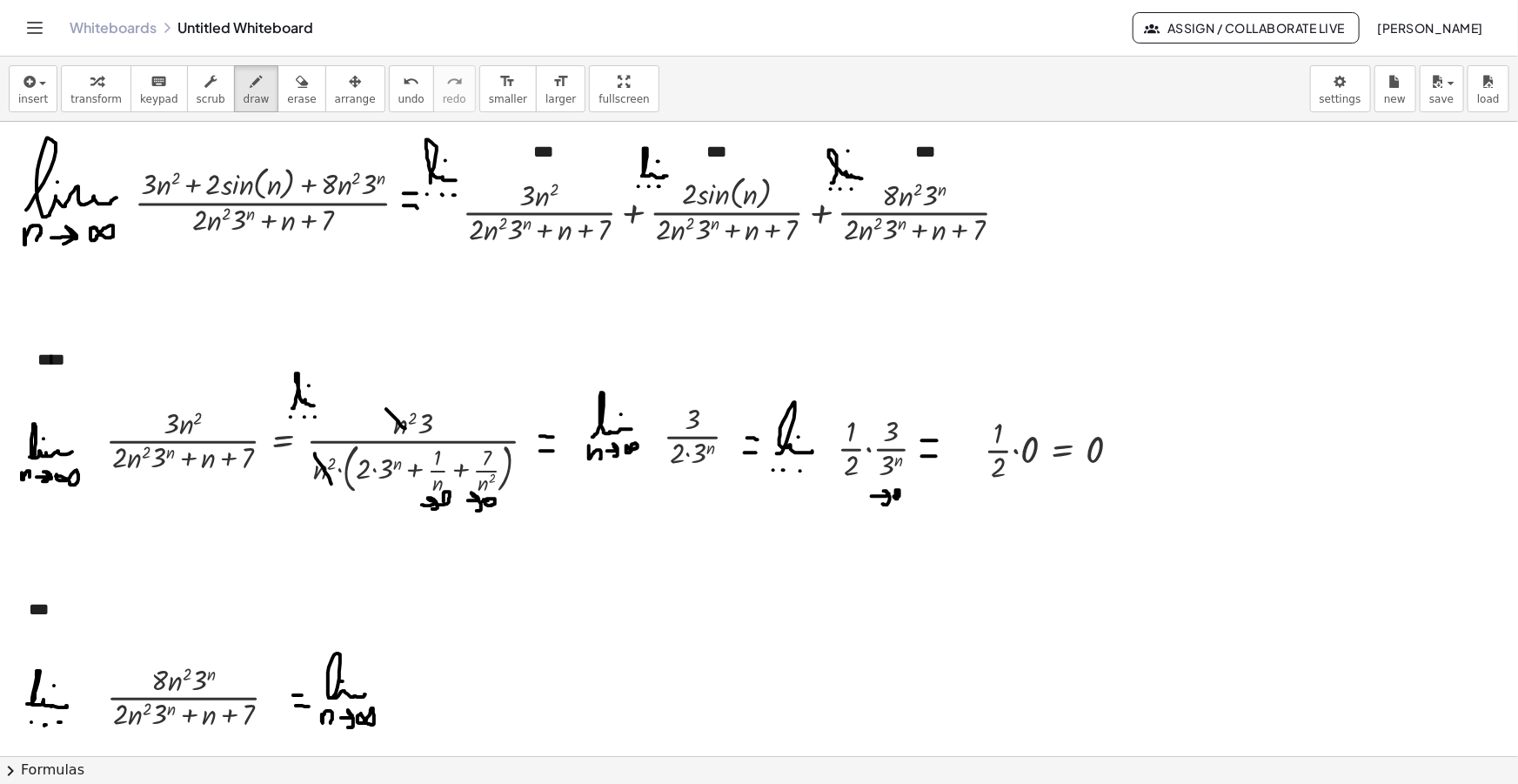
scroll to position [237, 0]
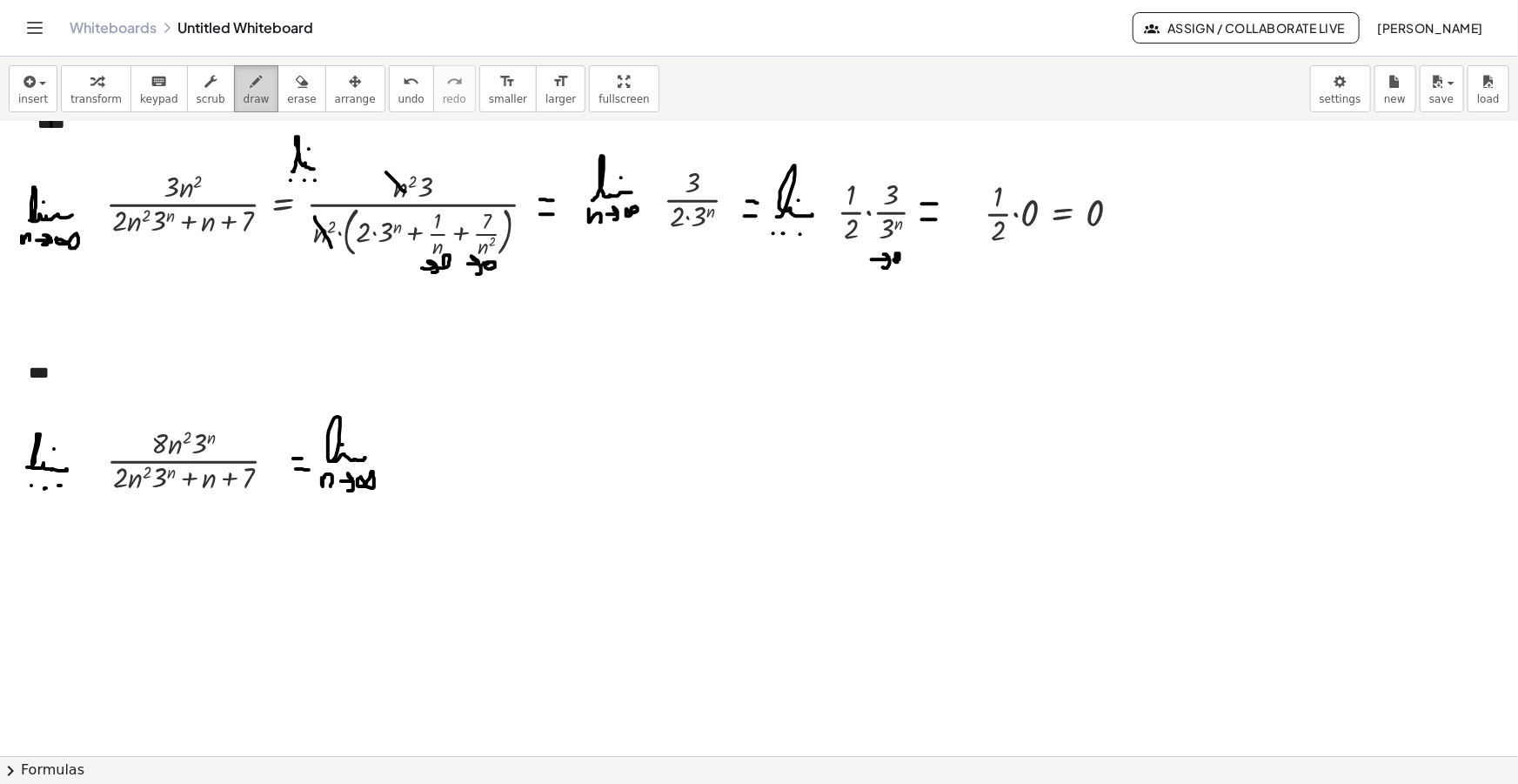
click at [243, 83] on div "button" at bounding box center [256, 81] width 26 height 20
drag, startPoint x: 330, startPoint y: 460, endPoint x: 320, endPoint y: 462, distance: 10.2
click at [320, 462] on div at bounding box center [759, 575] width 1518 height 1381
click at [35, 79] on span "button" at bounding box center [37, 83] width 4 height 12
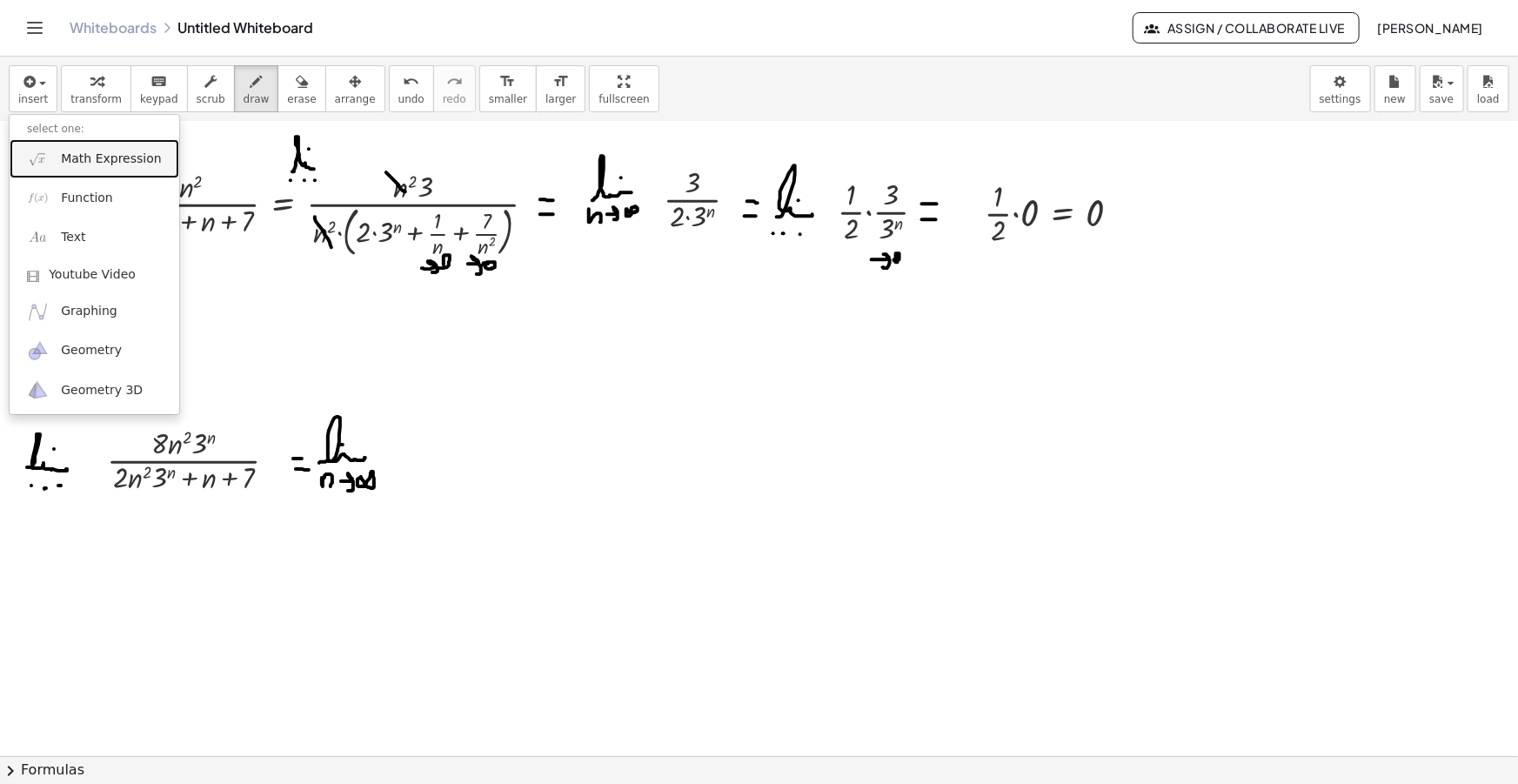
click at [82, 156] on span "Math Expression" at bounding box center [111, 159] width 100 height 18
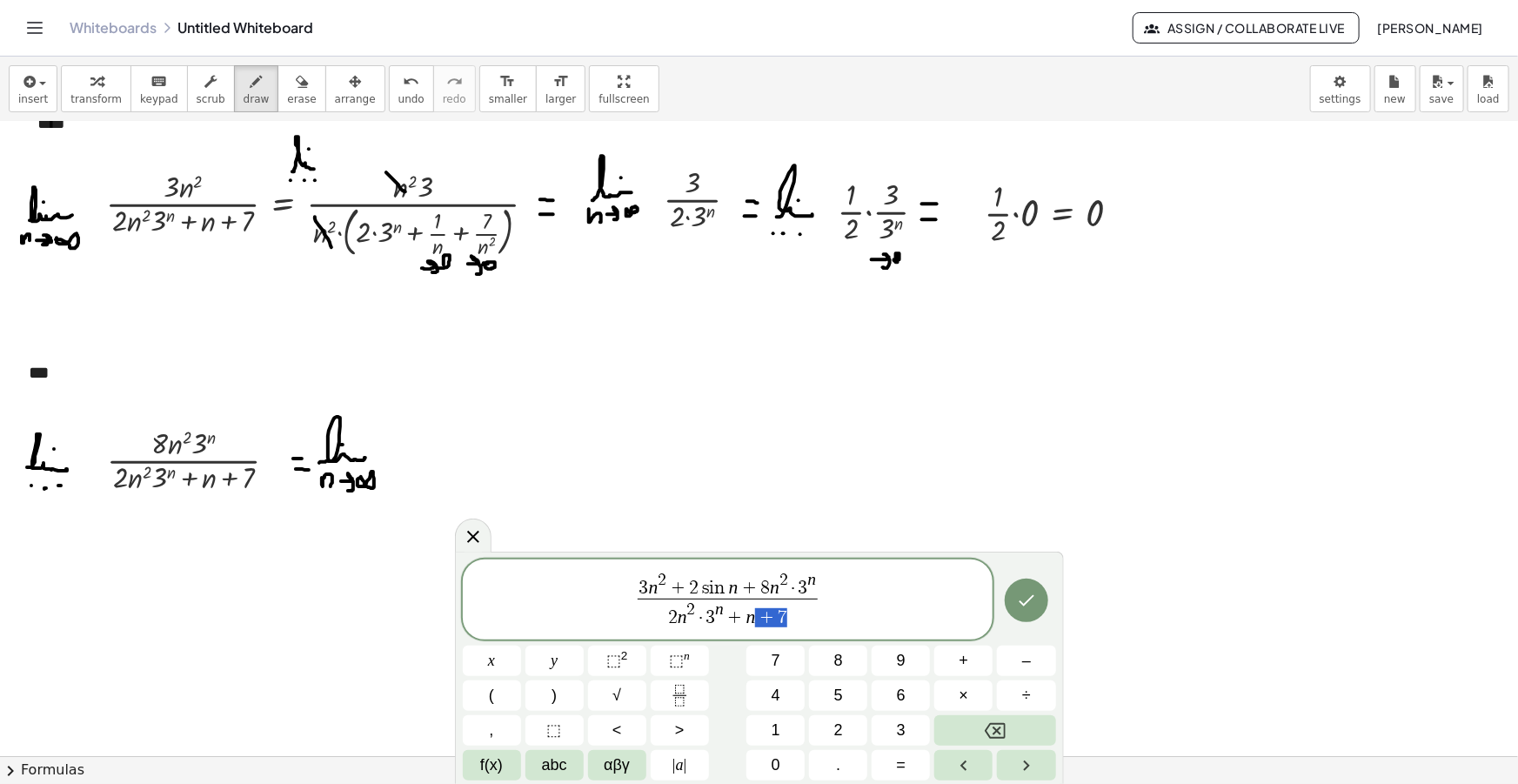
drag, startPoint x: 801, startPoint y: 626, endPoint x: 555, endPoint y: 556, distance: 255.8
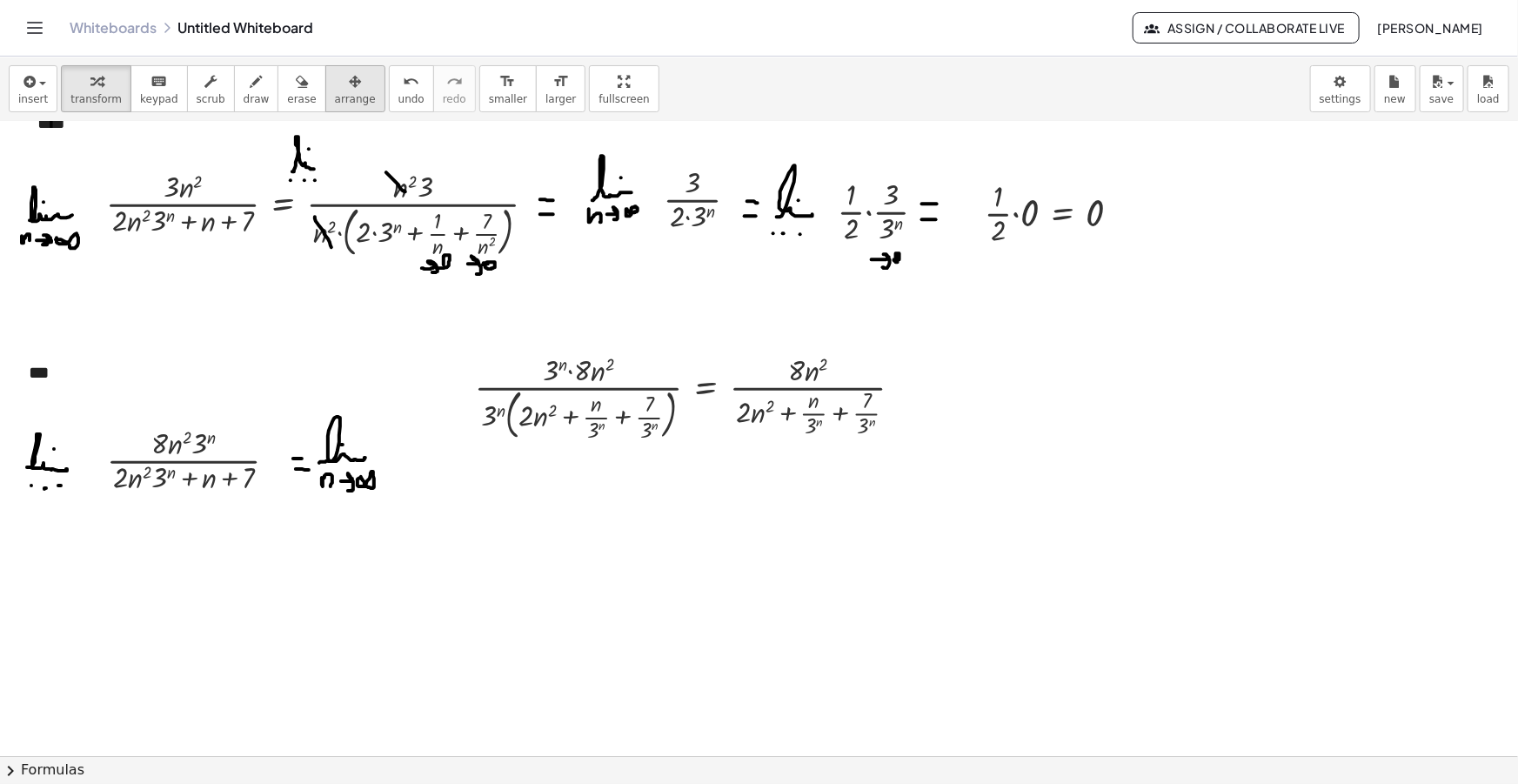
click at [349, 85] on icon "button" at bounding box center [355, 82] width 12 height 20
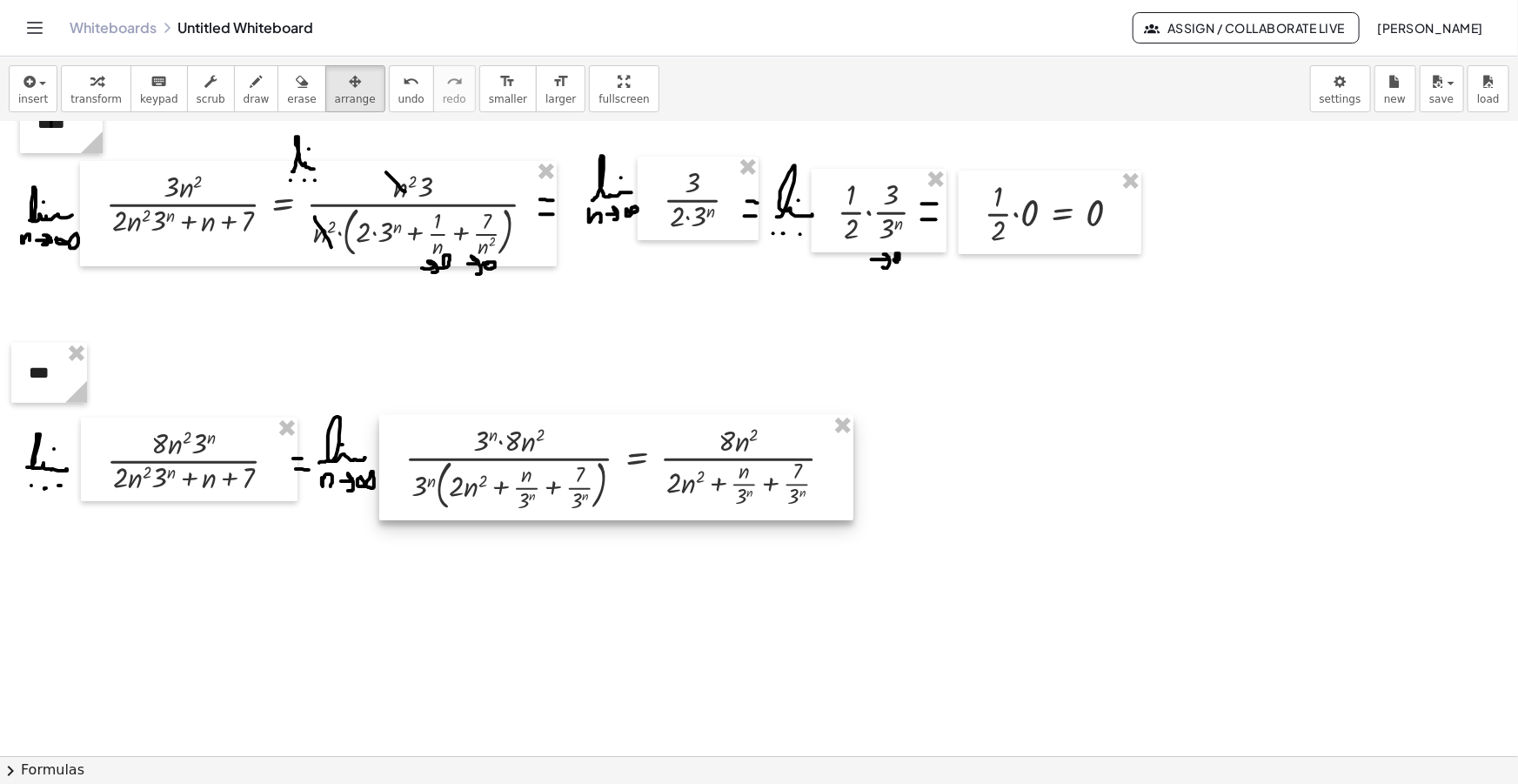
drag, startPoint x: 718, startPoint y: 351, endPoint x: 644, endPoint y: 417, distance: 99.2
click at [644, 417] on div at bounding box center [616, 467] width 474 height 105
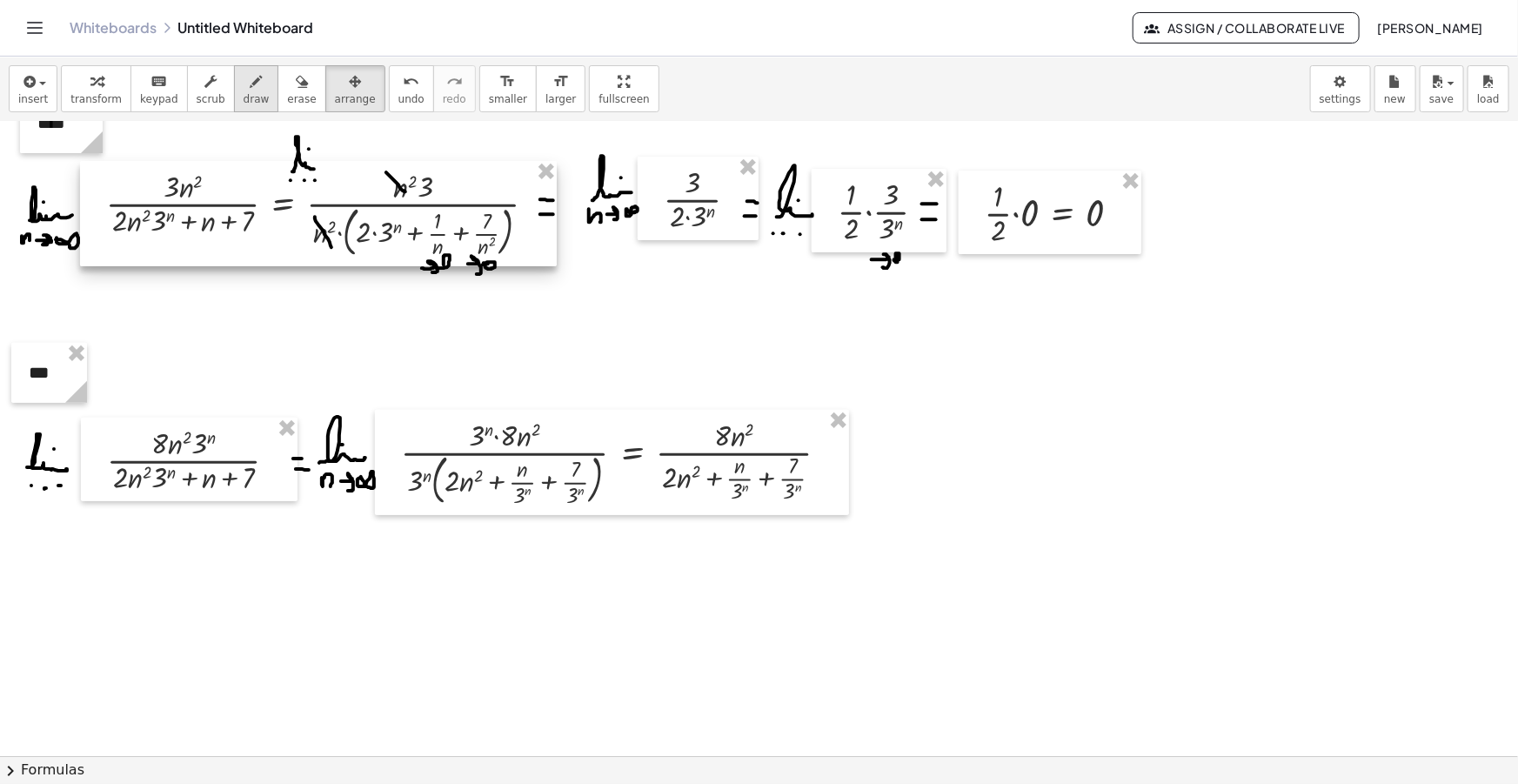
click at [251, 90] on icon "button" at bounding box center [256, 82] width 12 height 20
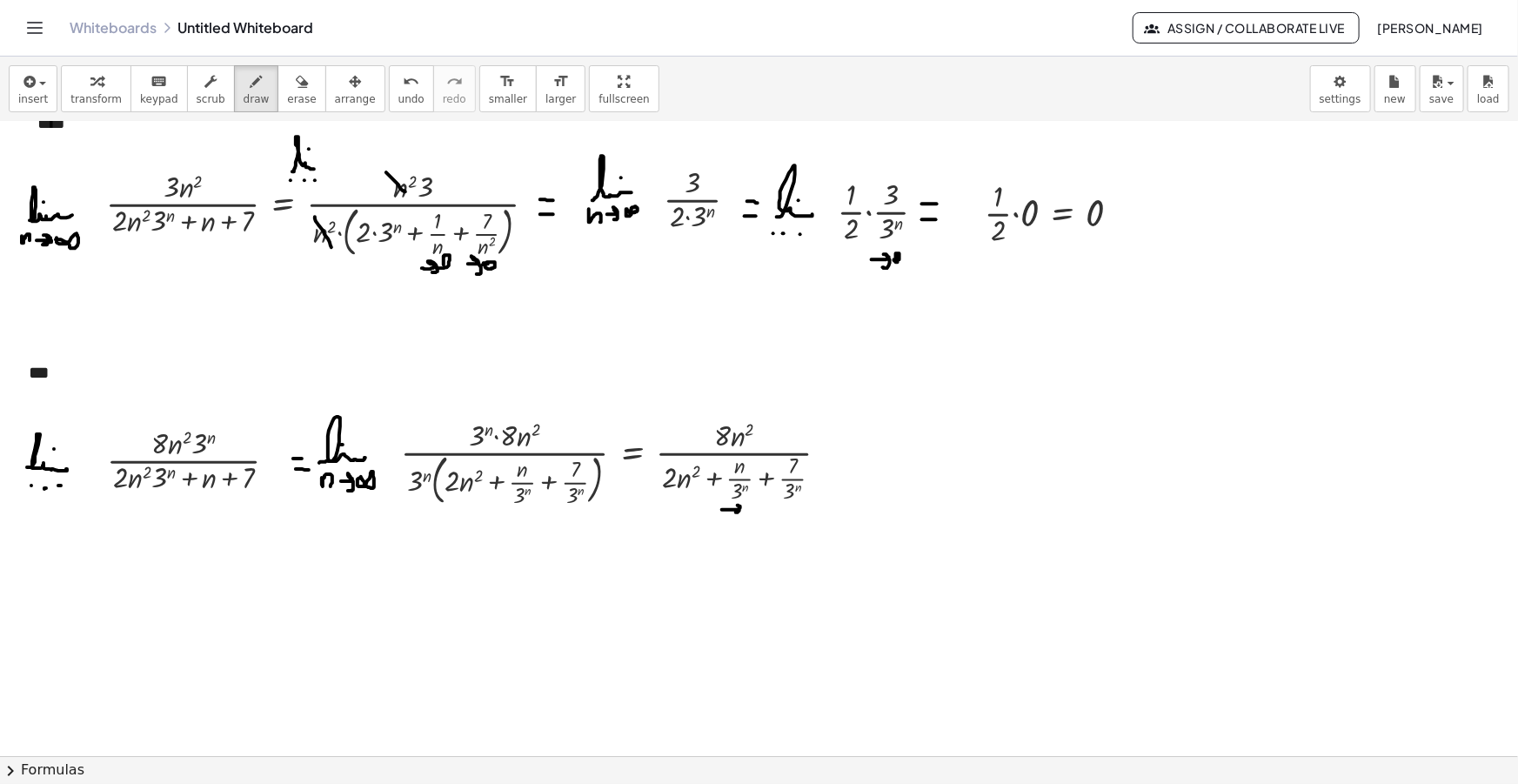
drag, startPoint x: 725, startPoint y: 509, endPoint x: 736, endPoint y: 513, distance: 11.7
click at [733, 513] on div at bounding box center [759, 575] width 1518 height 1381
click at [746, 511] on div at bounding box center [759, 575] width 1518 height 1381
drag, startPoint x: 778, startPoint y: 512, endPoint x: 790, endPoint y: 518, distance: 13.4
click at [788, 518] on div at bounding box center [759, 575] width 1518 height 1381
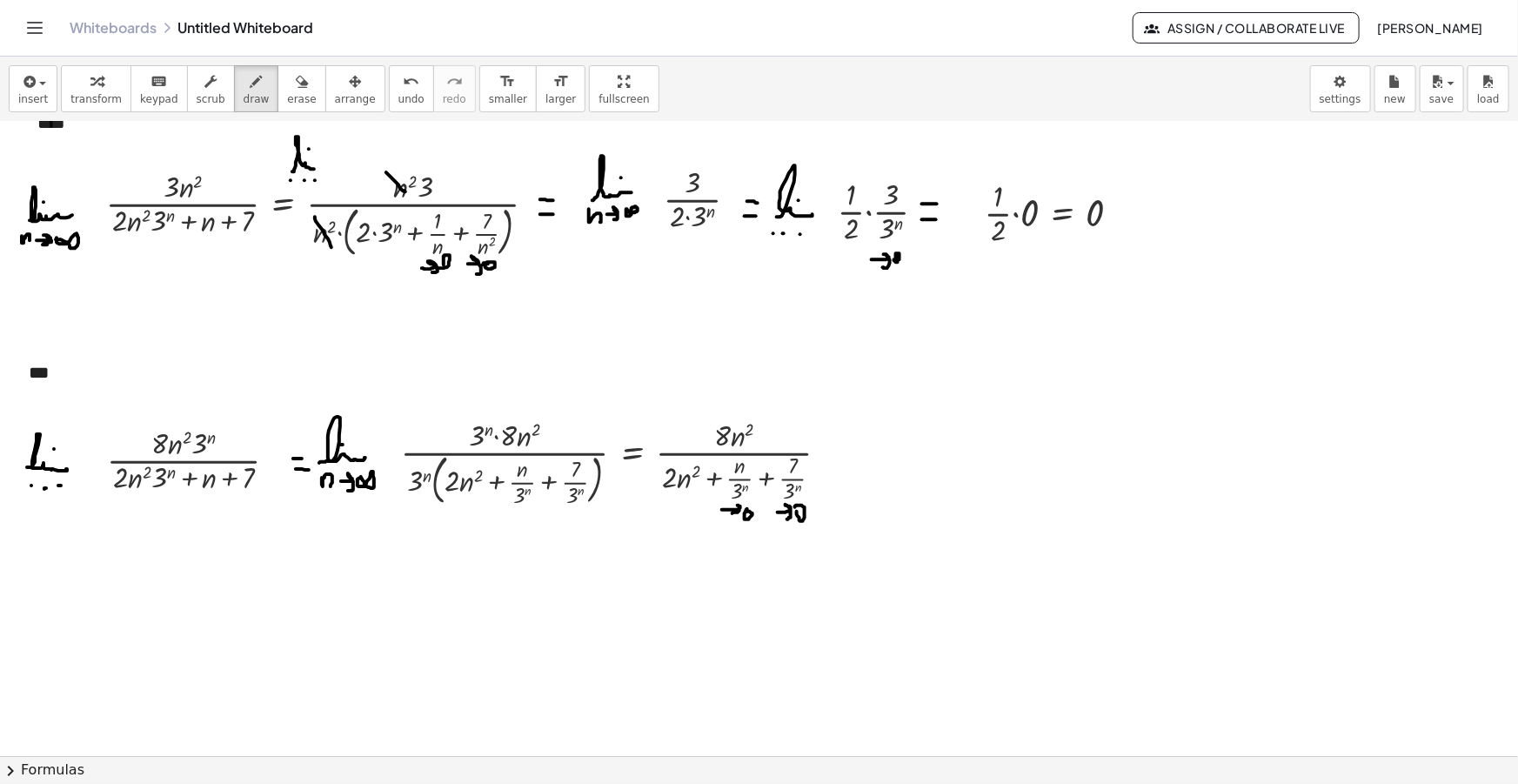
click at [794, 511] on div at bounding box center [759, 575] width 1518 height 1381
drag, startPoint x: 830, startPoint y: 449, endPoint x: 841, endPoint y: 449, distance: 11.0
click at [841, 449] on div at bounding box center [759, 575] width 1518 height 1381
drag, startPoint x: 829, startPoint y: 459, endPoint x: 839, endPoint y: 459, distance: 10.0
click at [839, 459] on div at bounding box center [759, 575] width 1518 height 1381
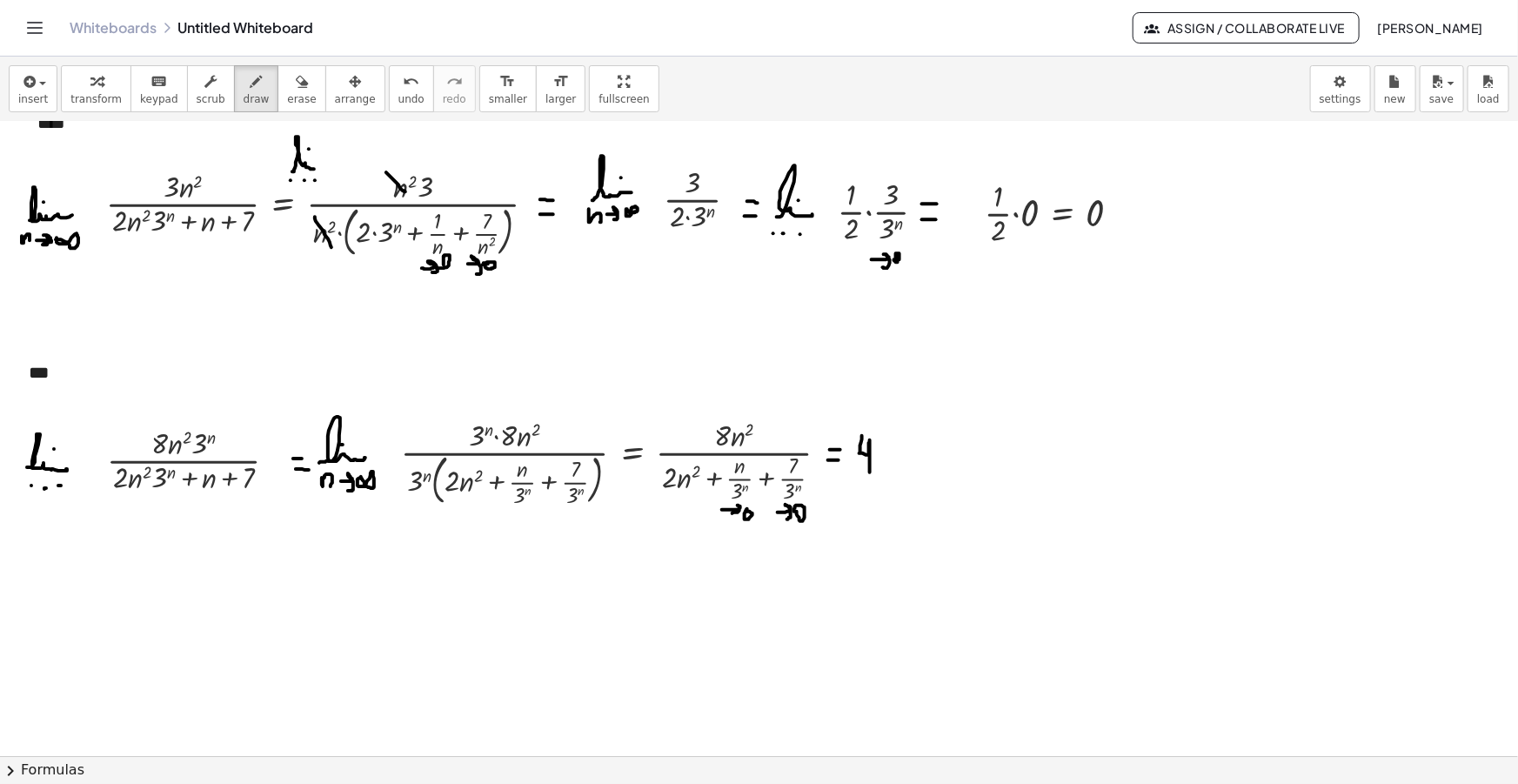
drag, startPoint x: 862, startPoint y: 435, endPoint x: 870, endPoint y: 472, distance: 37.9
click at [870, 472] on div at bounding box center [759, 575] width 1518 height 1381
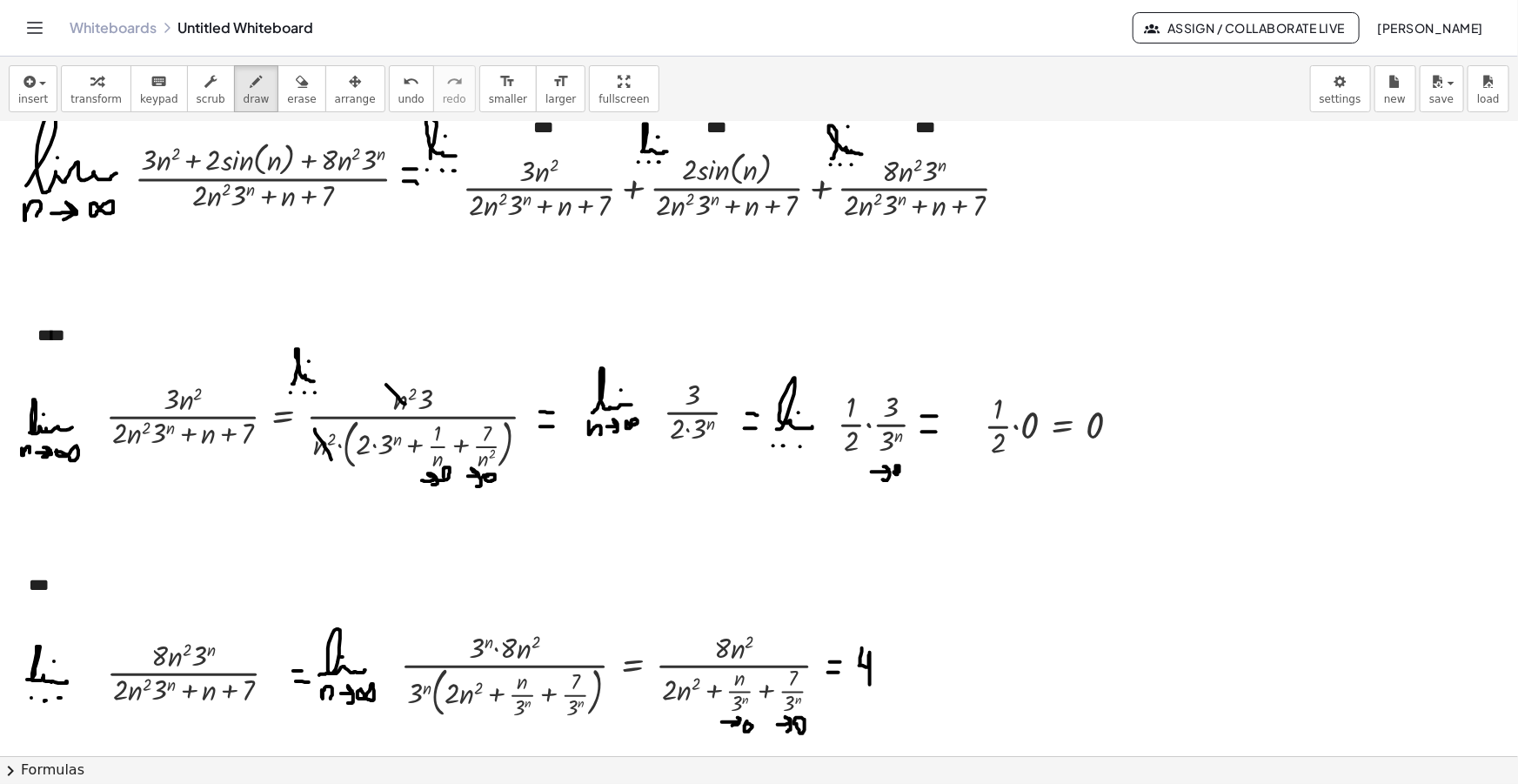
scroll to position [0, 0]
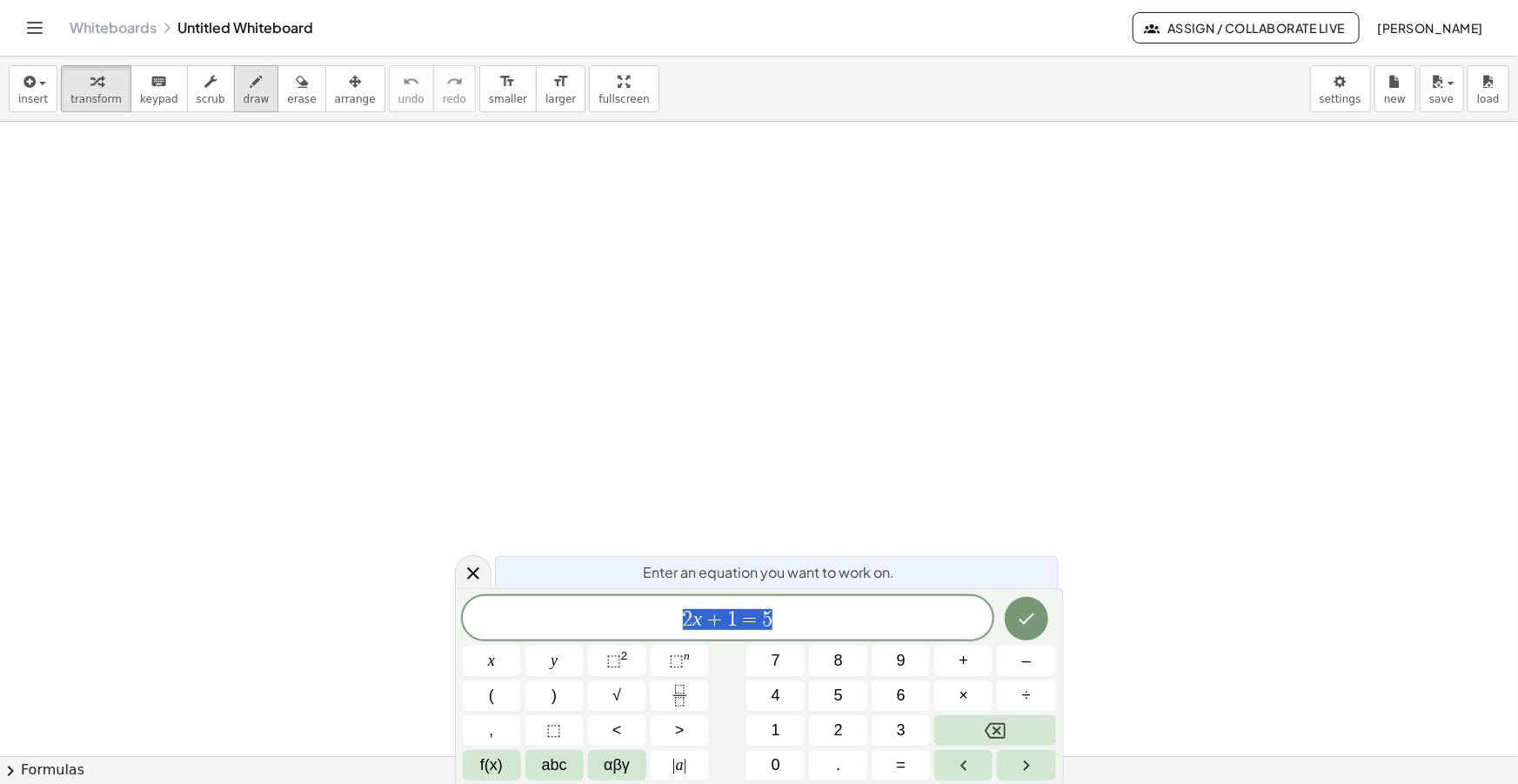
click at [243, 82] on div "button" at bounding box center [256, 81] width 26 height 20
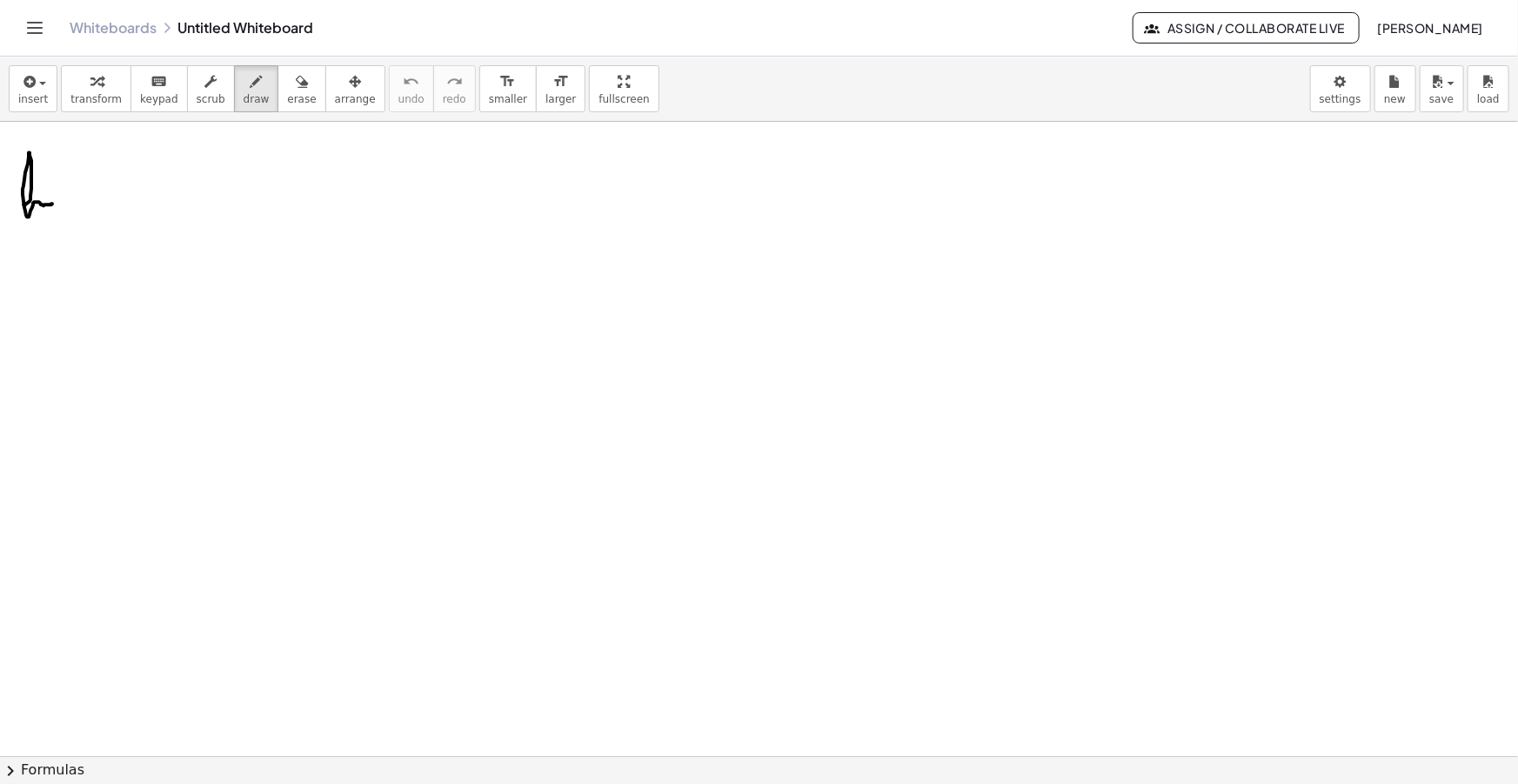
drag, startPoint x: 23, startPoint y: 204, endPoint x: 59, endPoint y: 211, distance: 36.7
drag, startPoint x: 26, startPoint y: 197, endPoint x: 89, endPoint y: 189, distance: 63.5
drag, startPoint x: 66, startPoint y: 173, endPoint x: 33, endPoint y: 218, distance: 55.8
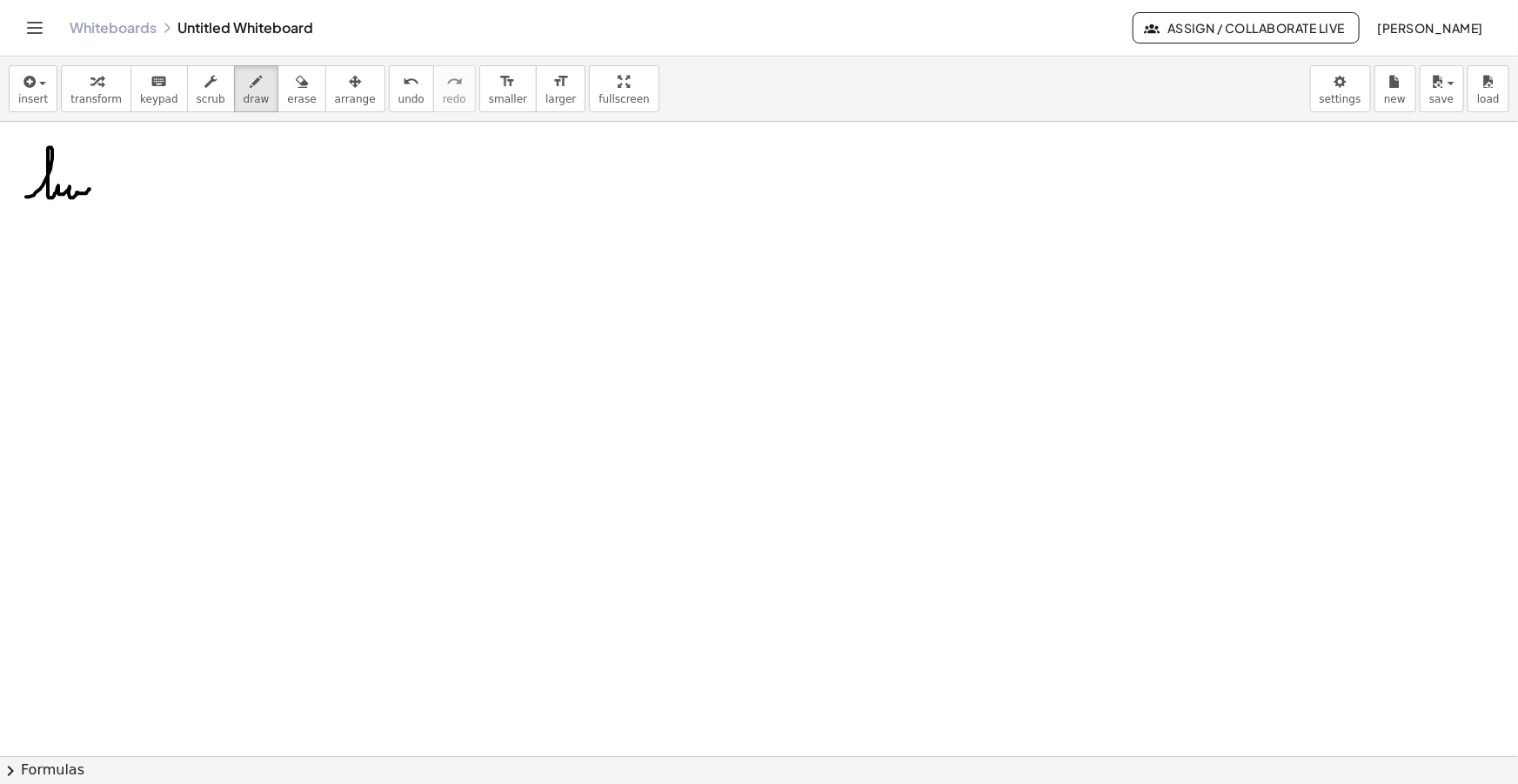
drag, startPoint x: 20, startPoint y: 217, endPoint x: 31, endPoint y: 229, distance: 16.3
drag, startPoint x: 36, startPoint y: 226, endPoint x: 62, endPoint y: 230, distance: 26.3
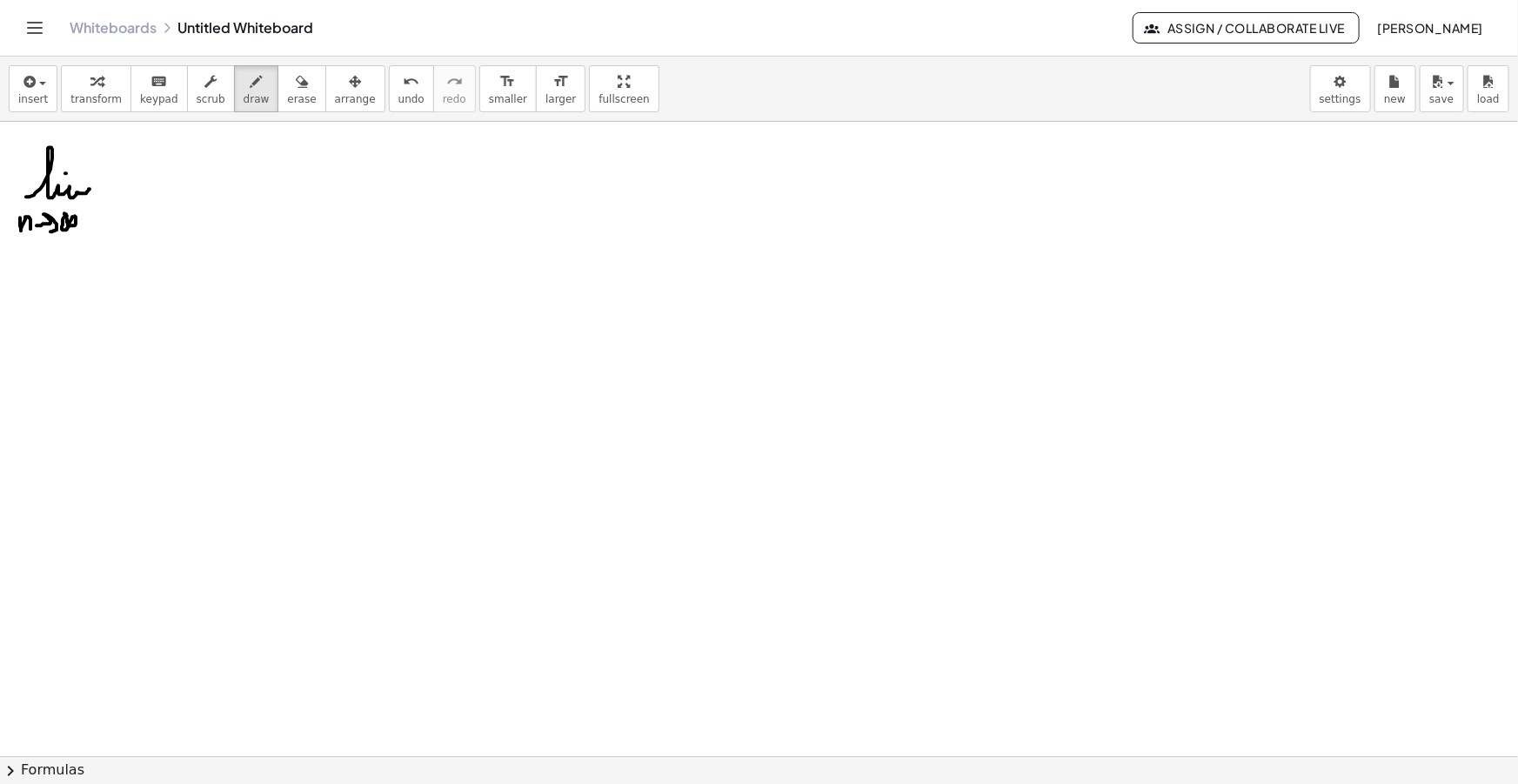
click at [25, 64] on div "insert select one: Math Expression Function Text Youtube Video Graphing Geometr…" at bounding box center [759, 89] width 1518 height 65
click at [31, 76] on icon "button" at bounding box center [28, 82] width 16 height 20
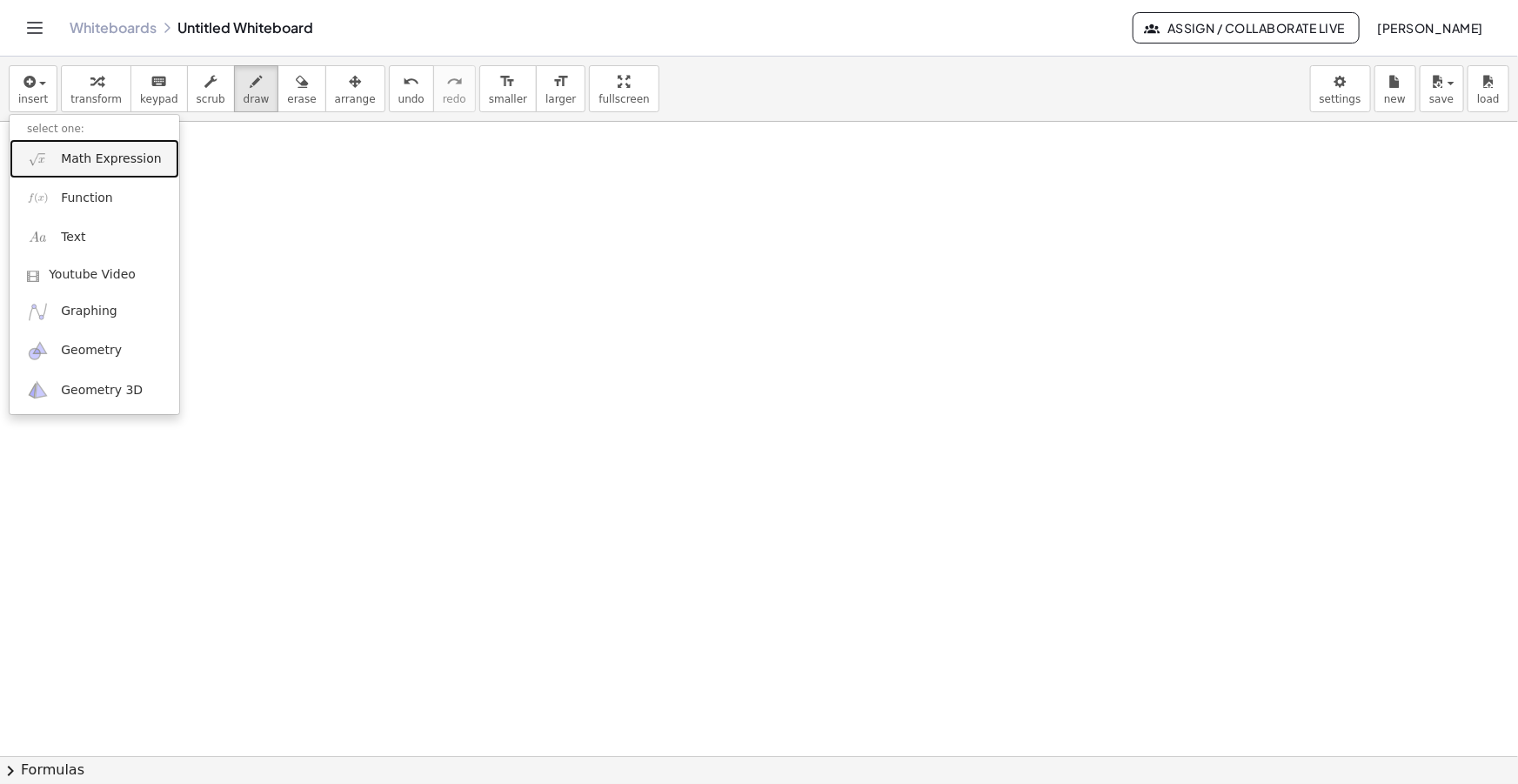
click at [86, 167] on link "Math Expression" at bounding box center [94, 159] width 170 height 39
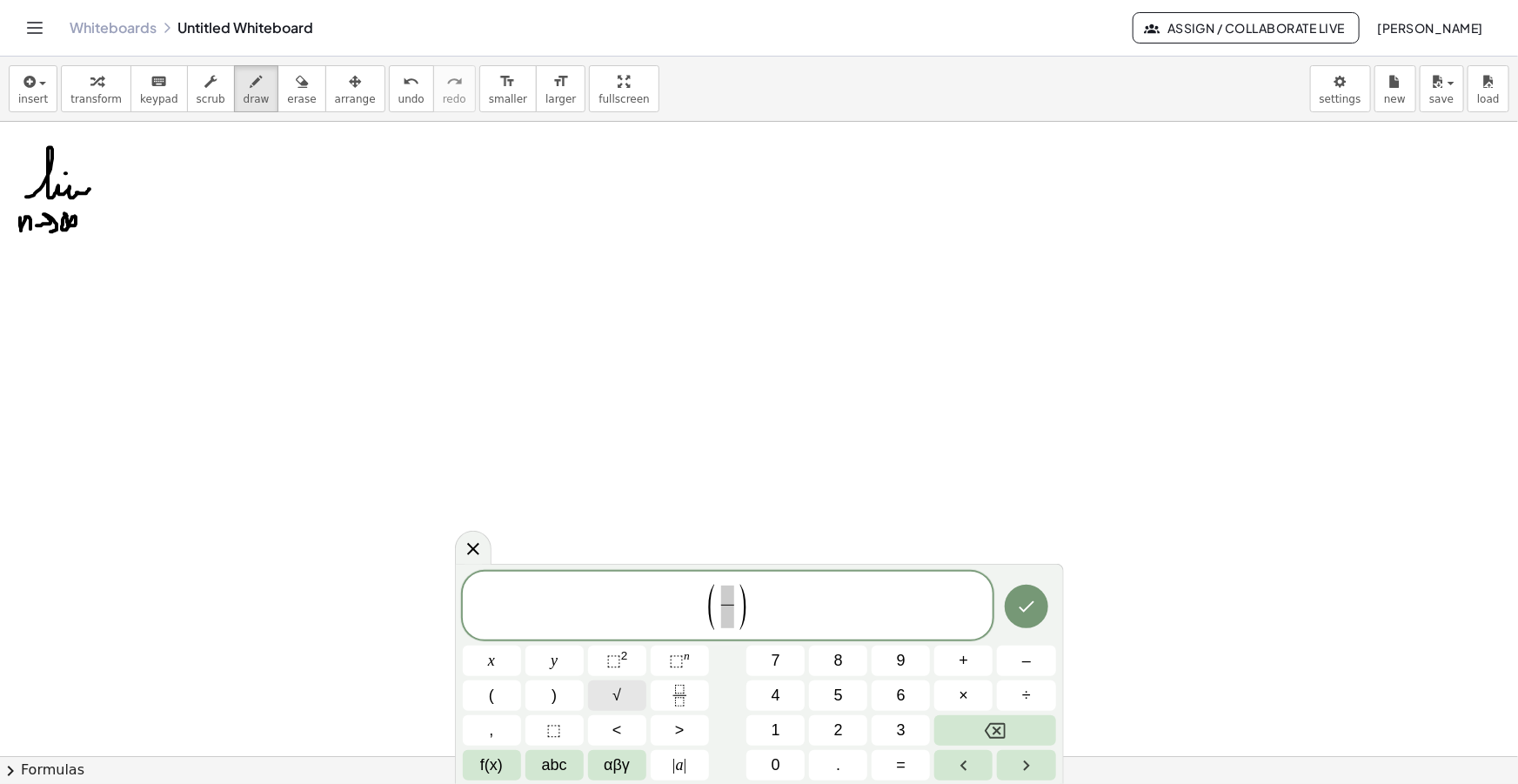
click at [598, 701] on button "√" at bounding box center [617, 695] width 59 height 31
click at [631, 696] on button "√" at bounding box center [617, 695] width 59 height 31
click at [700, 587] on span "​ ​" at bounding box center [693, 607] width 20 height 43
click at [674, 595] on span "(" at bounding box center [677, 608] width 13 height 50
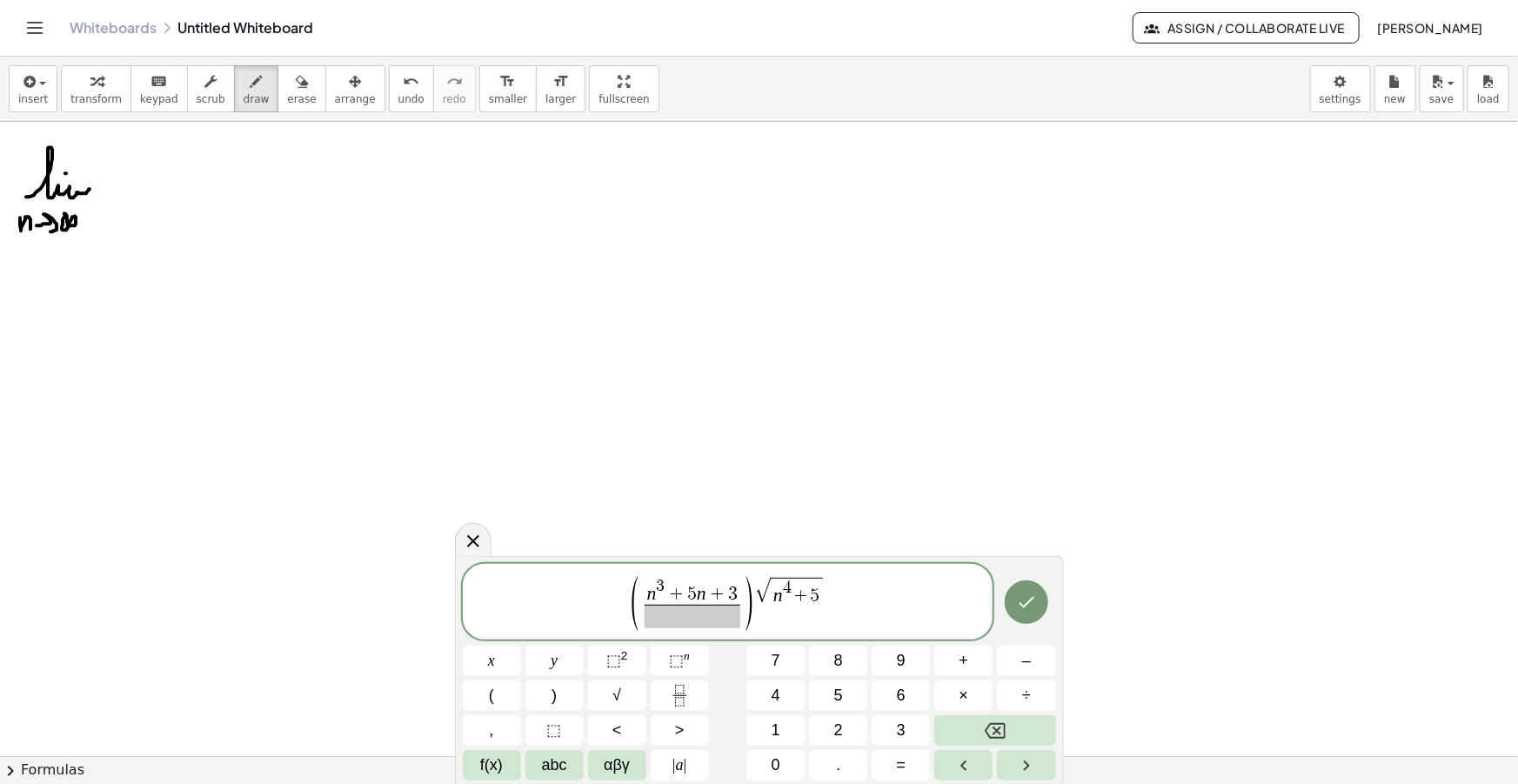
click at [687, 611] on span at bounding box center [692, 616] width 95 height 23
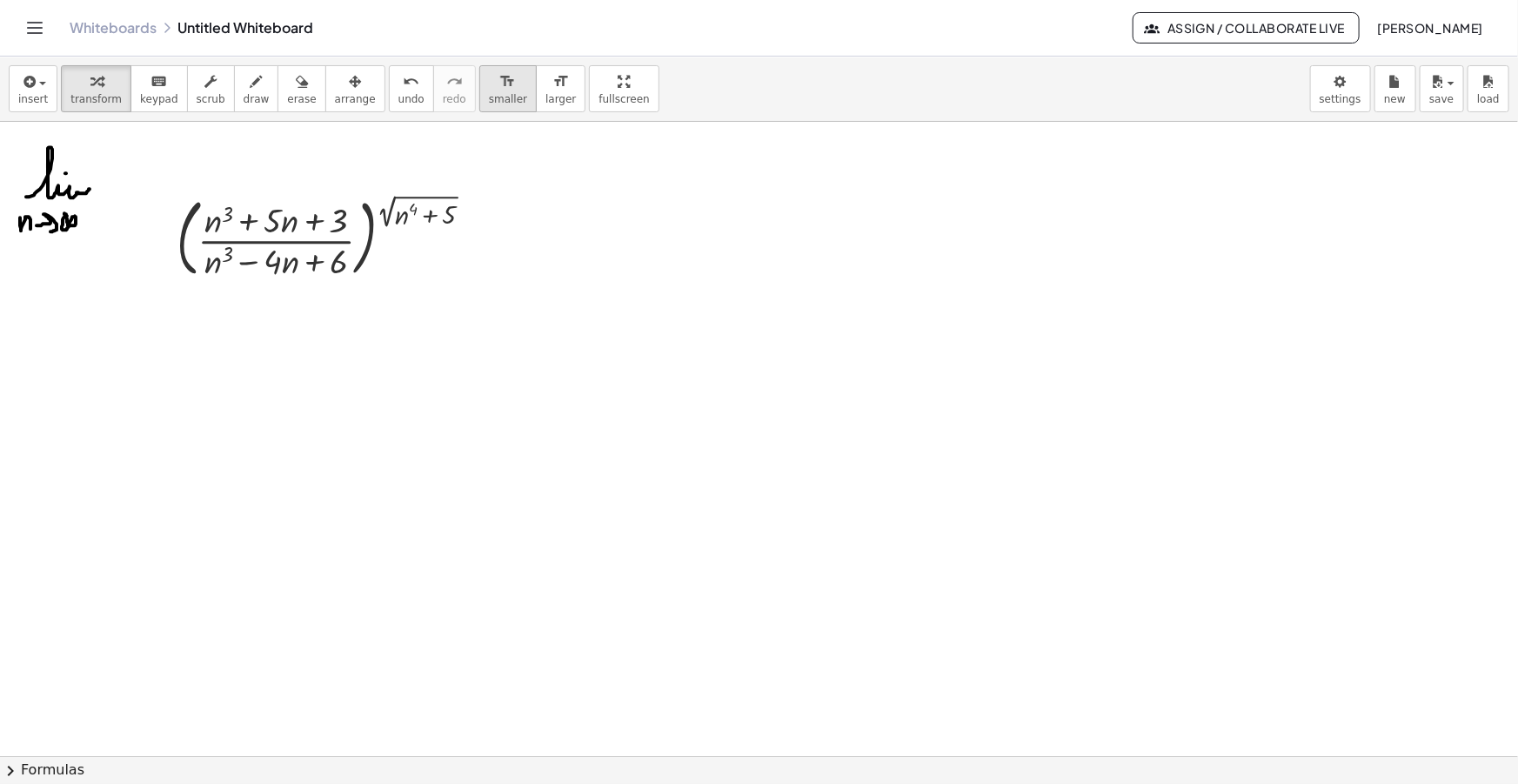
click at [489, 93] on span "smaller" at bounding box center [507, 98] width 38 height 12
click at [349, 89] on icon "button" at bounding box center [355, 82] width 12 height 20
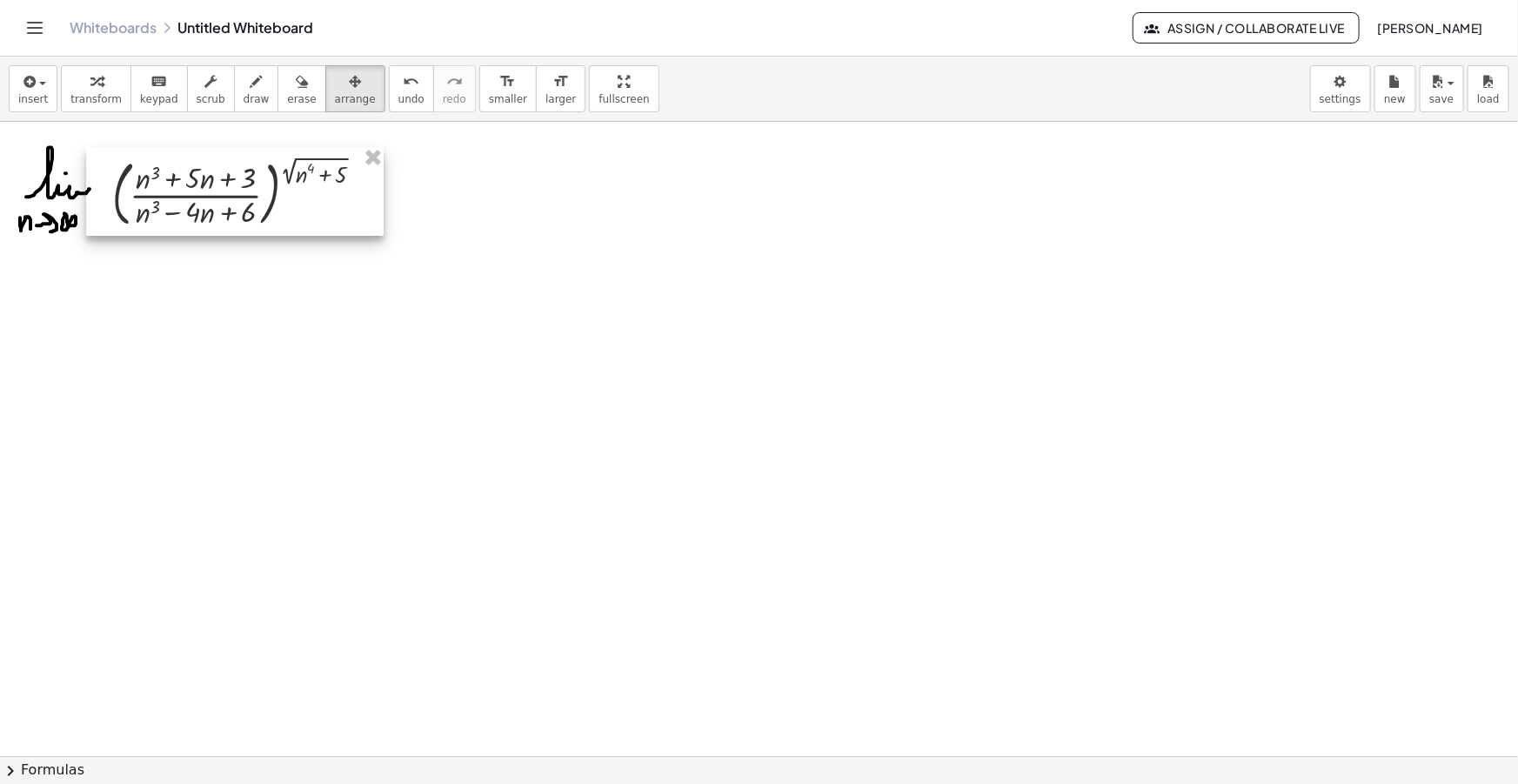
drag, startPoint x: 283, startPoint y: 228, endPoint x: 213, endPoint y: 203, distance: 74.3
click at [213, 203] on div at bounding box center [235, 191] width 297 height 89
click at [243, 93] on span "draw" at bounding box center [256, 98] width 26 height 12
drag, startPoint x: 390, startPoint y: 189, endPoint x: 447, endPoint y: 189, distance: 57.0
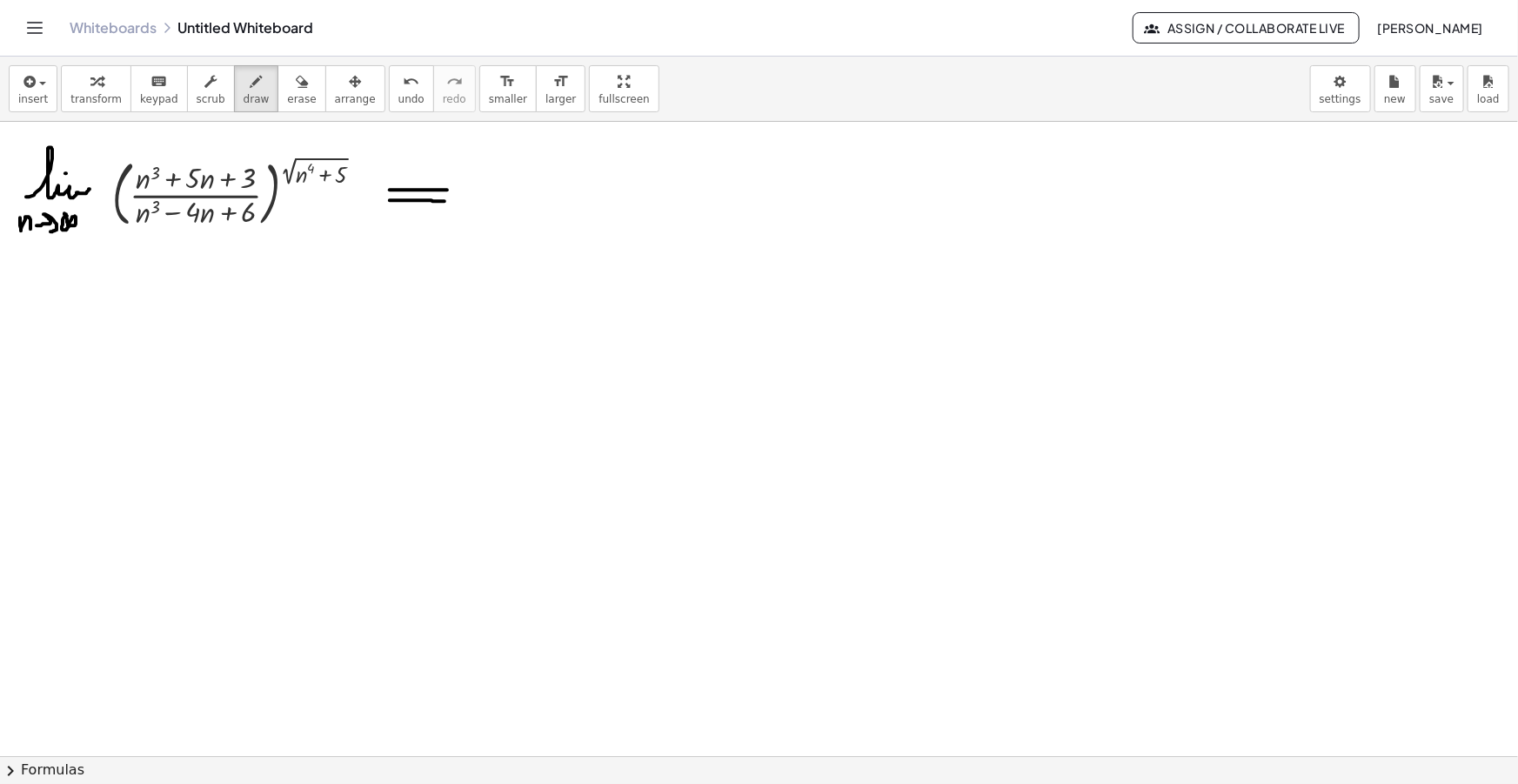
drag, startPoint x: 390, startPoint y: 200, endPoint x: 445, endPoint y: 201, distance: 55.0
drag, startPoint x: 436, startPoint y: 175, endPoint x: 432, endPoint y: 220, distance: 45.2
drag, startPoint x: 491, startPoint y: 201, endPoint x: 507, endPoint y: 219, distance: 24.1
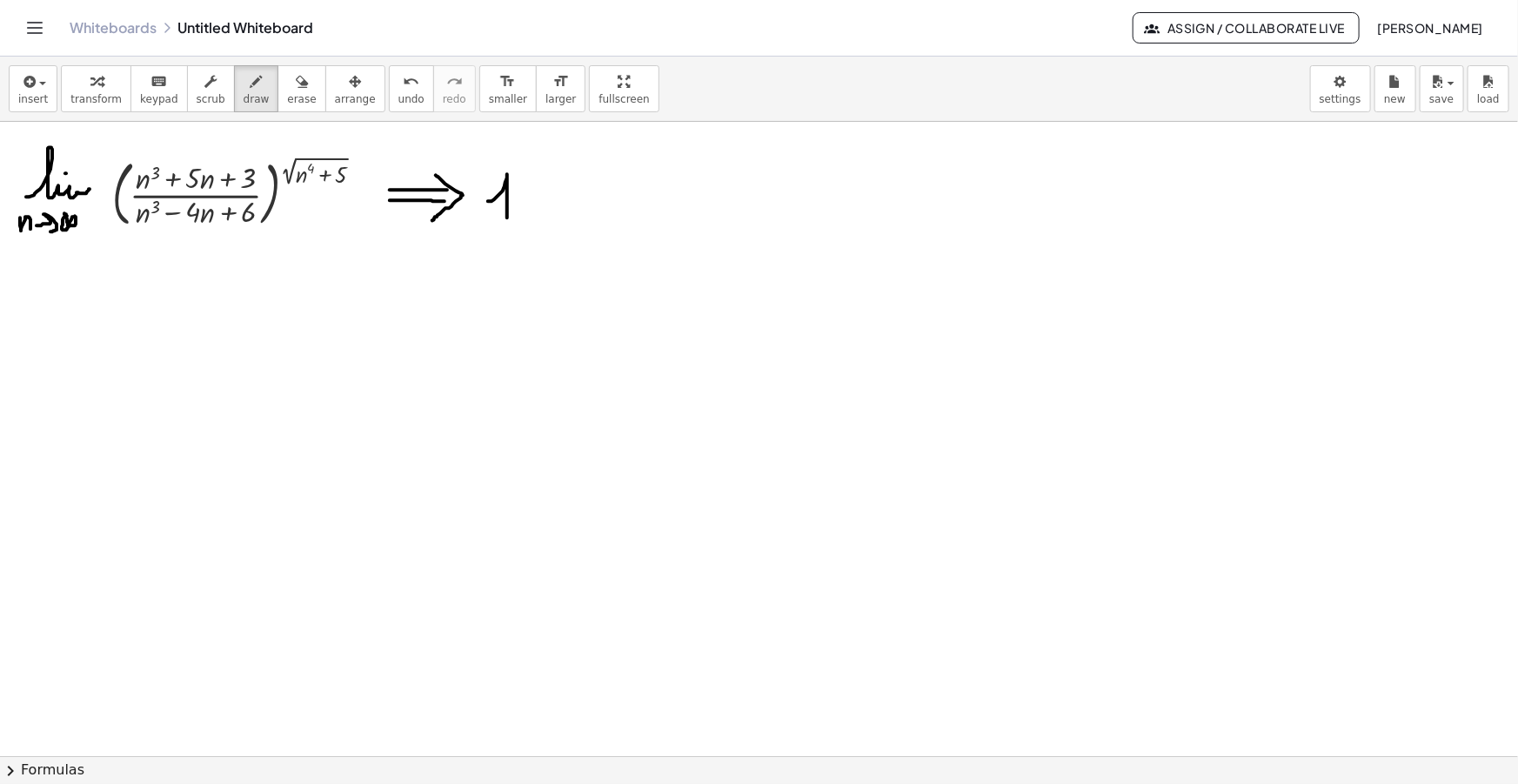
click at [48, 92] on button "insert" at bounding box center [33, 88] width 48 height 47
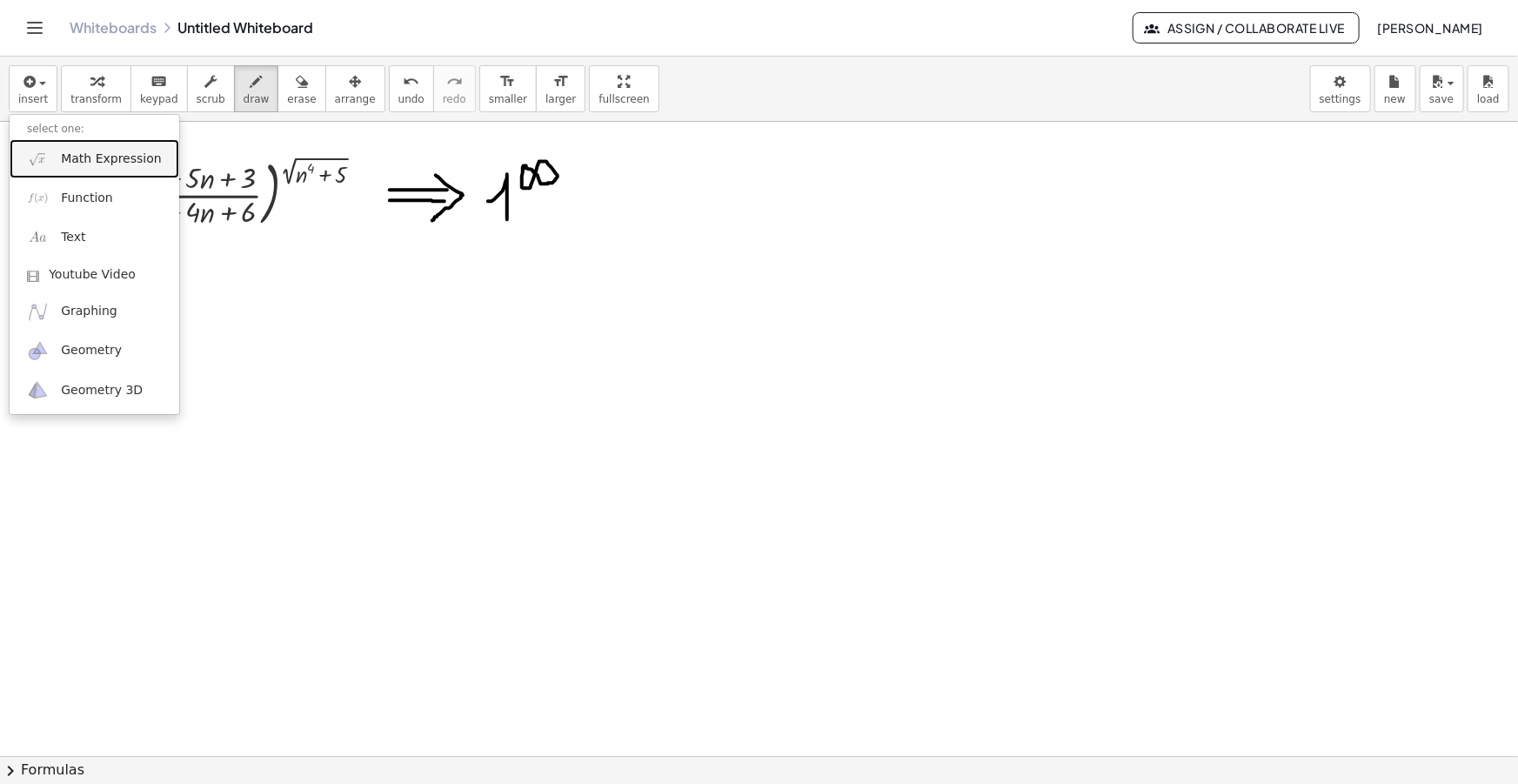
click at [87, 158] on span "Math Expression" at bounding box center [111, 159] width 100 height 18
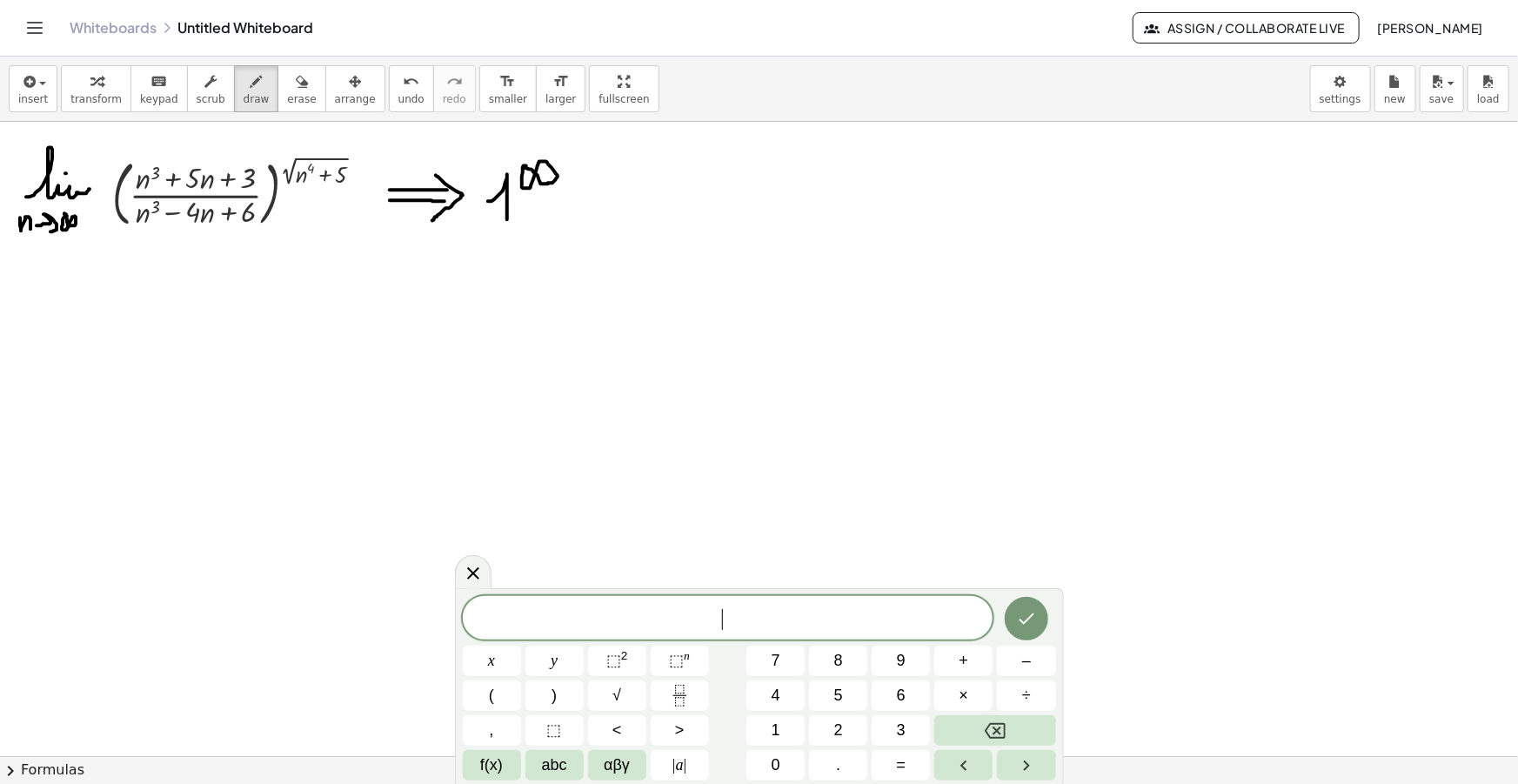
click at [777, 611] on span "​" at bounding box center [727, 620] width 530 height 24
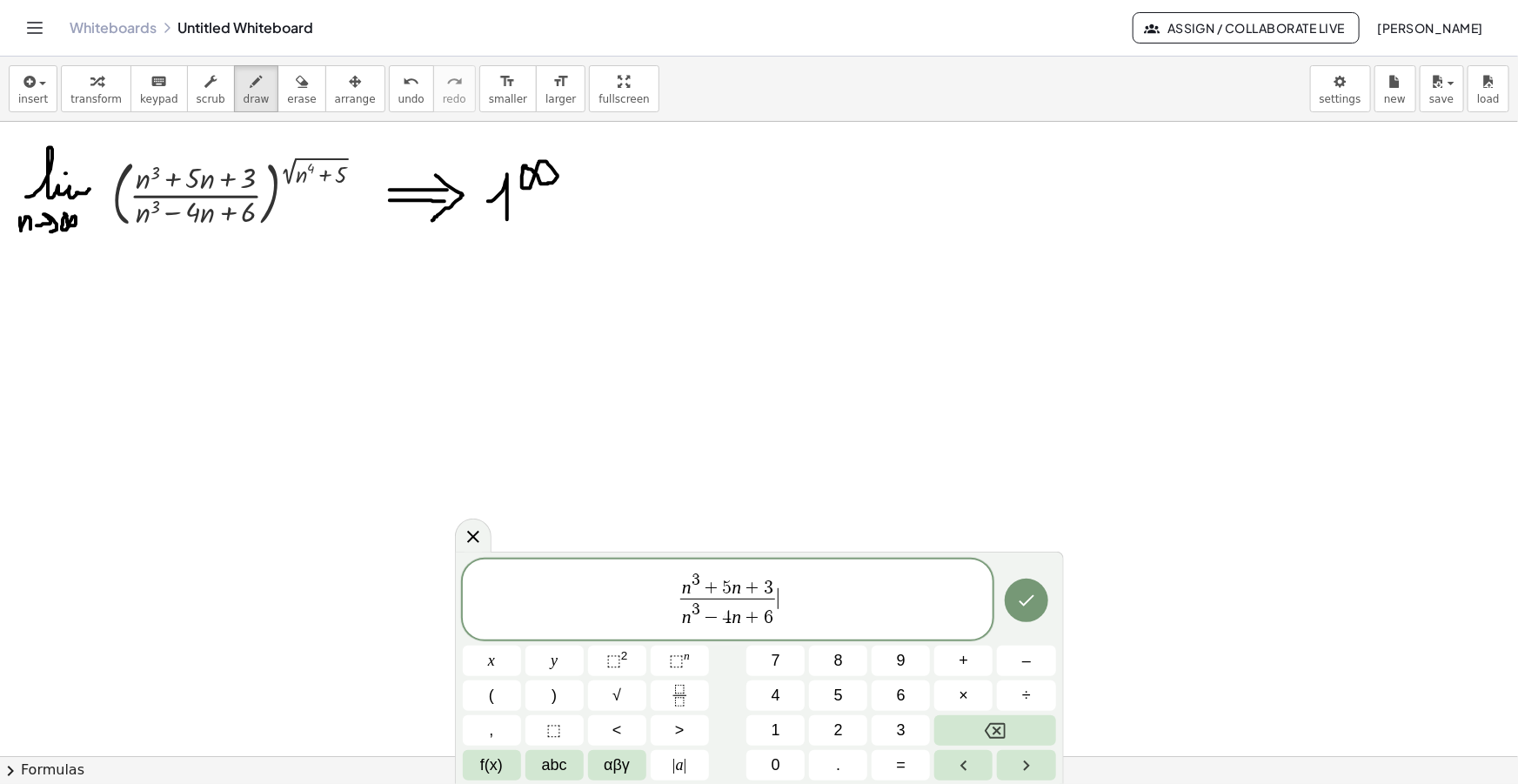
click at [800, 601] on span "n 3 + 5 n + 3 n 3 − 4 n + 6 ​ ​" at bounding box center [727, 600] width 530 height 61
drag, startPoint x: 788, startPoint y: 602, endPoint x: 624, endPoint y: 582, distance: 165.2
click at [624, 583] on span "n 3 + 5 n + 3 n 3 − 4 n + 6 ​" at bounding box center [727, 600] width 530 height 61
click at [820, 595] on span "n 3 + 5 n + 3 n 3 − 4 n + 6 ​" at bounding box center [727, 600] width 530 height 61
drag, startPoint x: 855, startPoint y: 587, endPoint x: 765, endPoint y: 583, distance: 90.1
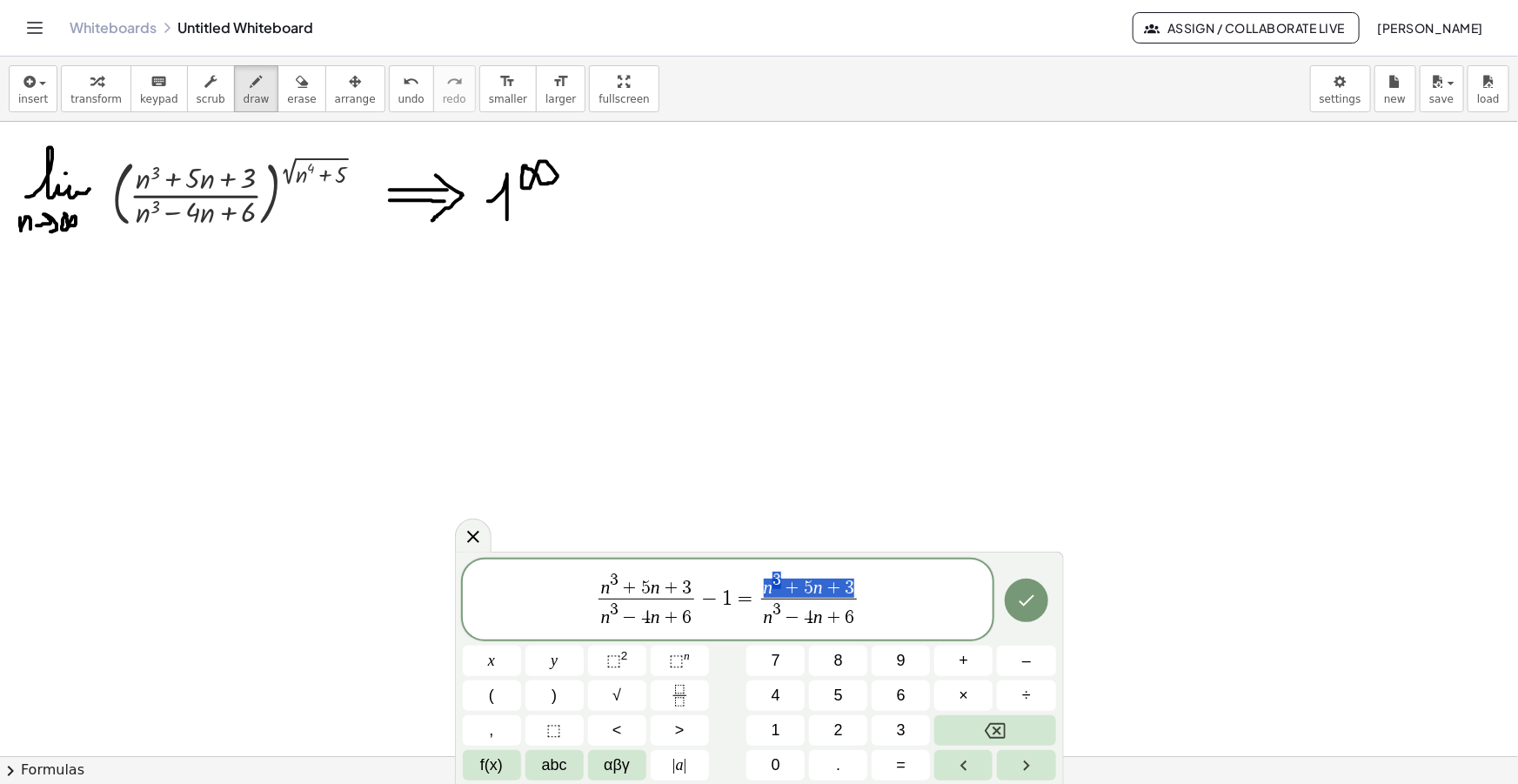
click at [765, 583] on span "n 3 + 5 n + 3" at bounding box center [808, 584] width 95 height 27
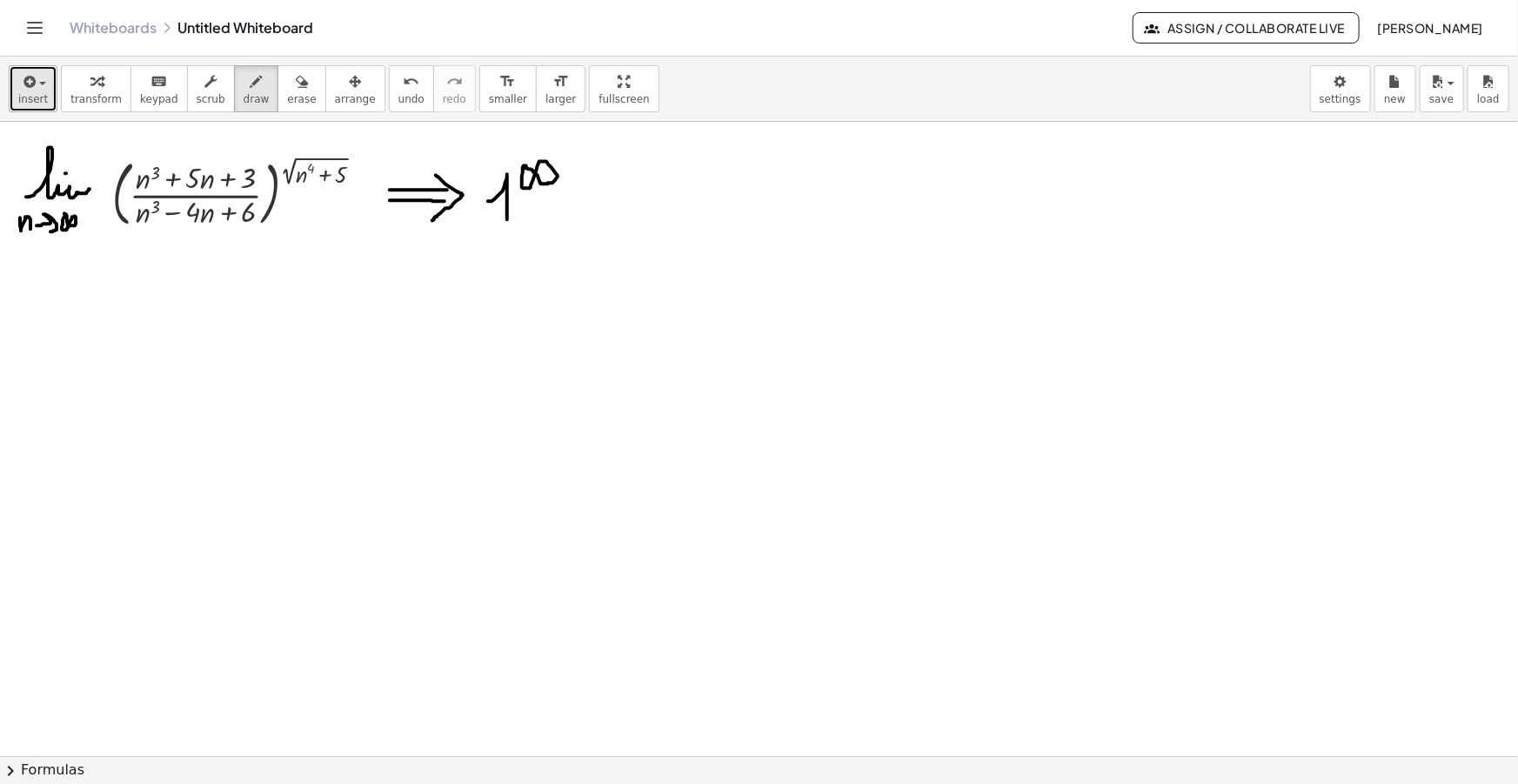
click at [14, 99] on button "insert" at bounding box center [33, 88] width 48 height 47
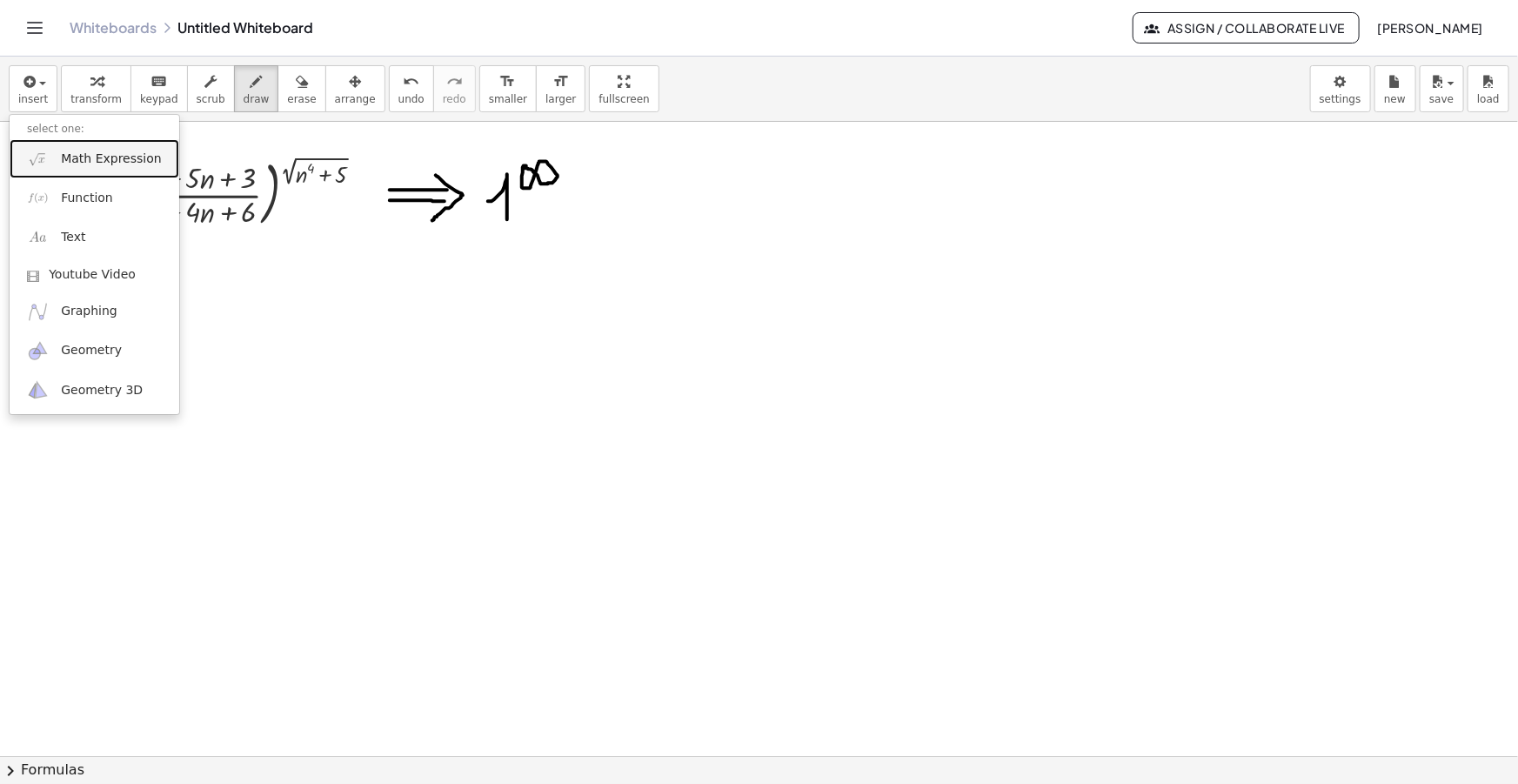
click at [75, 159] on span "Math Expression" at bounding box center [111, 159] width 100 height 18
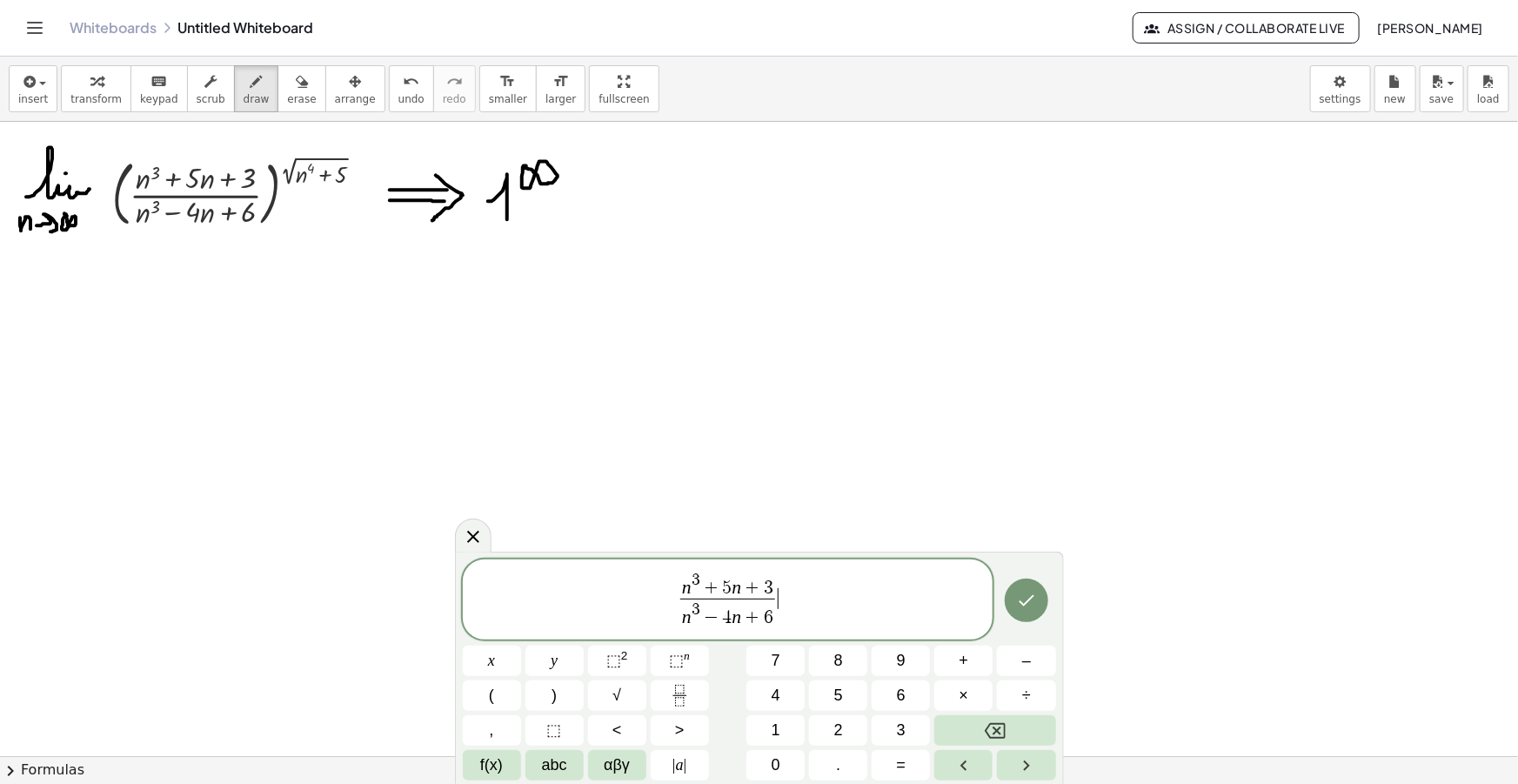
click at [823, 601] on span "n 3 + 5 n + 3 n 3 − 4 n + 6 ​ ​" at bounding box center [727, 600] width 530 height 61
click at [828, 597] on span "n 3 + 5 n + 3 n 3 − 4 n + 6 ​ − 1 = ​" at bounding box center [727, 600] width 530 height 61
click at [251, 78] on icon "button" at bounding box center [256, 82] width 12 height 20
click at [855, 586] on span "n 3 + 5 n + 3" at bounding box center [808, 584] width 95 height 27
drag, startPoint x: 855, startPoint y: 615, endPoint x: 765, endPoint y: 622, distance: 90.3
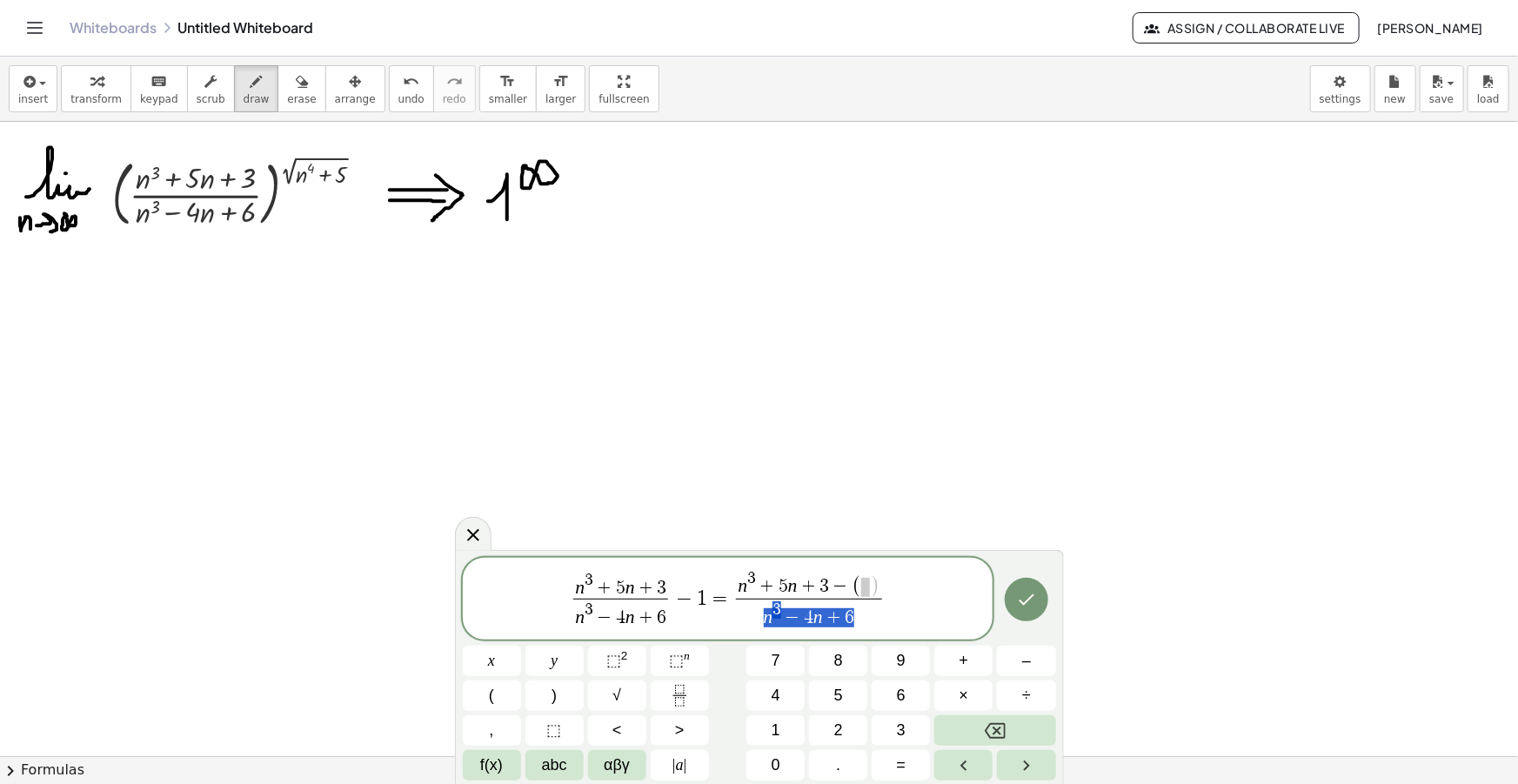
click at [765, 622] on span "n 3 − 4 n + 6" at bounding box center [808, 614] width 145 height 32
click at [861, 592] on span at bounding box center [865, 587] width 8 height 20
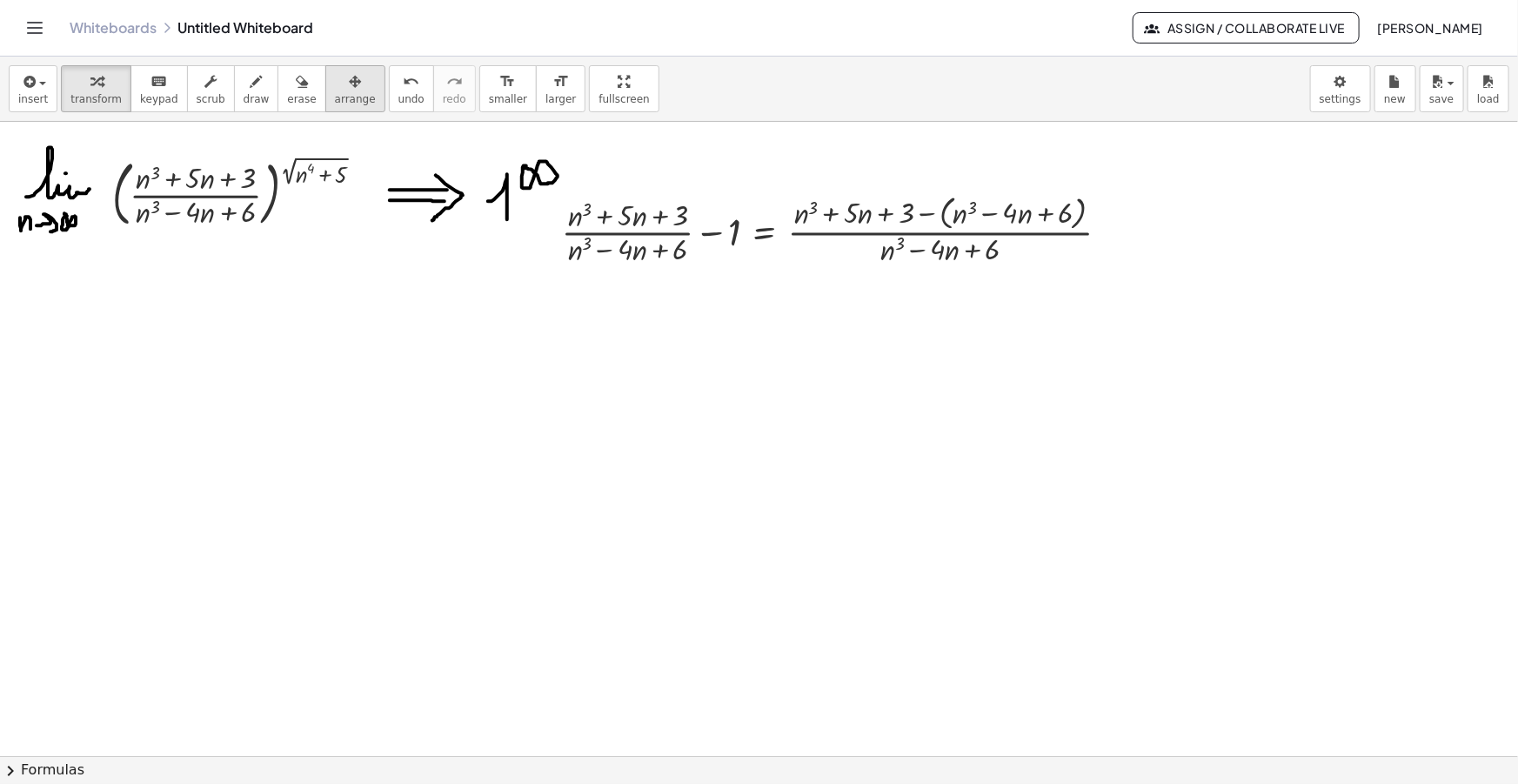
click at [349, 89] on icon "button" at bounding box center [355, 82] width 12 height 20
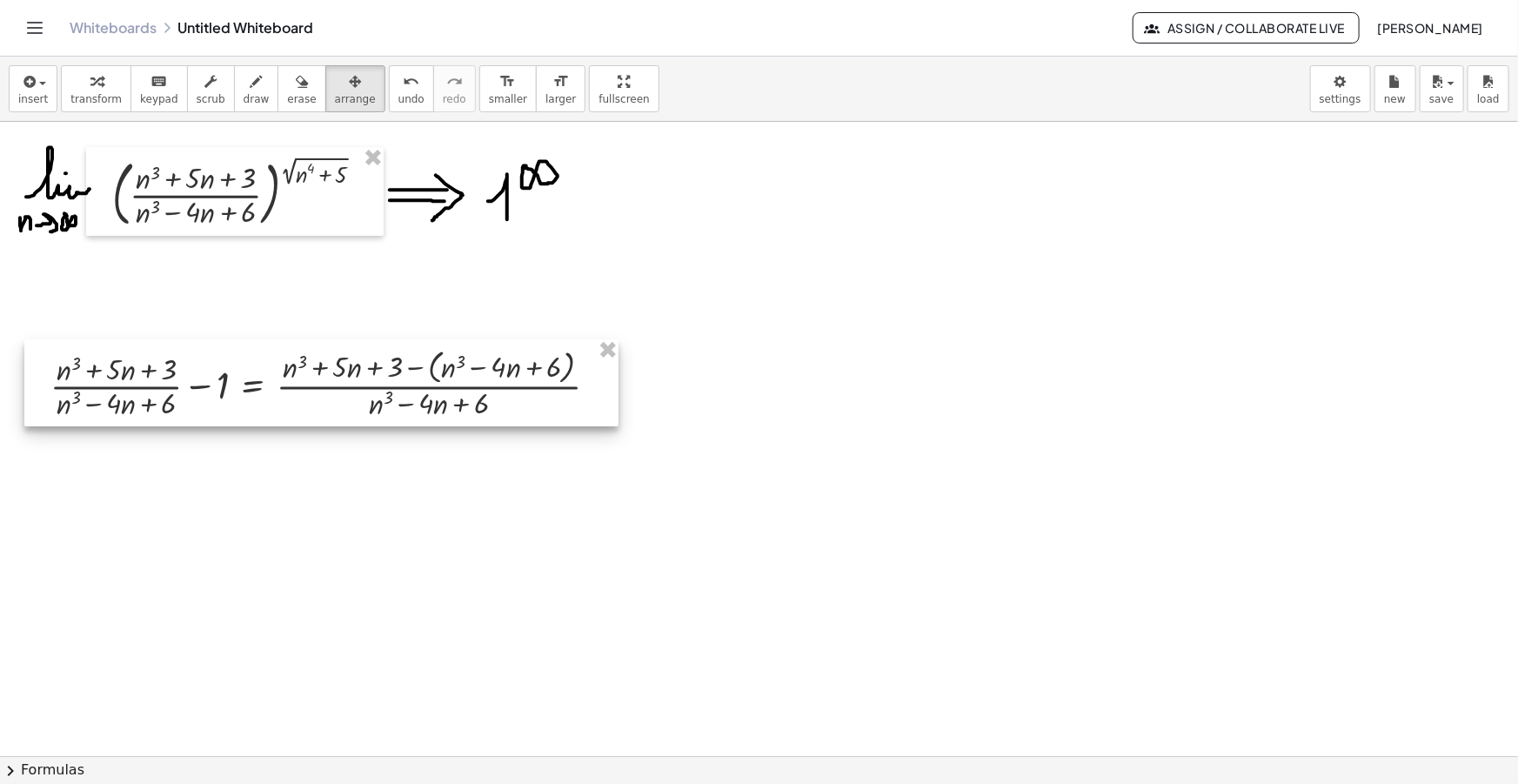
drag, startPoint x: 733, startPoint y: 238, endPoint x: 223, endPoint y: 392, distance: 532.7
click at [222, 392] on div at bounding box center [321, 383] width 595 height 87
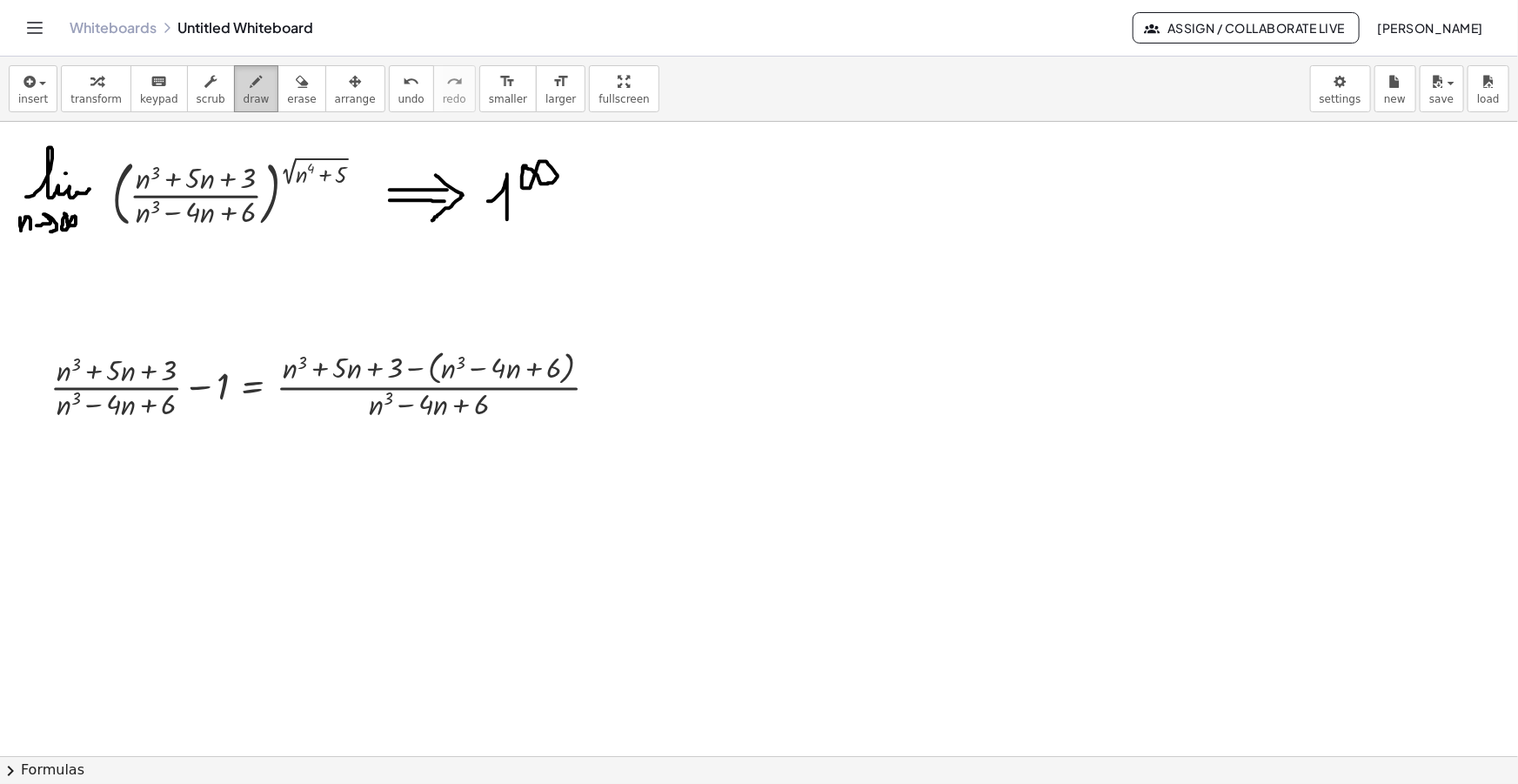
click at [243, 93] on span "draw" at bounding box center [256, 98] width 26 height 12
drag, startPoint x: 608, startPoint y: 380, endPoint x: 623, endPoint y: 382, distance: 15.1
drag, startPoint x: 614, startPoint y: 395, endPoint x: 624, endPoint y: 395, distance: 10.0
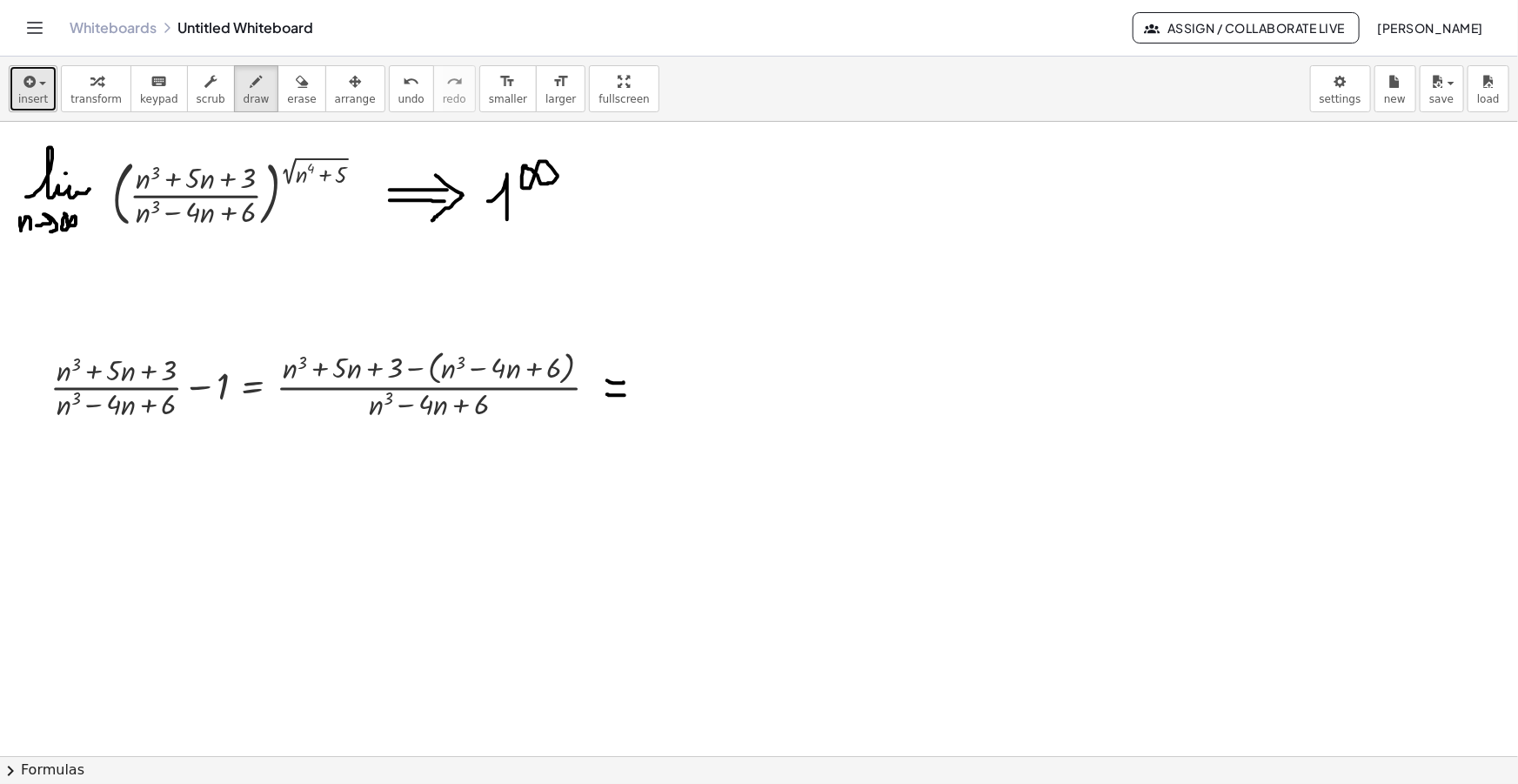
click at [20, 104] on span "insert" at bounding box center [33, 98] width 30 height 12
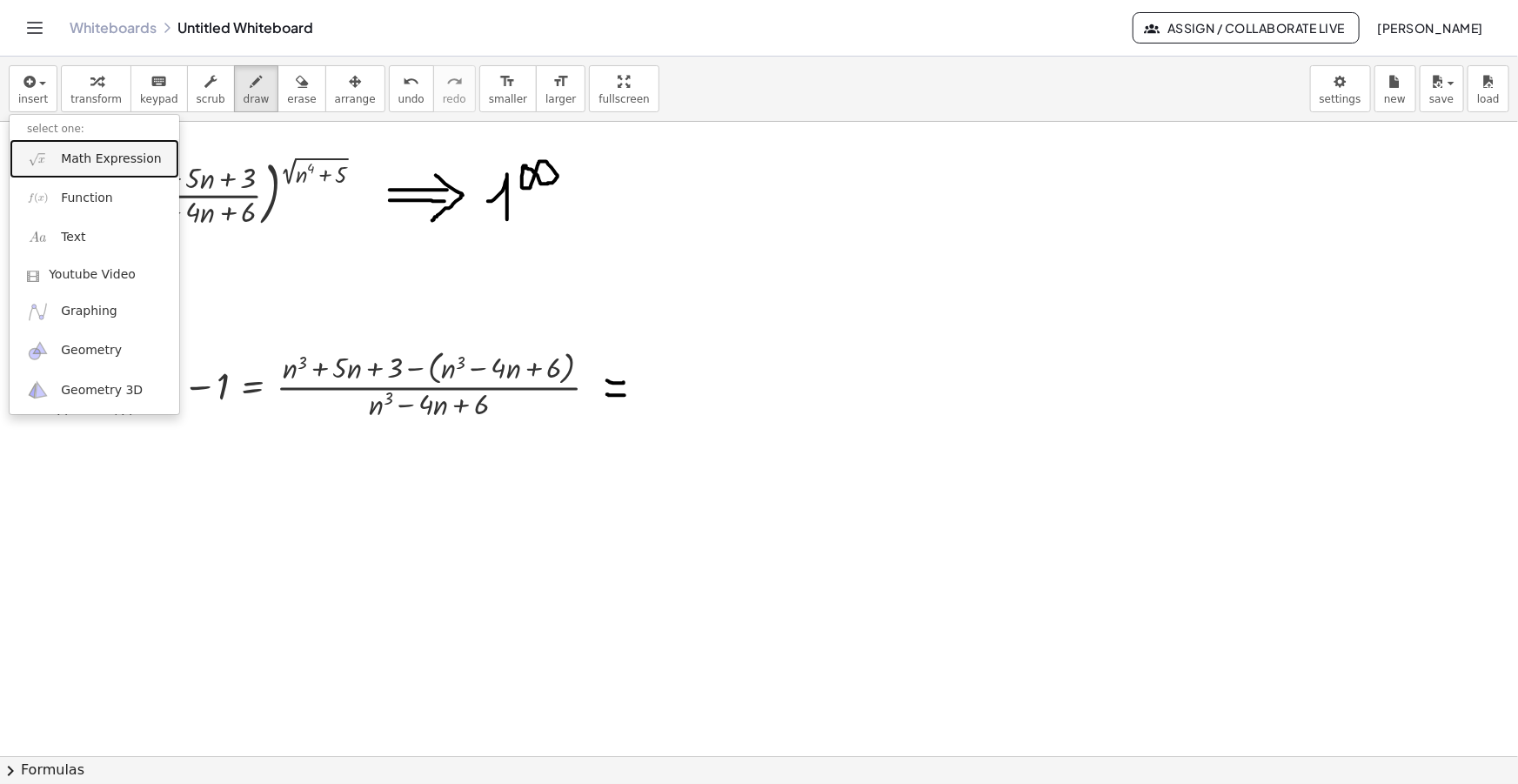
click at [62, 158] on span "Math Expression" at bounding box center [111, 159] width 100 height 18
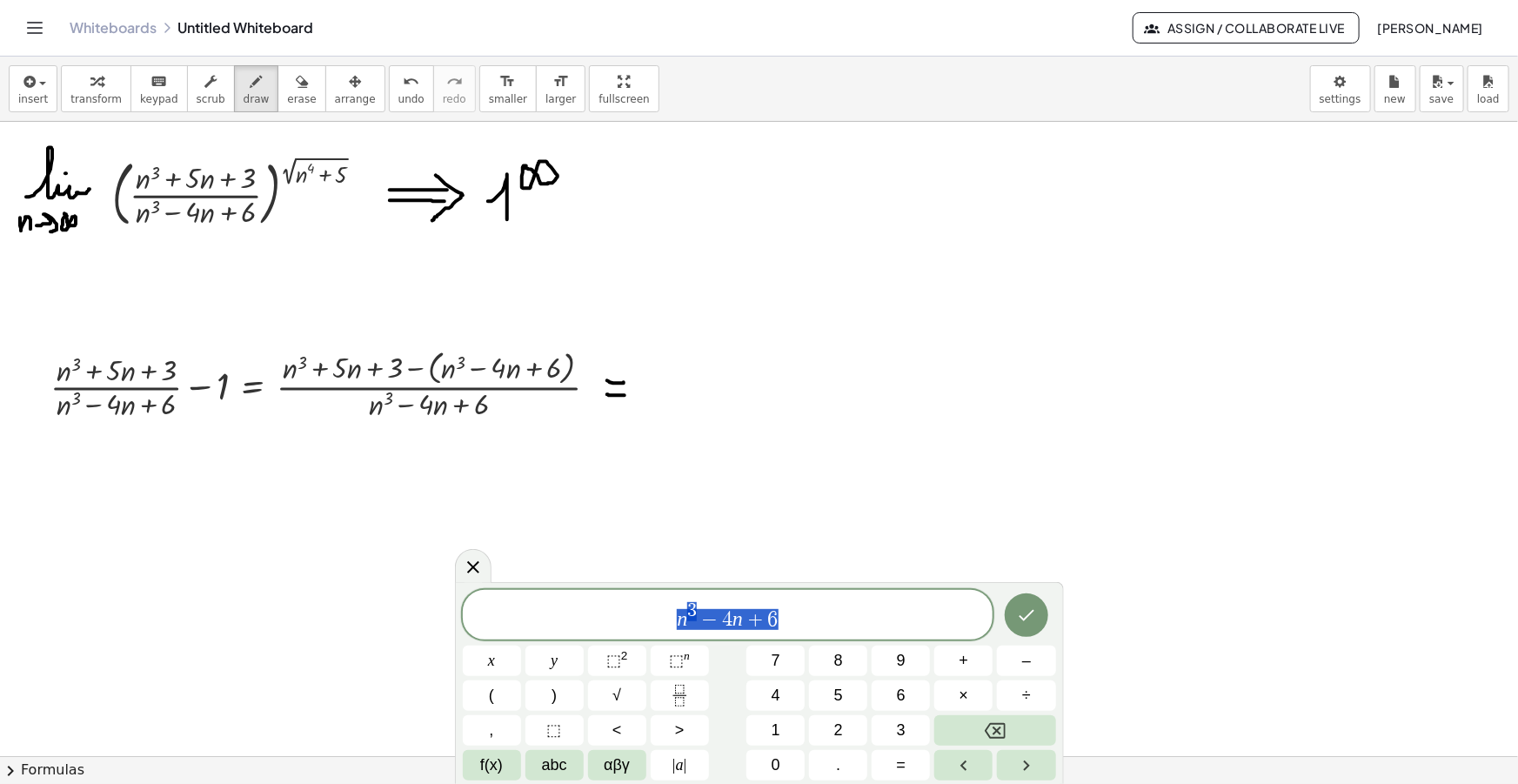
drag, startPoint x: 797, startPoint y: 620, endPoint x: 459, endPoint y: 631, distance: 338.2
click at [458, 632] on div "******** n 3 − 4 n + 6 x y ⬚ 2 ⬚ n 7 8 9 + – ( ) √ 4 5 6 × ÷ , ⬚ < > 1 2 3 f(x)…" at bounding box center [760, 683] width 609 height 202
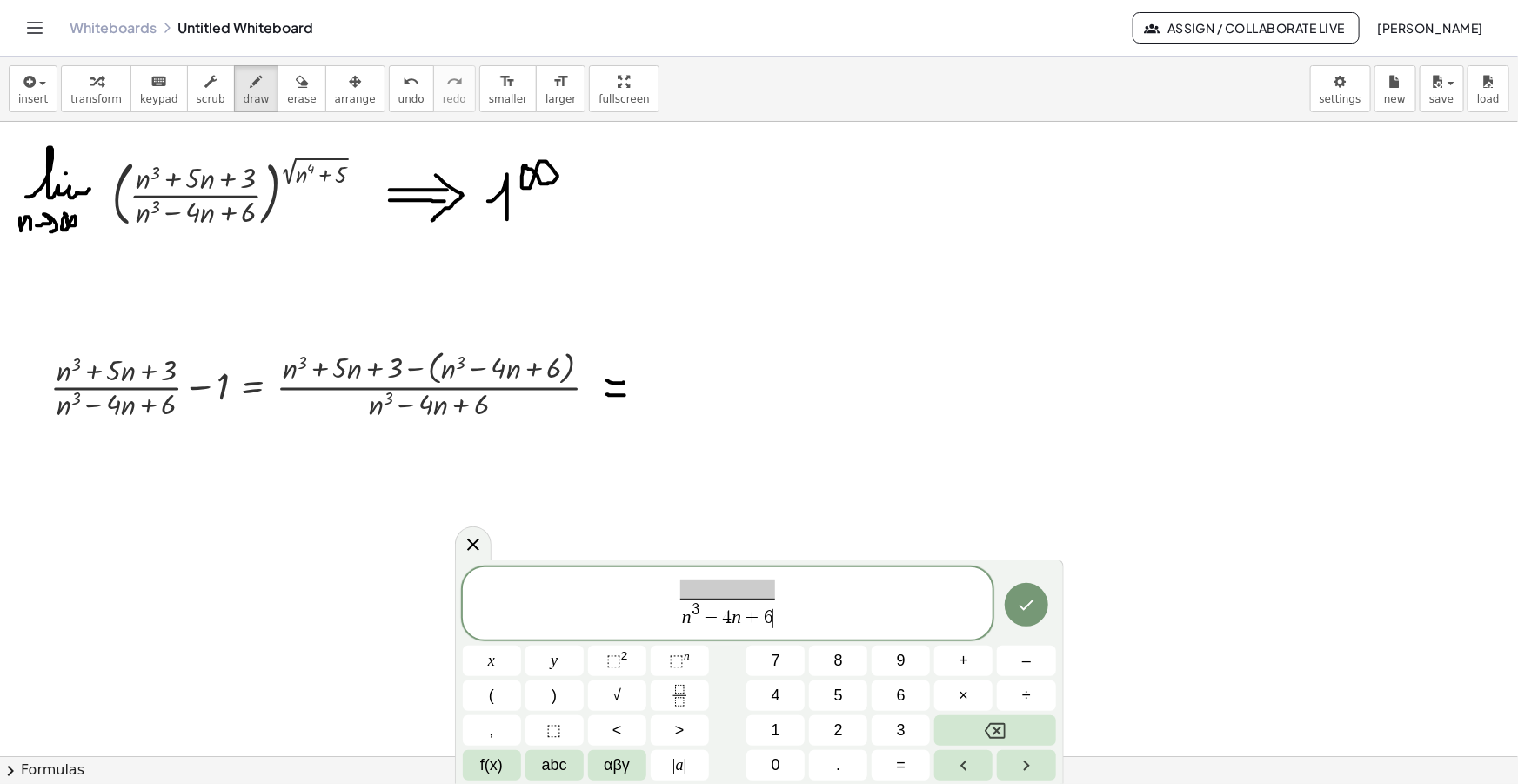
click at [737, 594] on span at bounding box center [727, 589] width 95 height 20
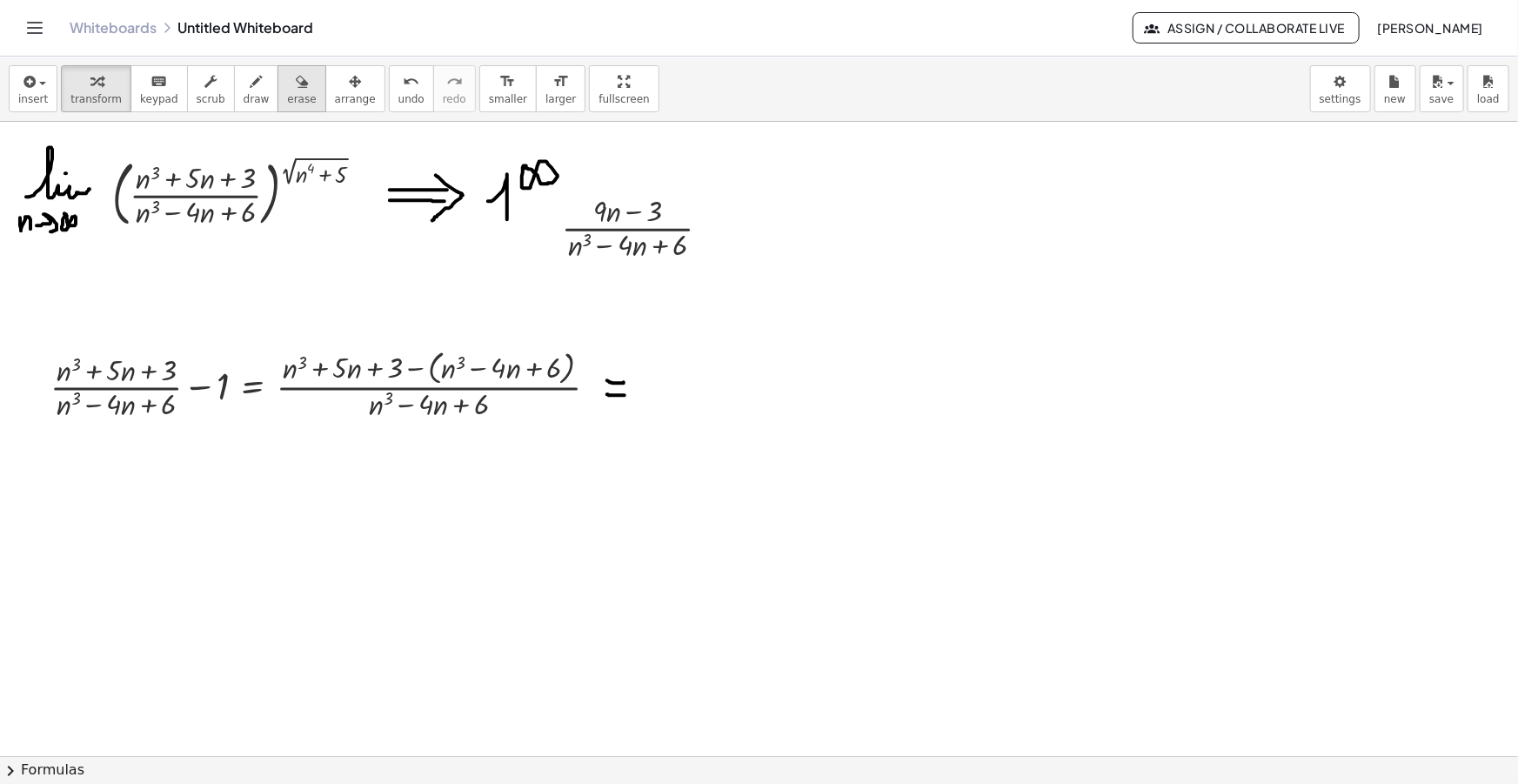
click at [291, 88] on button "erase" at bounding box center [302, 88] width 48 height 47
click at [325, 91] on button "arrange" at bounding box center [355, 88] width 60 height 47
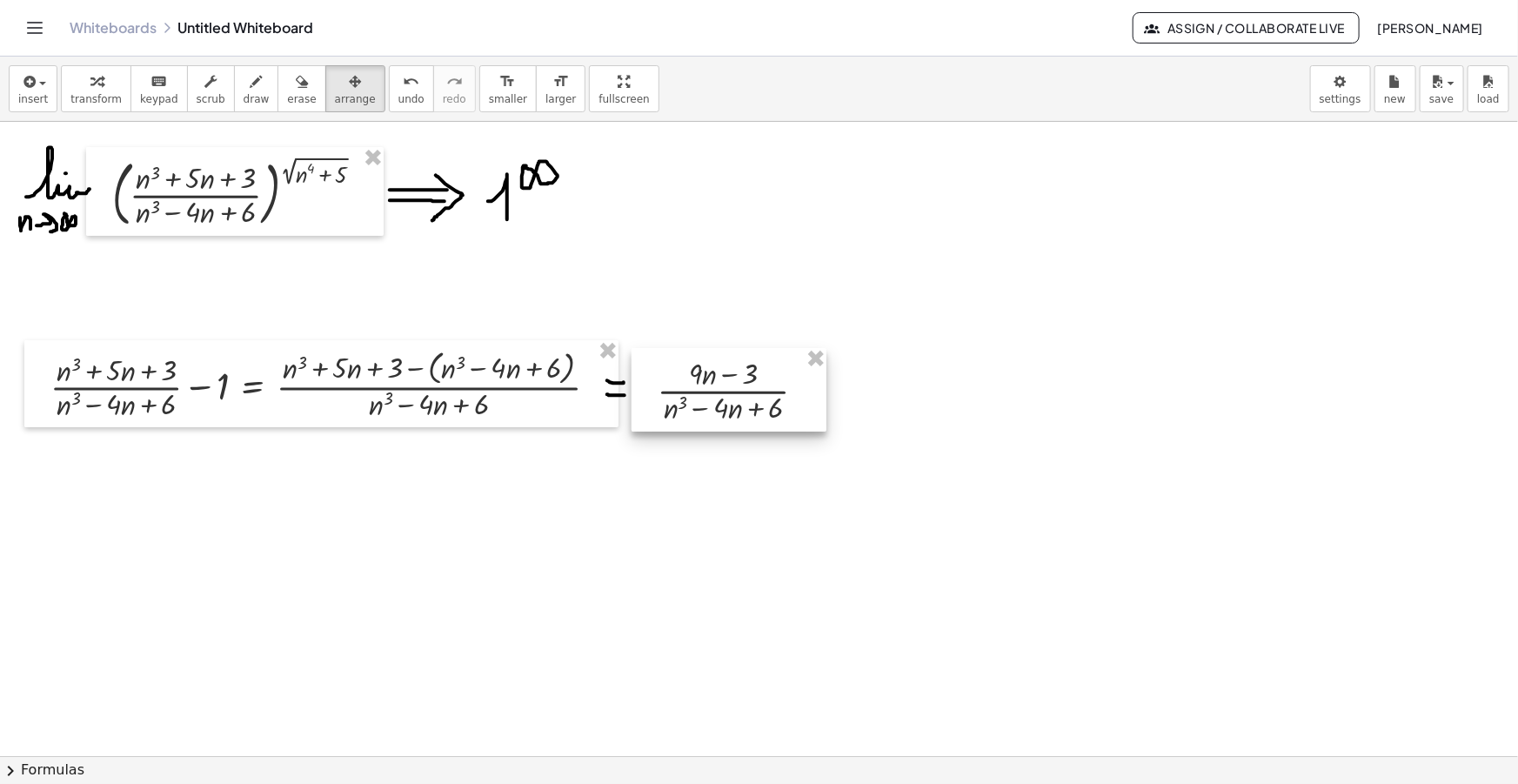
drag, startPoint x: 616, startPoint y: 226, endPoint x: 712, endPoint y: 388, distance: 188.3
click at [712, 388] on div at bounding box center [729, 390] width 195 height 84
click at [243, 103] on span "draw" at bounding box center [256, 98] width 26 height 12
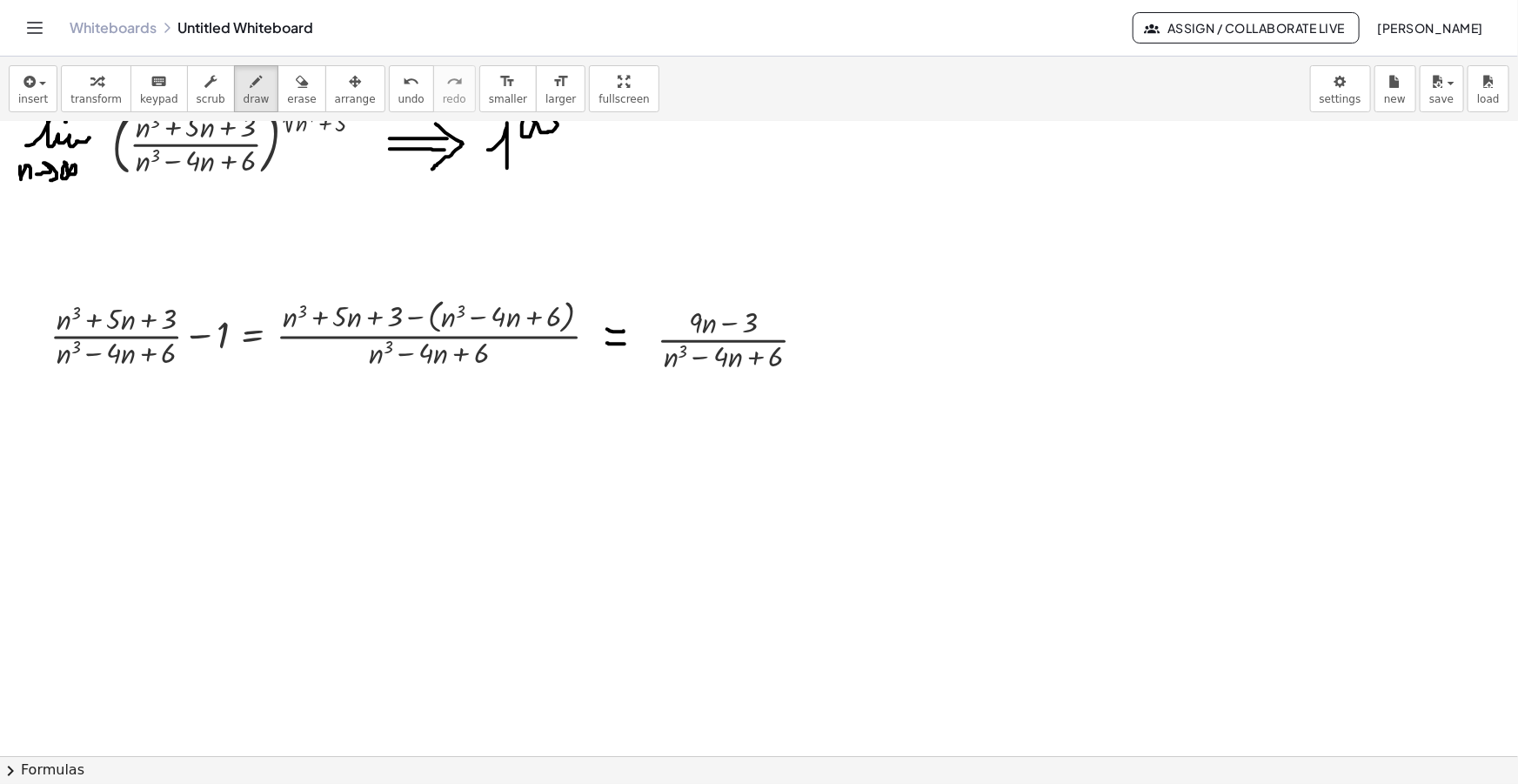
scroll to position [78, 0]
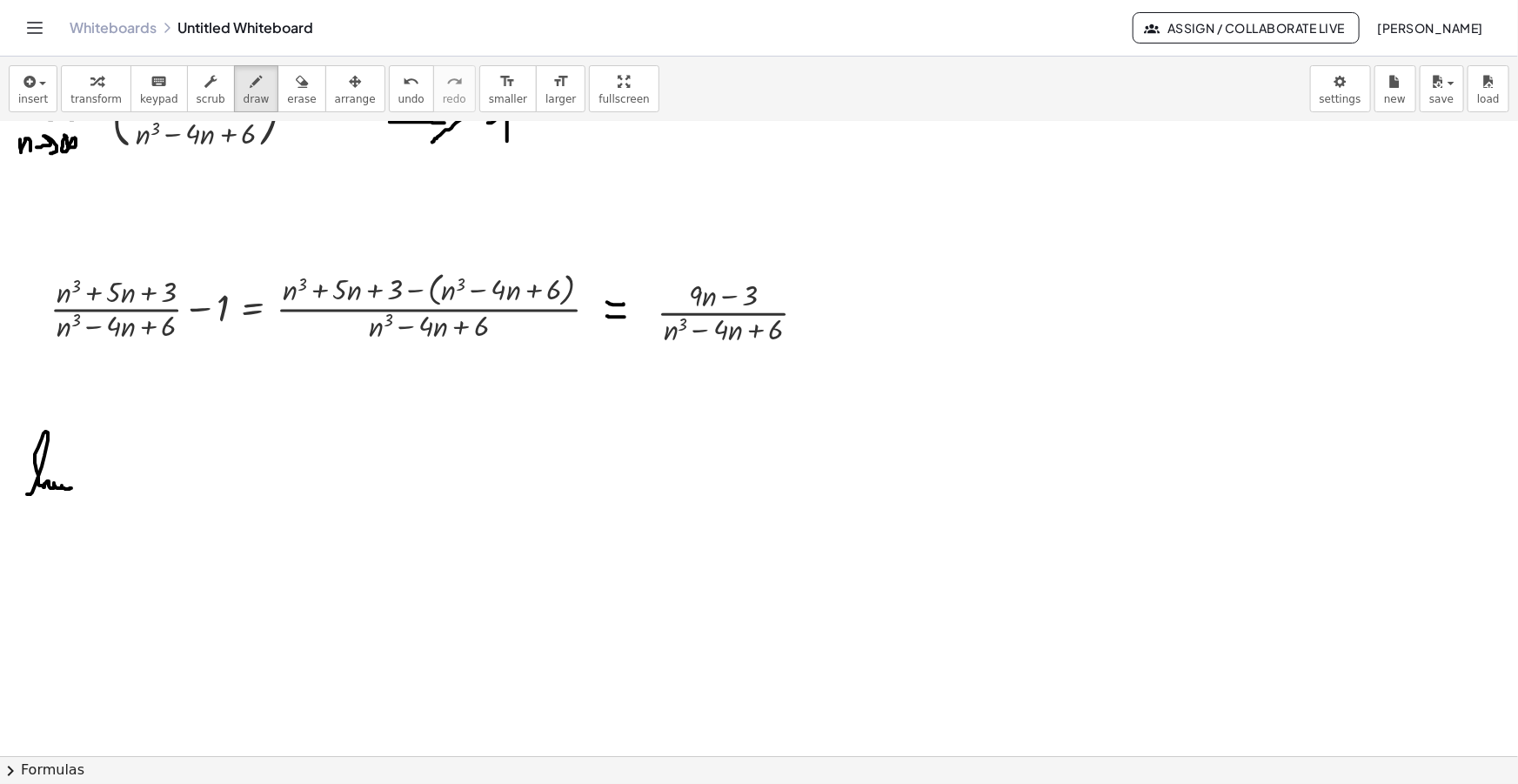
drag, startPoint x: 27, startPoint y: 493, endPoint x: 75, endPoint y: 490, distance: 48.1
click at [75, 490] on div at bounding box center [759, 734] width 1518 height 1381
click at [53, 474] on div at bounding box center [759, 734] width 1518 height 1381
drag, startPoint x: 16, startPoint y: 507, endPoint x: 21, endPoint y: 520, distance: 13.9
click at [21, 520] on div at bounding box center [759, 734] width 1518 height 1381
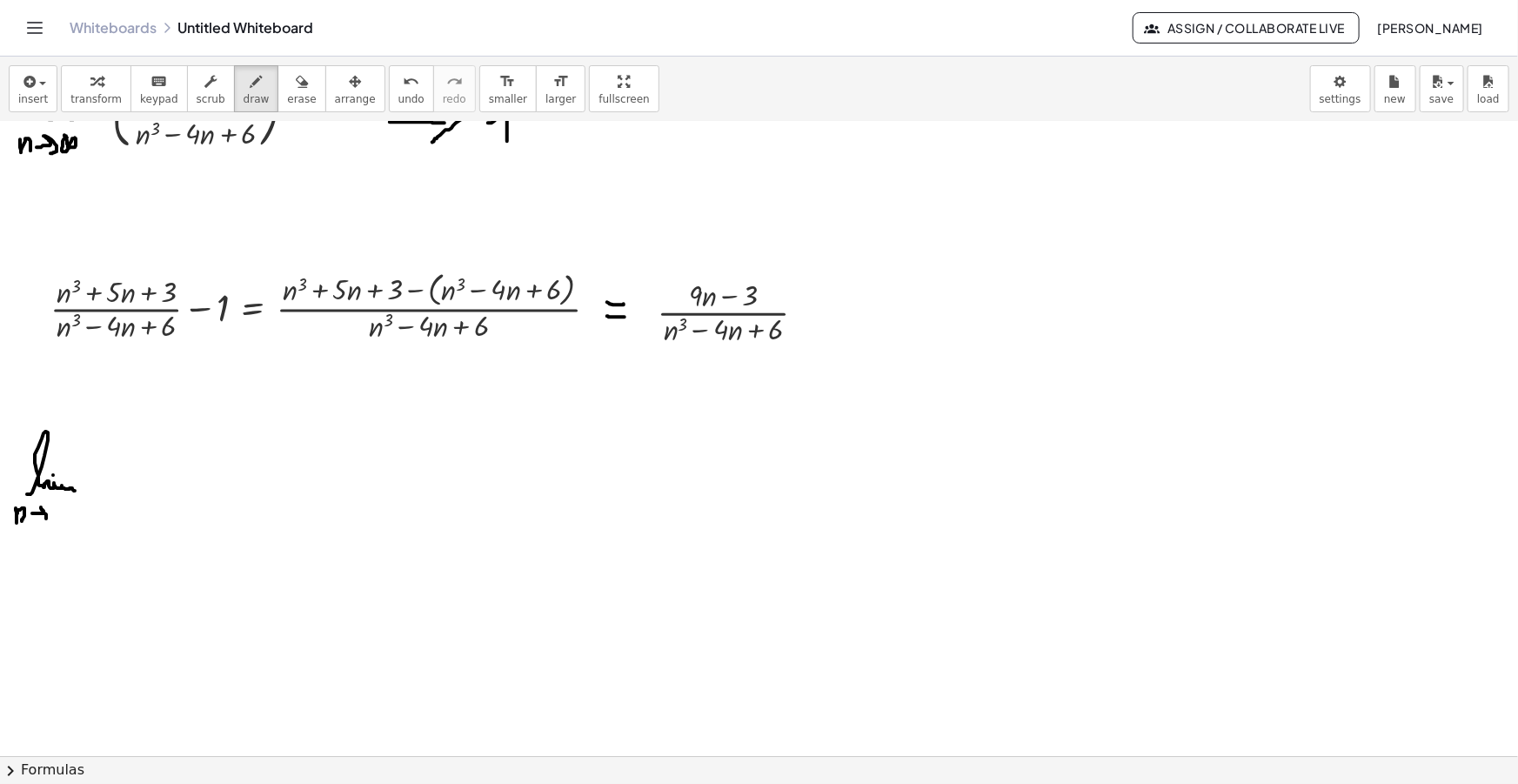
drag, startPoint x: 33, startPoint y: 513, endPoint x: 44, endPoint y: 519, distance: 12.5
click at [41, 519] on div at bounding box center [759, 734] width 1518 height 1381
drag, startPoint x: 51, startPoint y: 509, endPoint x: 72, endPoint y: 535, distance: 33.4
click at [51, 507] on div at bounding box center [759, 734] width 1518 height 1381
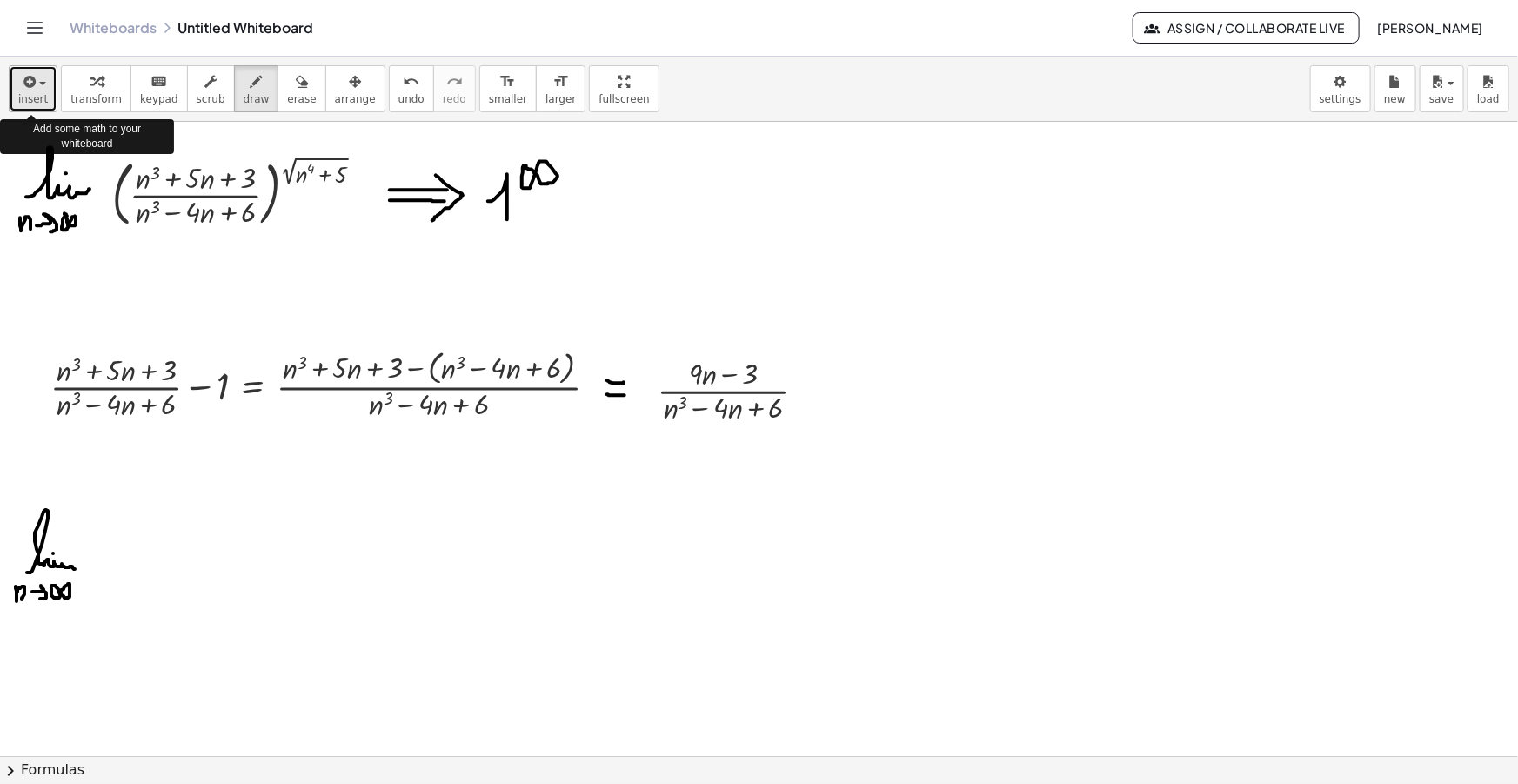
click at [35, 89] on div "button" at bounding box center [33, 81] width 30 height 20
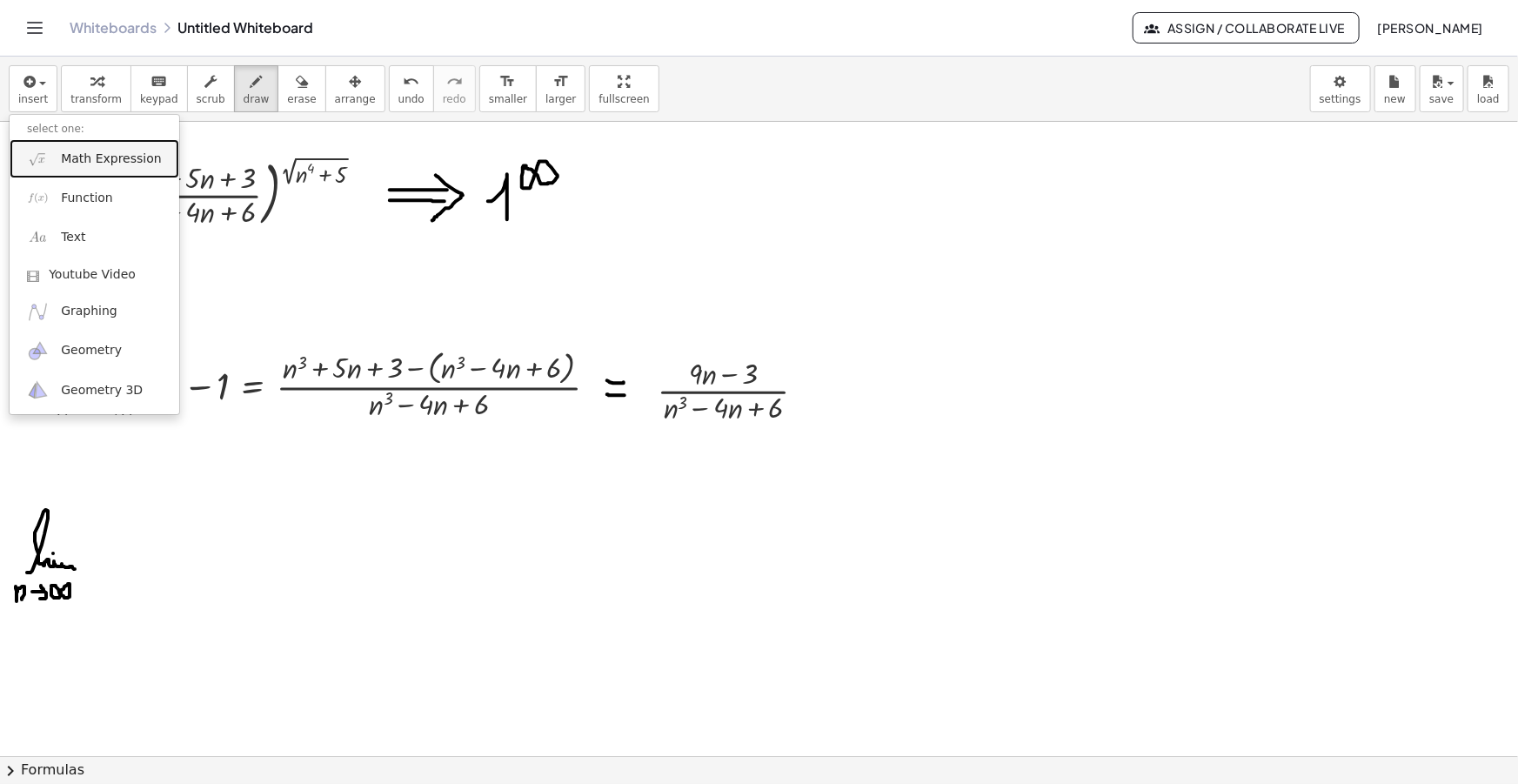
click at [88, 158] on span "Math Expression" at bounding box center [111, 159] width 100 height 18
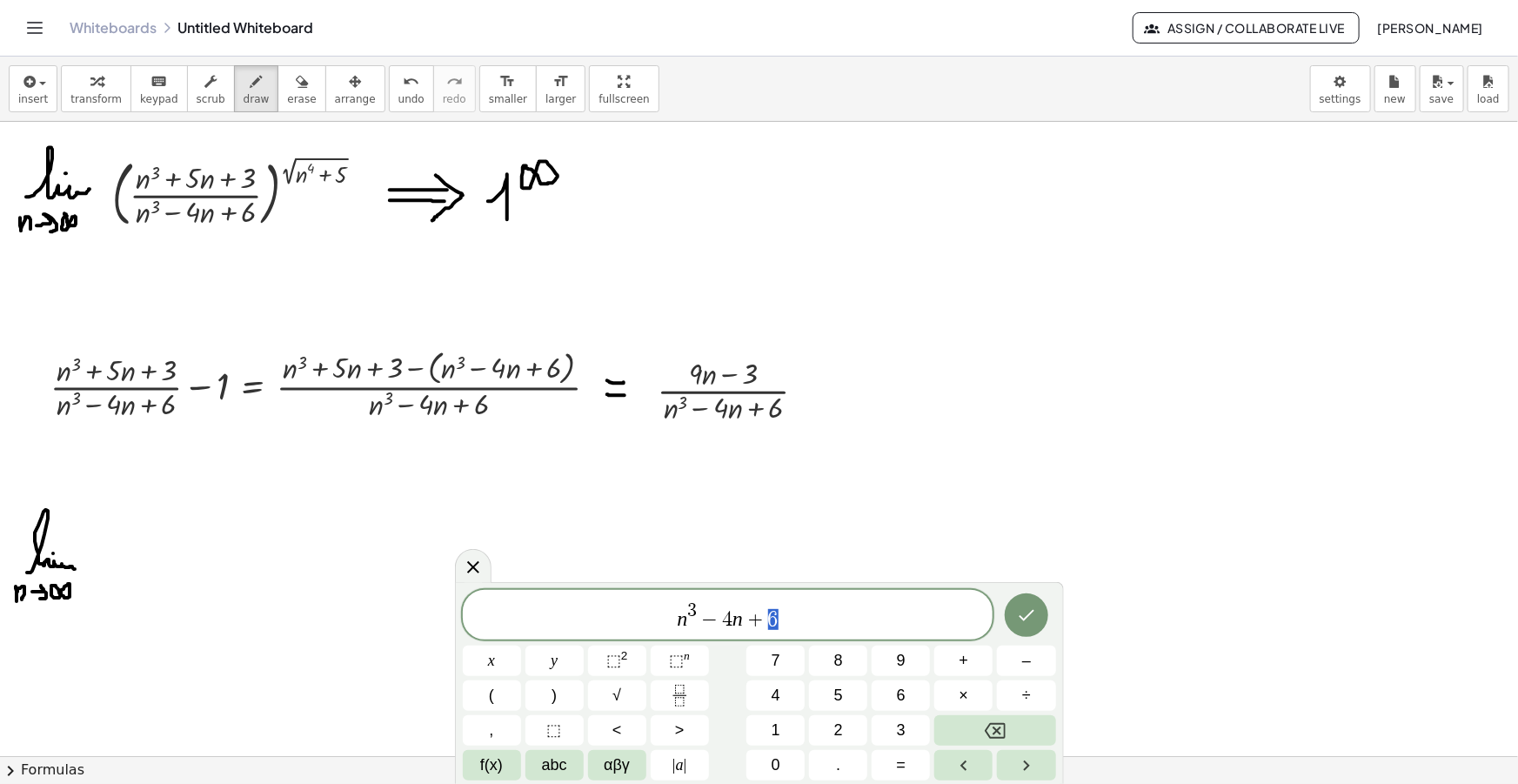
drag, startPoint x: 772, startPoint y: 623, endPoint x: 469, endPoint y: 609, distance: 303.3
click at [473, 609] on span "n 3 − 4 n + 6" at bounding box center [727, 616] width 530 height 32
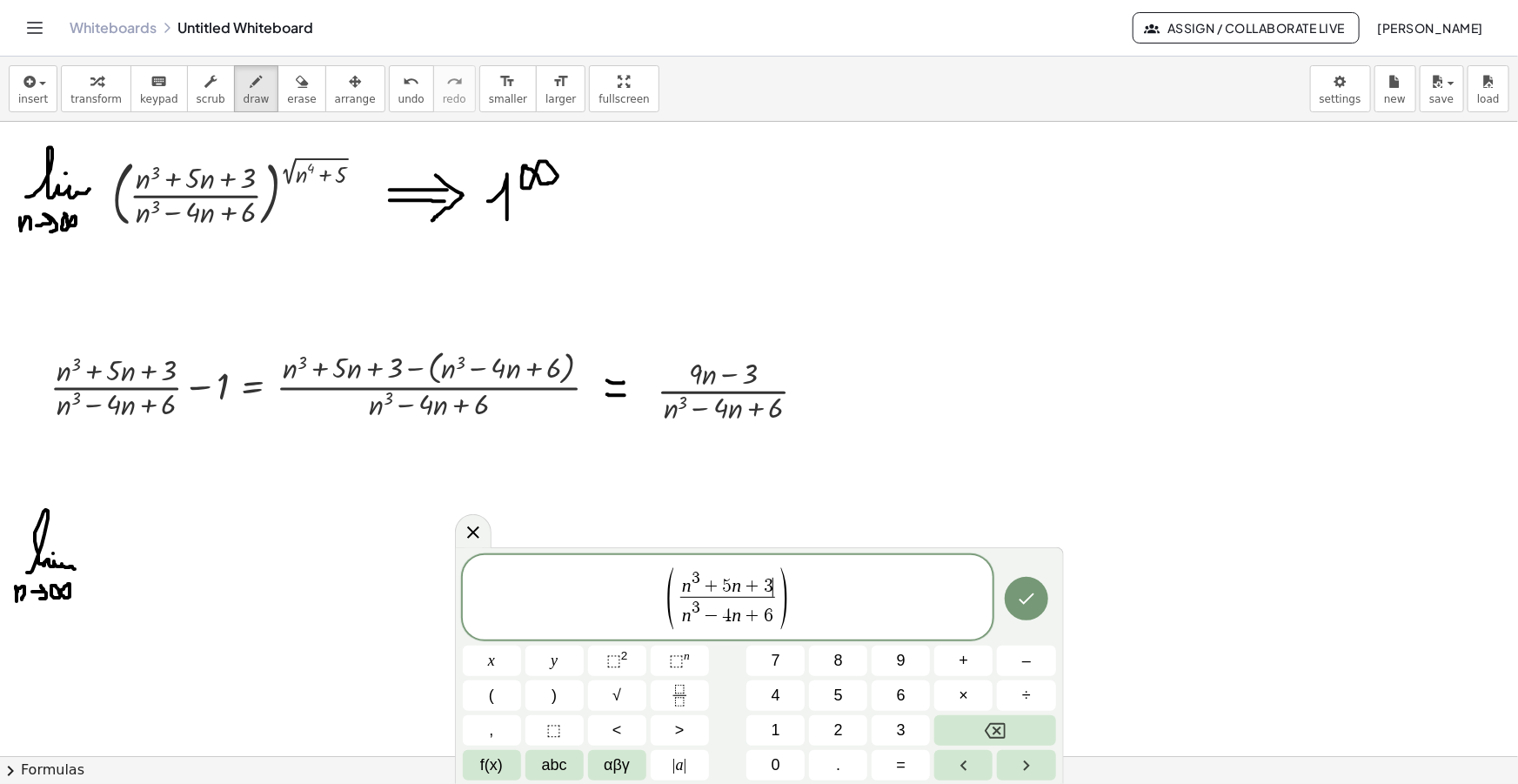
click at [834, 600] on span "( n 3 + 5 n + 3 ​ n 3 − 4 n + 6 ​ )" at bounding box center [727, 598] width 530 height 66
click at [623, 699] on button "√" at bounding box center [617, 695] width 59 height 31
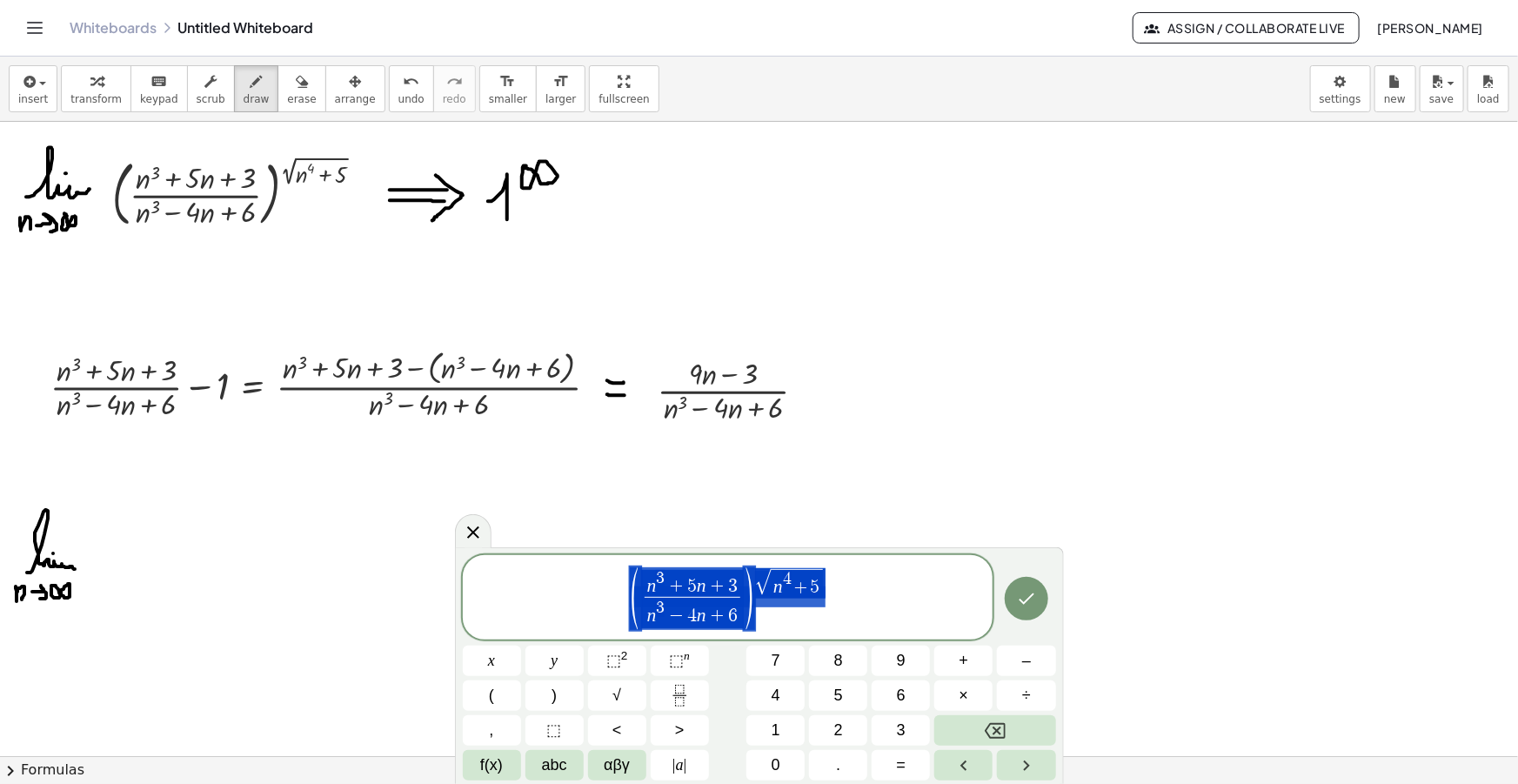
drag, startPoint x: 827, startPoint y: 598, endPoint x: 609, endPoint y: 609, distance: 218.3
click at [609, 609] on span "( n 3 + 5 n + 3 n 3 − 4 n + 6 ​ ) √ n 4 + 5" at bounding box center [727, 598] width 530 height 66
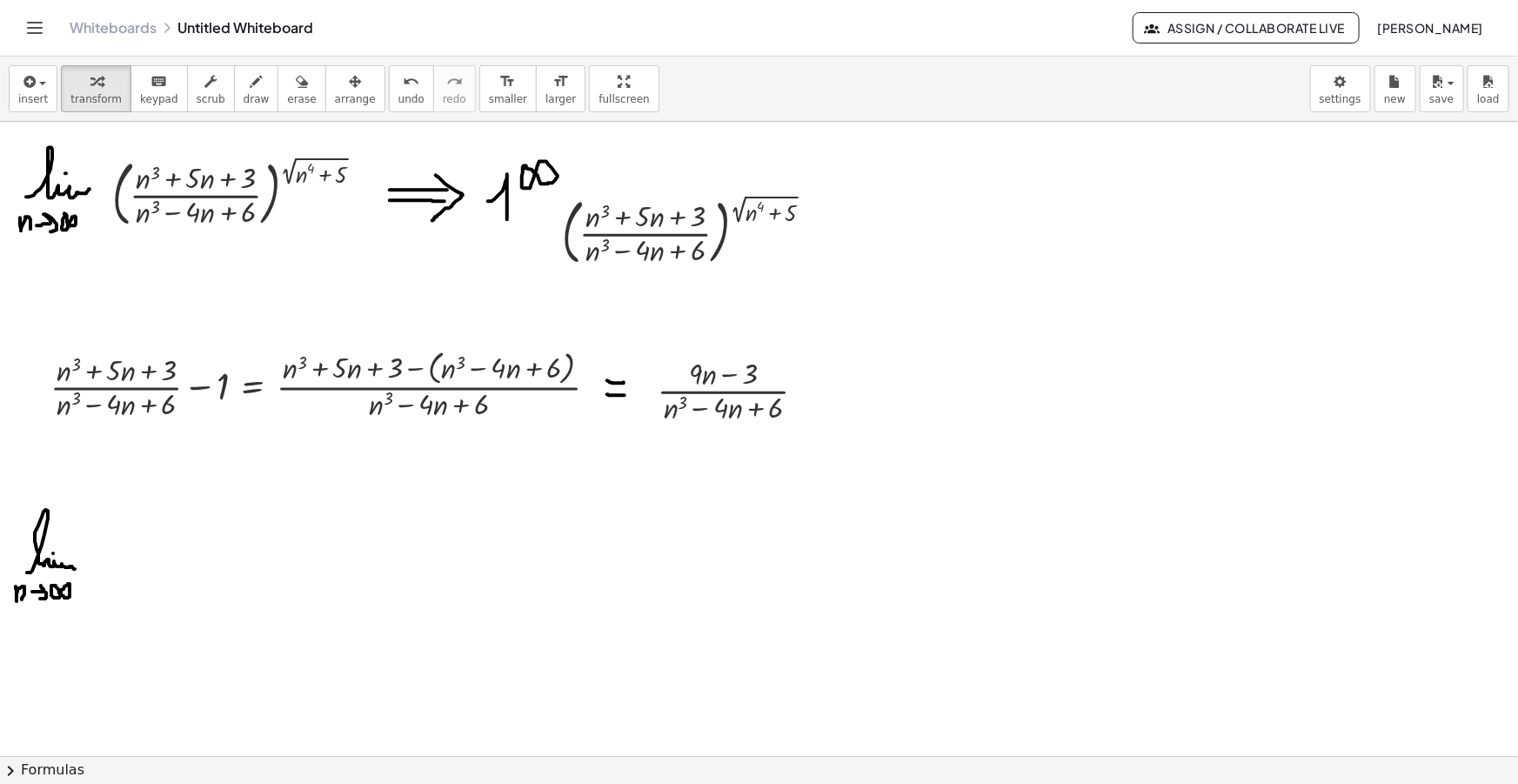
click at [335, 77] on div "button" at bounding box center [356, 81] width 41 height 20
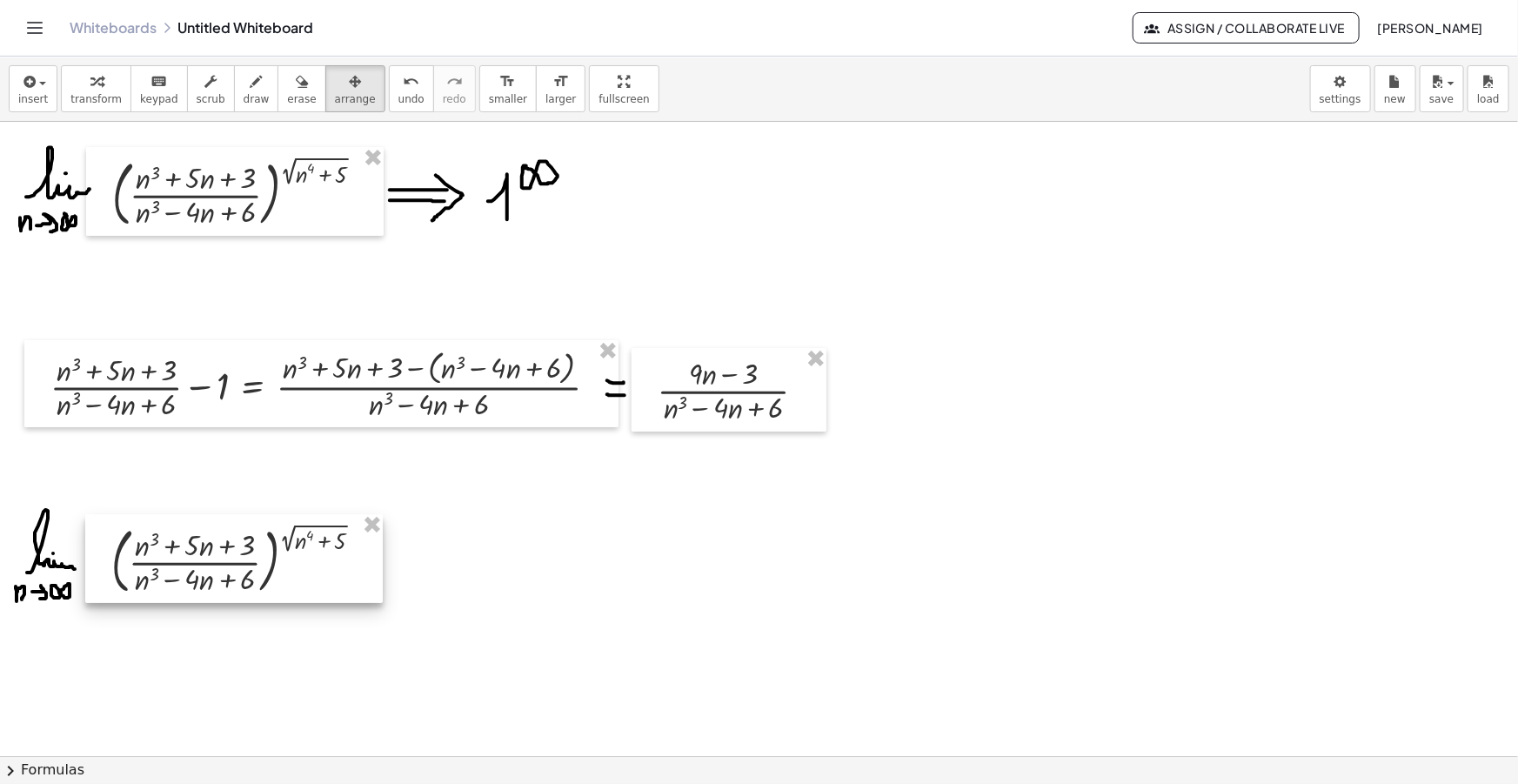
drag, startPoint x: 664, startPoint y: 232, endPoint x: 213, endPoint y: 562, distance: 558.8
click at [213, 562] on div at bounding box center [234, 558] width 297 height 89
click at [243, 103] on span "draw" at bounding box center [256, 98] width 26 height 12
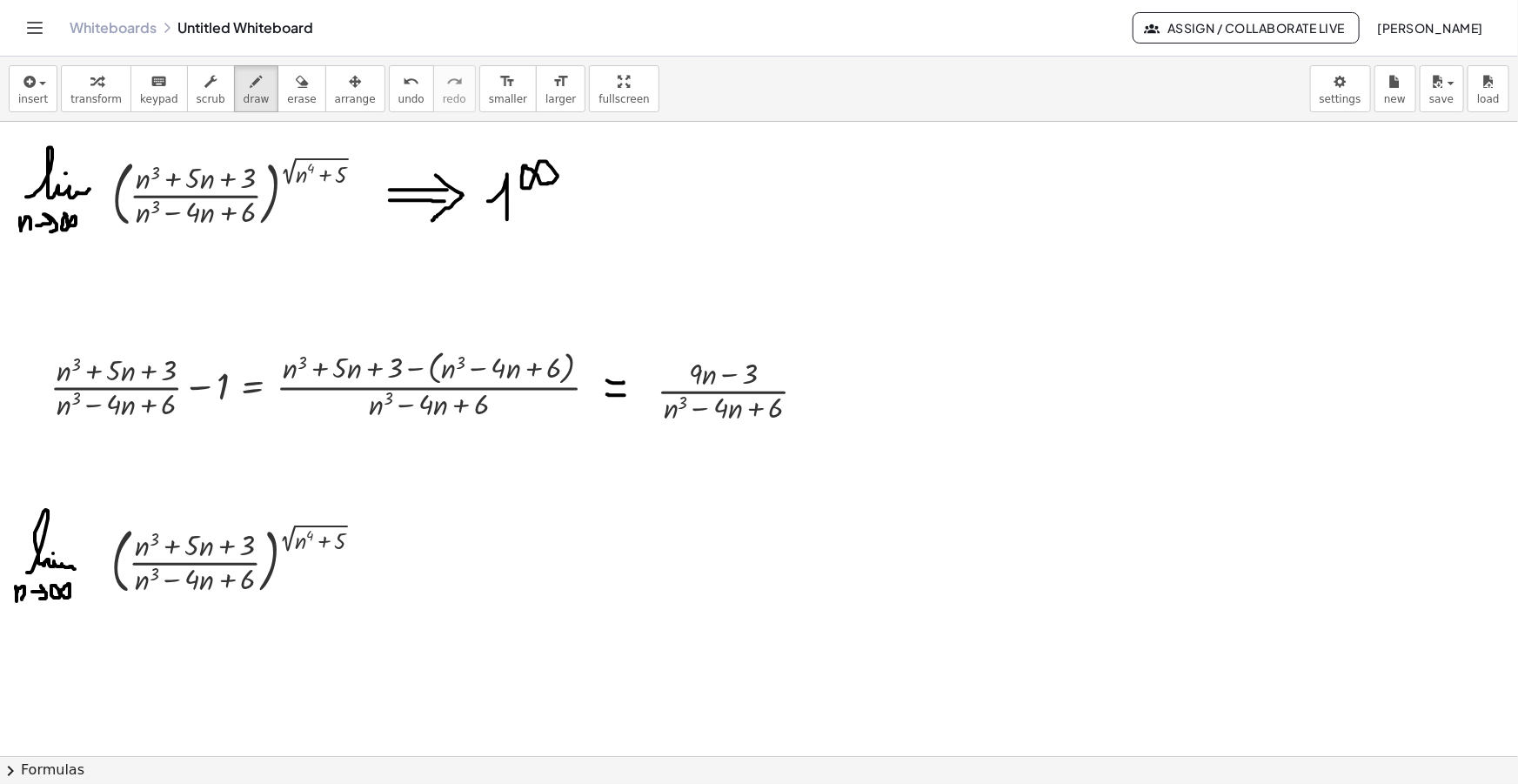
drag, startPoint x: 378, startPoint y: 559, endPoint x: 390, endPoint y: 560, distance: 12.0
drag, startPoint x: 416, startPoint y: 586, endPoint x: 467, endPoint y: 581, distance: 51.2
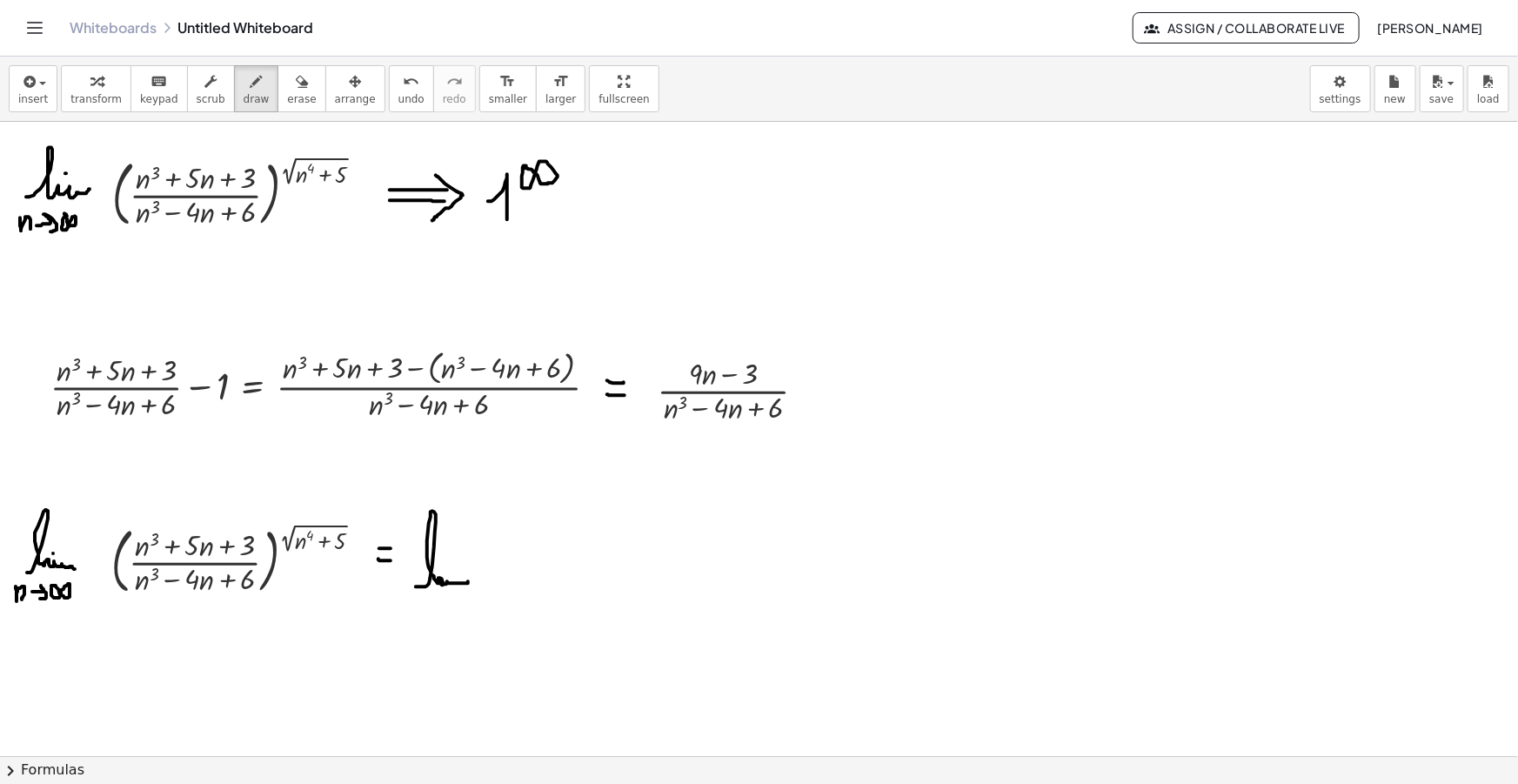
drag, startPoint x: 401, startPoint y: 602, endPoint x: 413, endPoint y: 610, distance: 14.4
drag, startPoint x: 399, startPoint y: 601, endPoint x: 410, endPoint y: 619, distance: 21.1
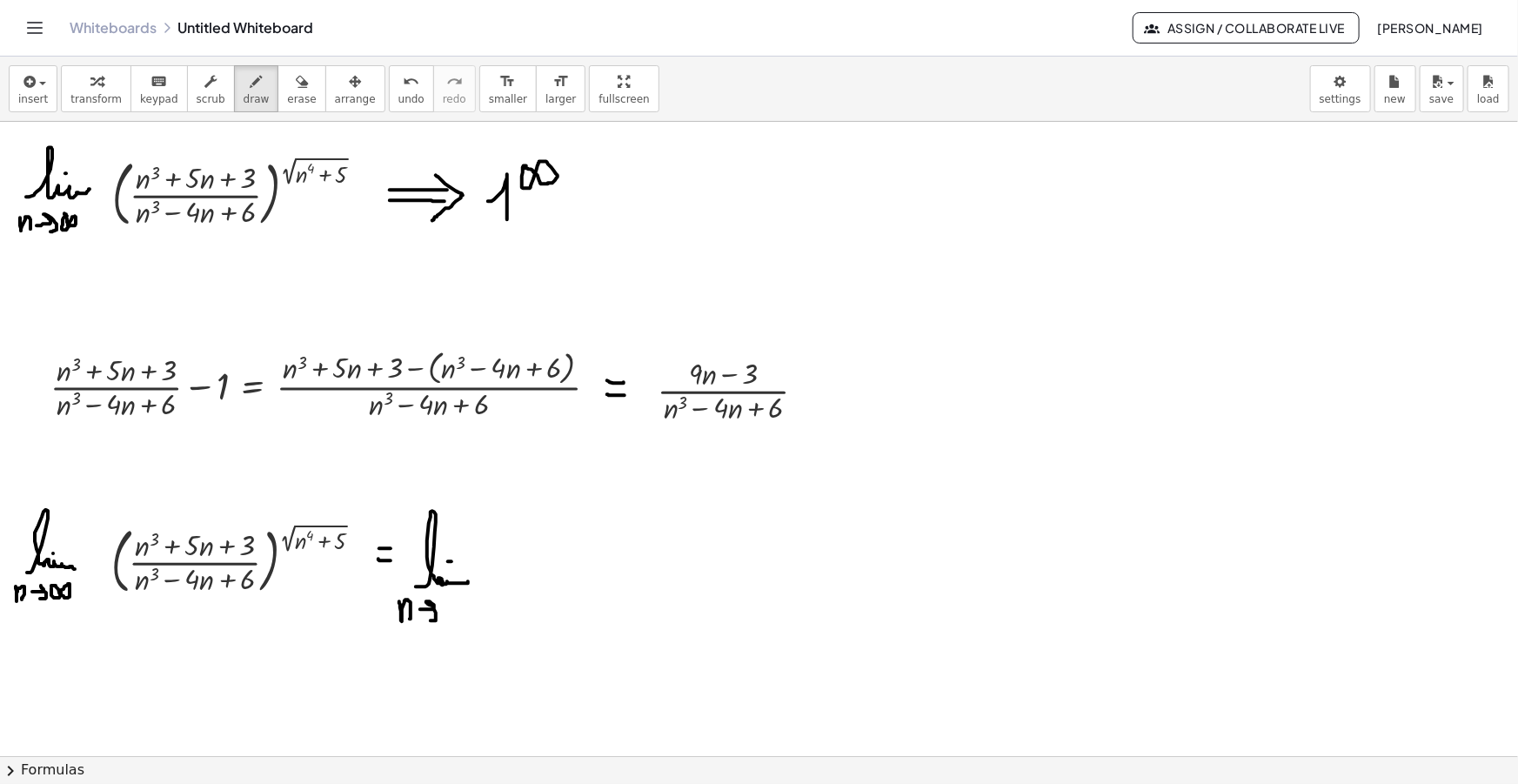
drag, startPoint x: 420, startPoint y: 609, endPoint x: 431, endPoint y: 621, distance: 16.3
click at [39, 80] on div "button" at bounding box center [33, 81] width 30 height 20
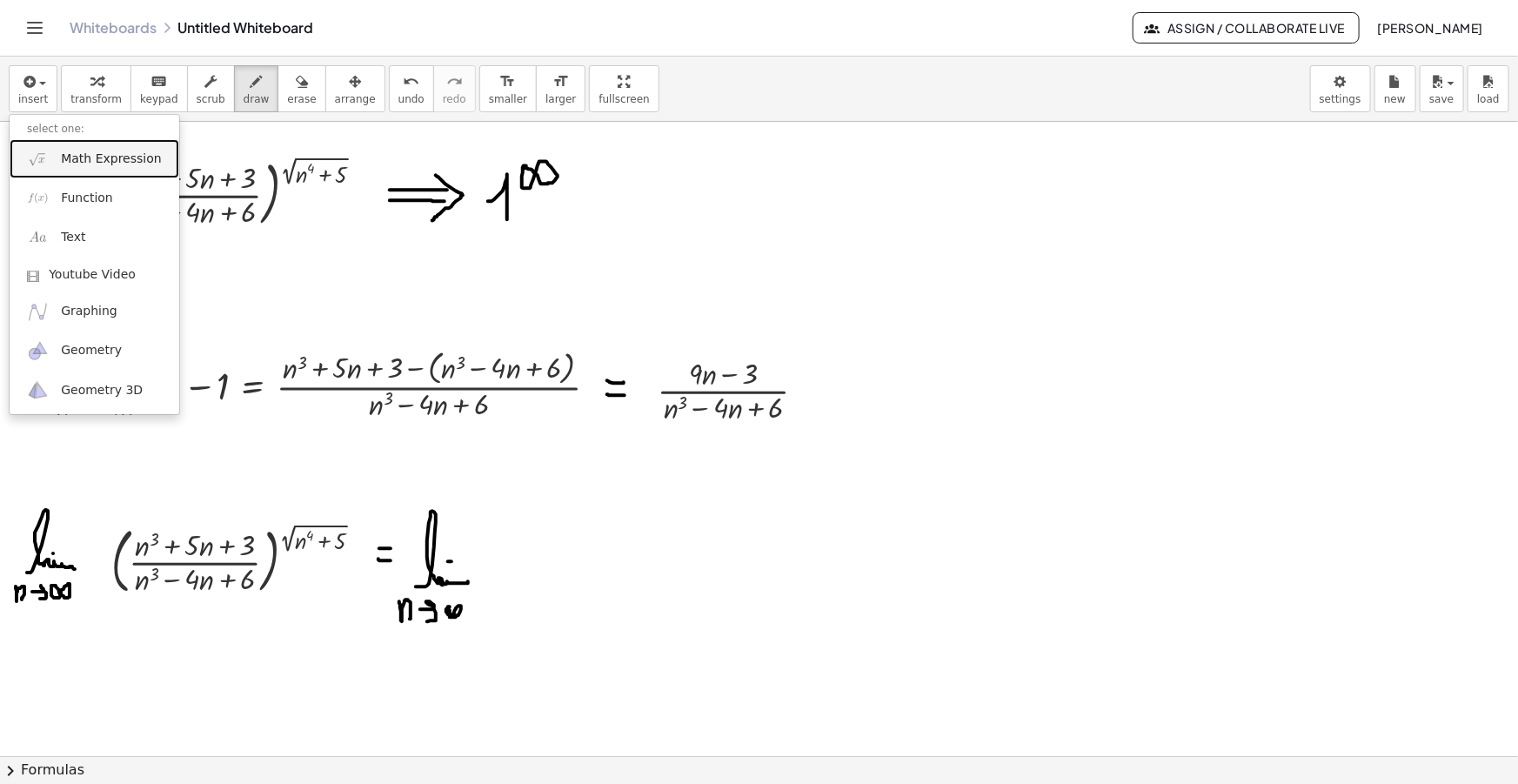
click at [68, 160] on span "Math Expression" at bounding box center [111, 159] width 100 height 18
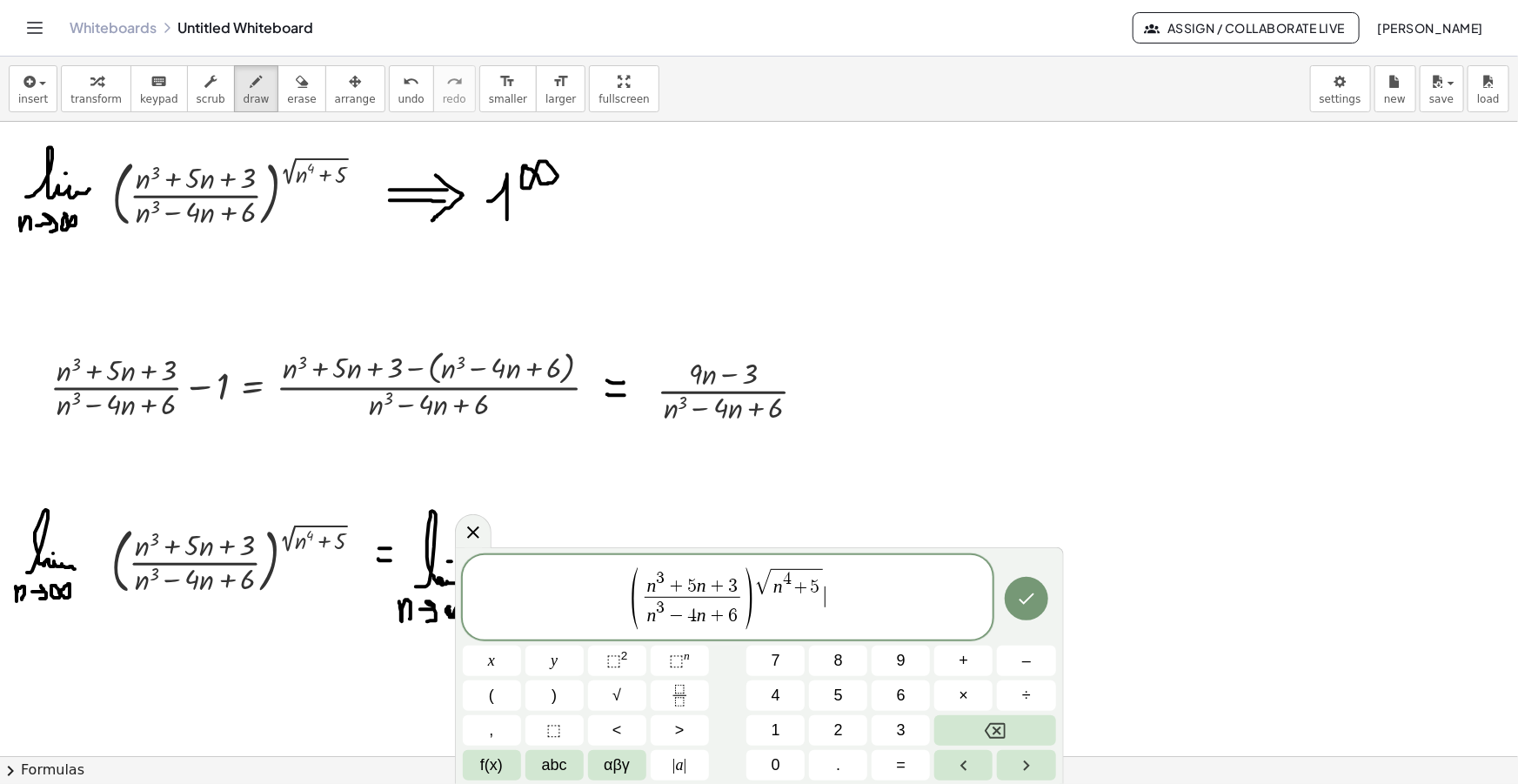
click at [644, 595] on span "n 3 + 5 n + 3 n 3 − 4 n + 6 ​" at bounding box center [692, 598] width 103 height 59
drag, startPoint x: 754, startPoint y: 580, endPoint x: 669, endPoint y: 579, distance: 85.0
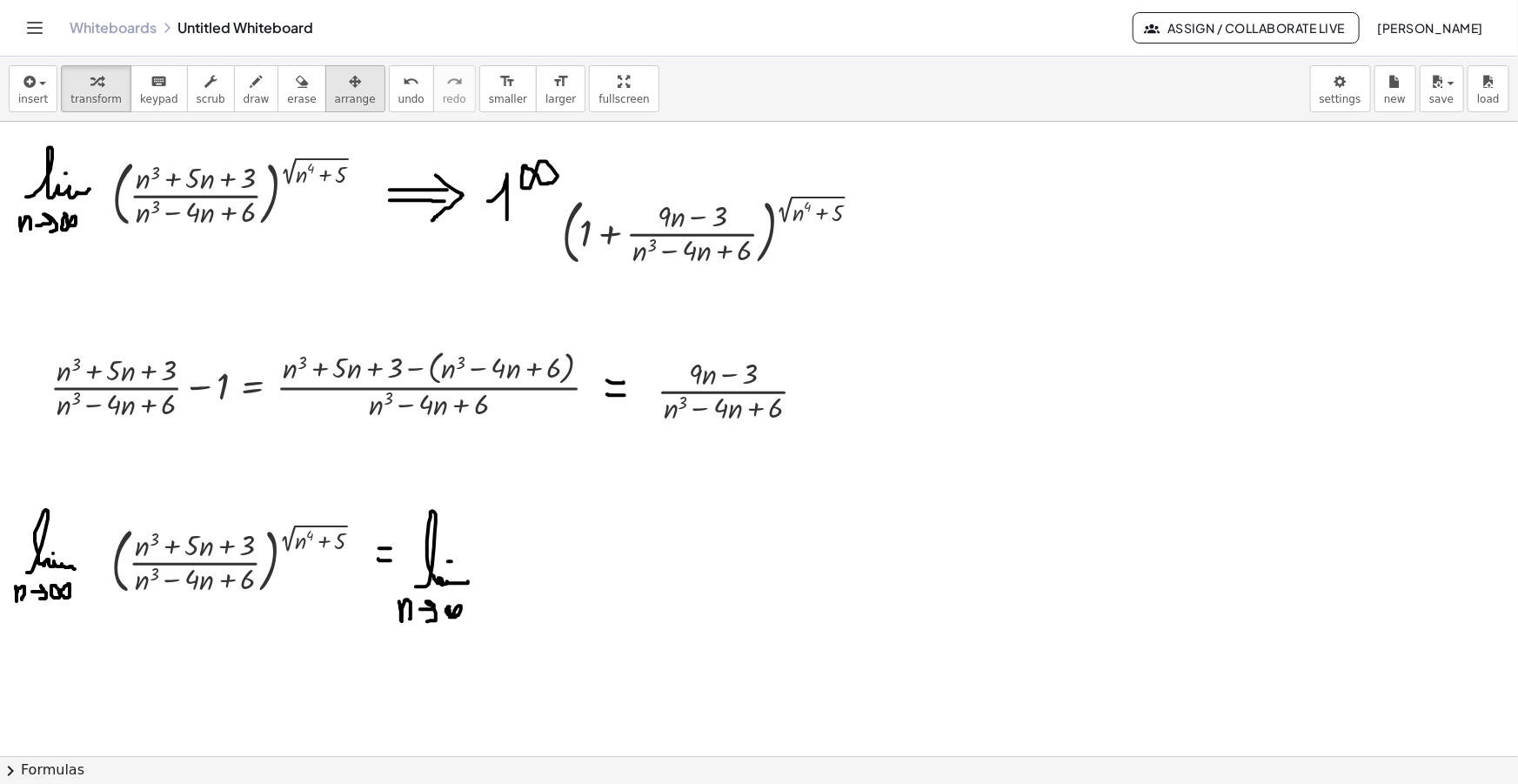
click at [335, 98] on span "arrange" at bounding box center [356, 98] width 41 height 12
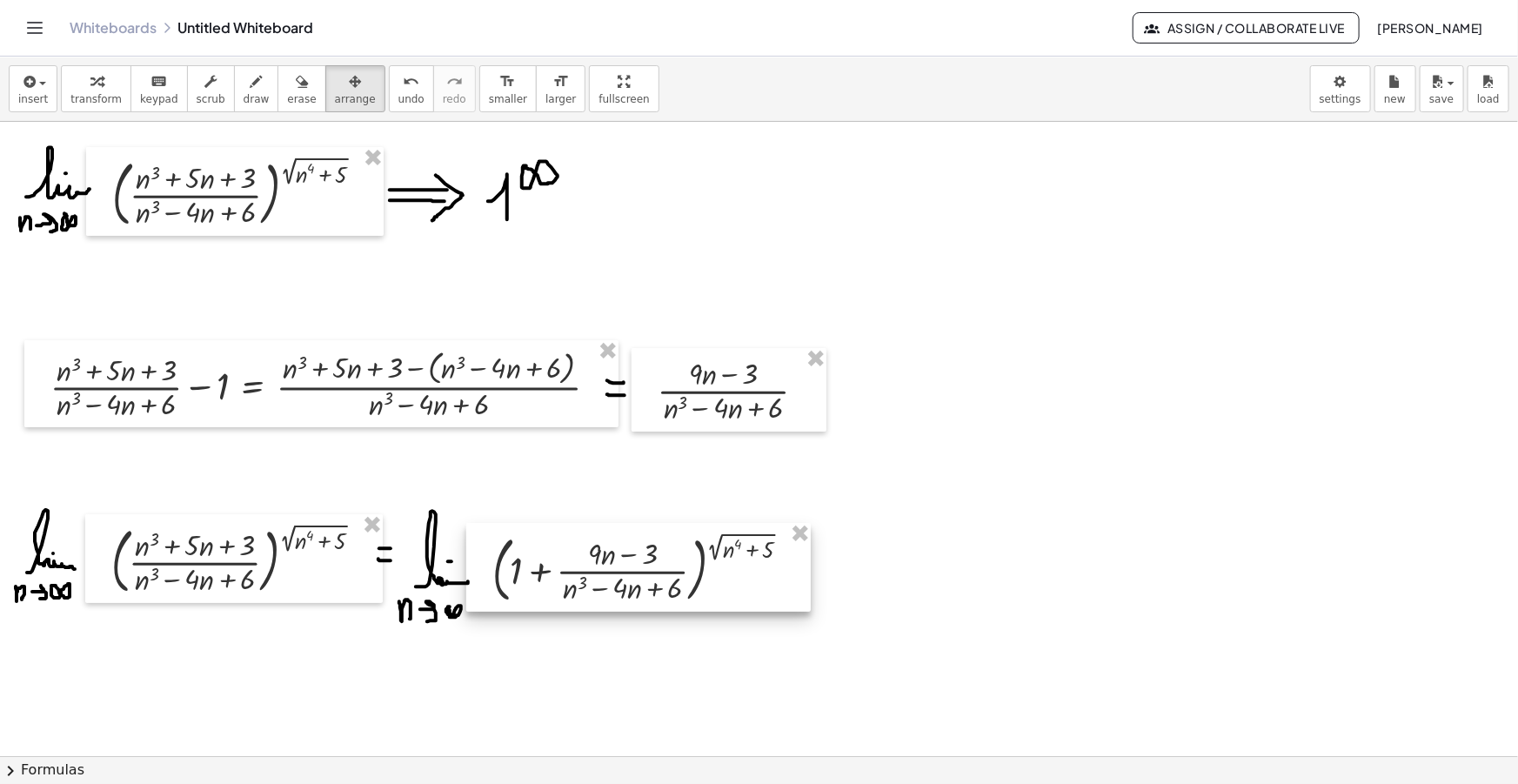
drag, startPoint x: 678, startPoint y: 243, endPoint x: 609, endPoint y: 581, distance: 345.0
click at [609, 581] on div at bounding box center [638, 568] width 345 height 89
click at [243, 78] on div "button" at bounding box center [256, 81] width 26 height 20
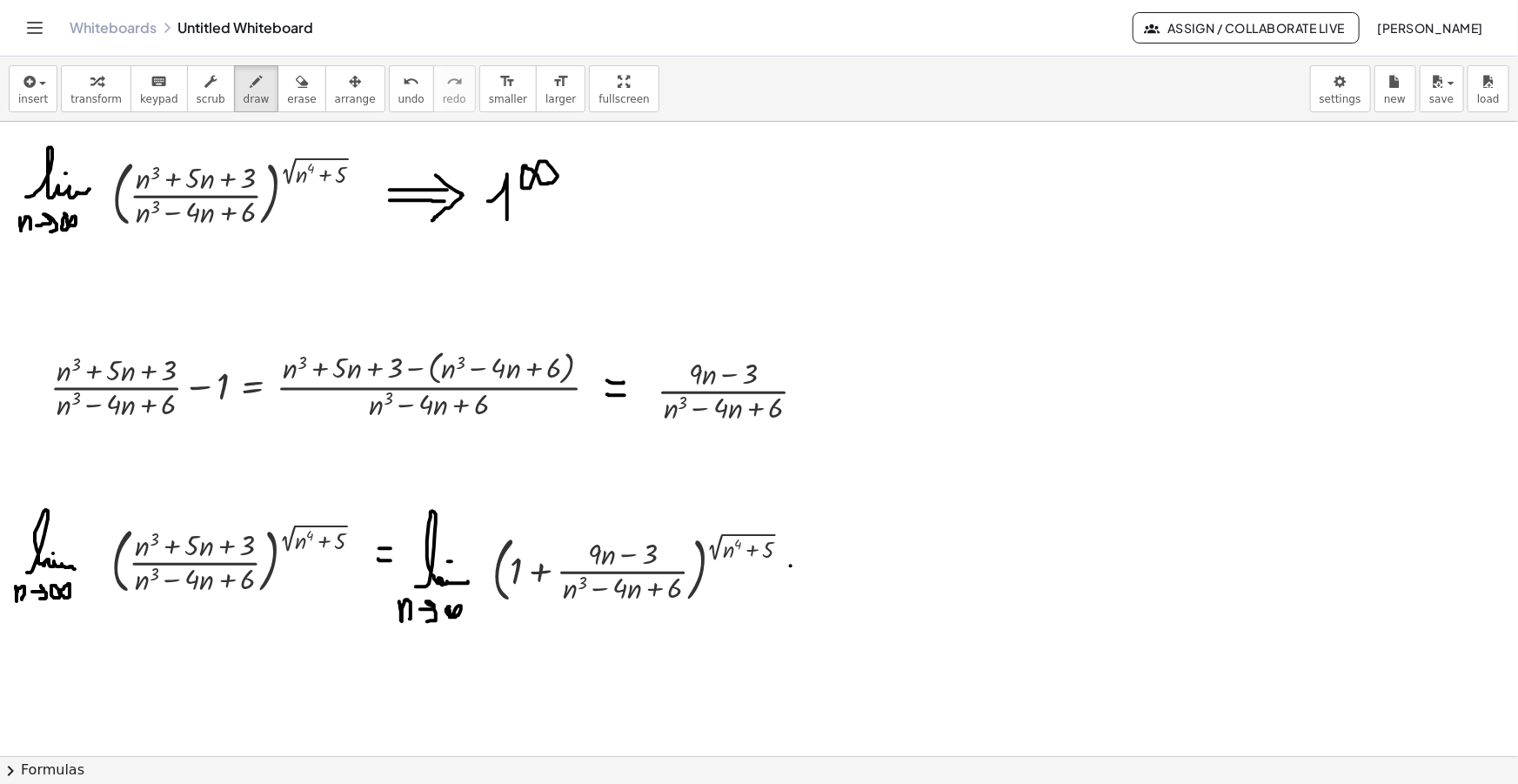
drag, startPoint x: 791, startPoint y: 566, endPoint x: 800, endPoint y: 563, distance: 9.5
drag, startPoint x: 788, startPoint y: 576, endPoint x: 801, endPoint y: 581, distance: 13.9
drag, startPoint x: 791, startPoint y: 565, endPoint x: 801, endPoint y: 563, distance: 10.2
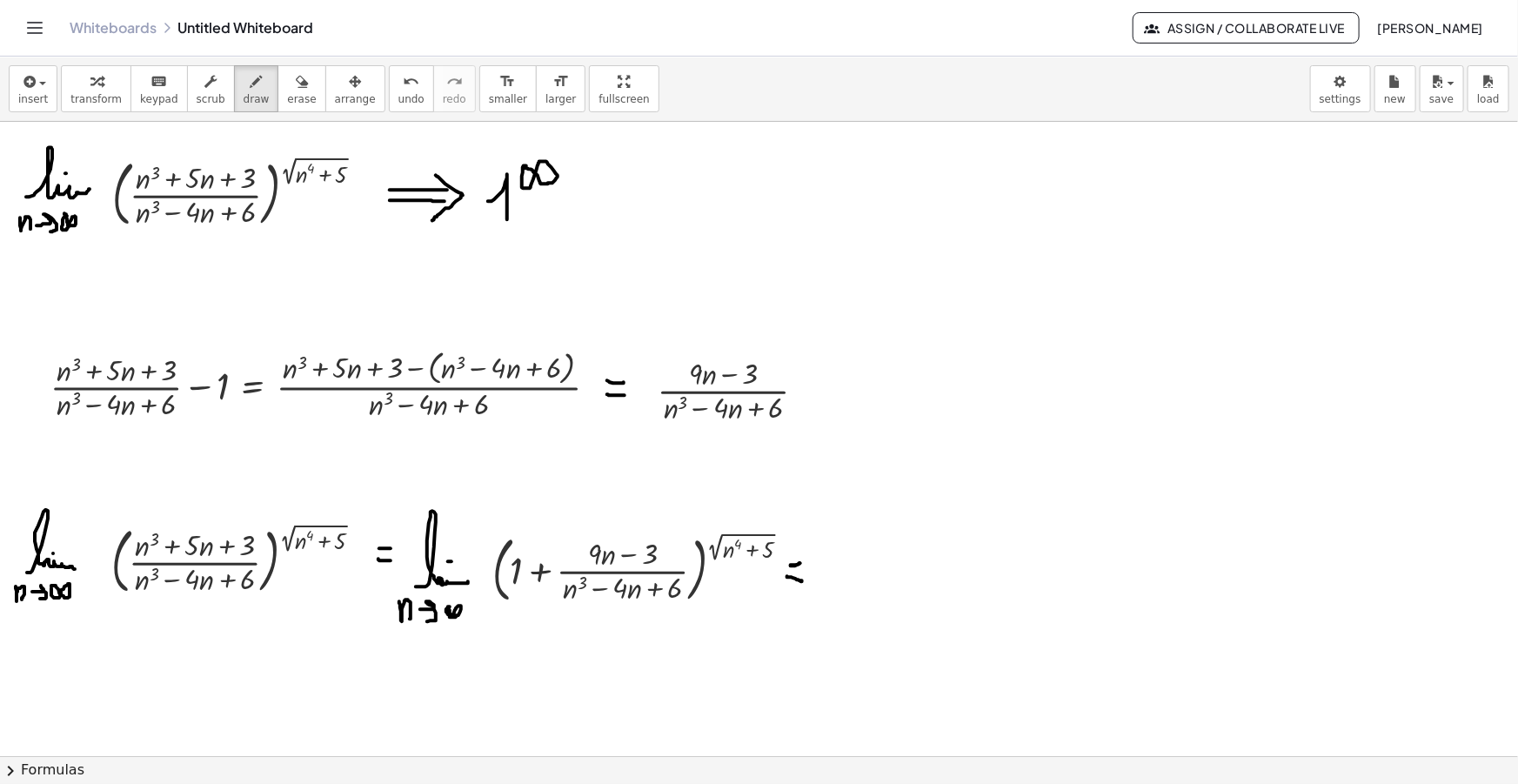
click at [22, 78] on icon "button" at bounding box center [28, 82] width 16 height 20
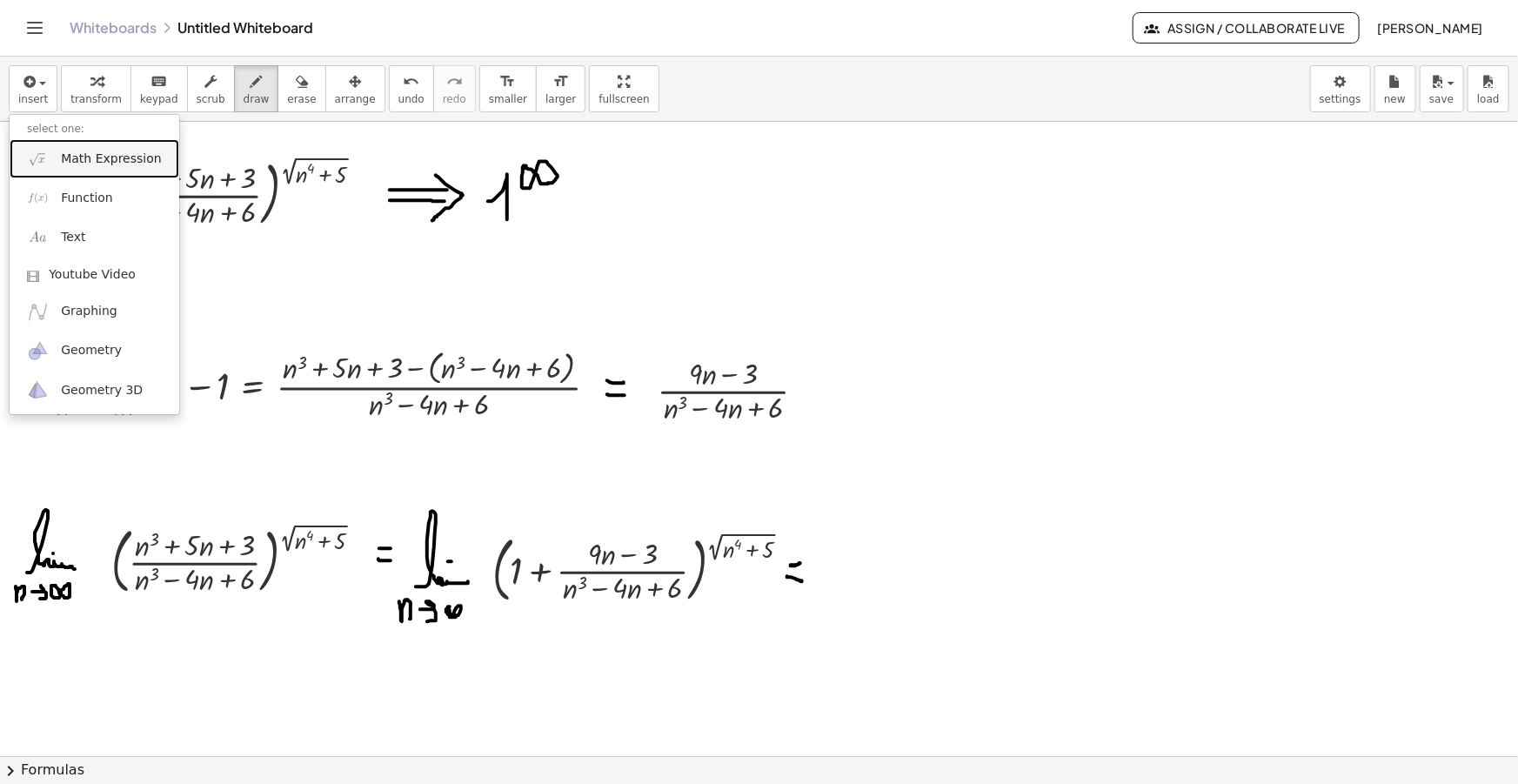
click at [103, 148] on link "Math Expression" at bounding box center [94, 159] width 170 height 39
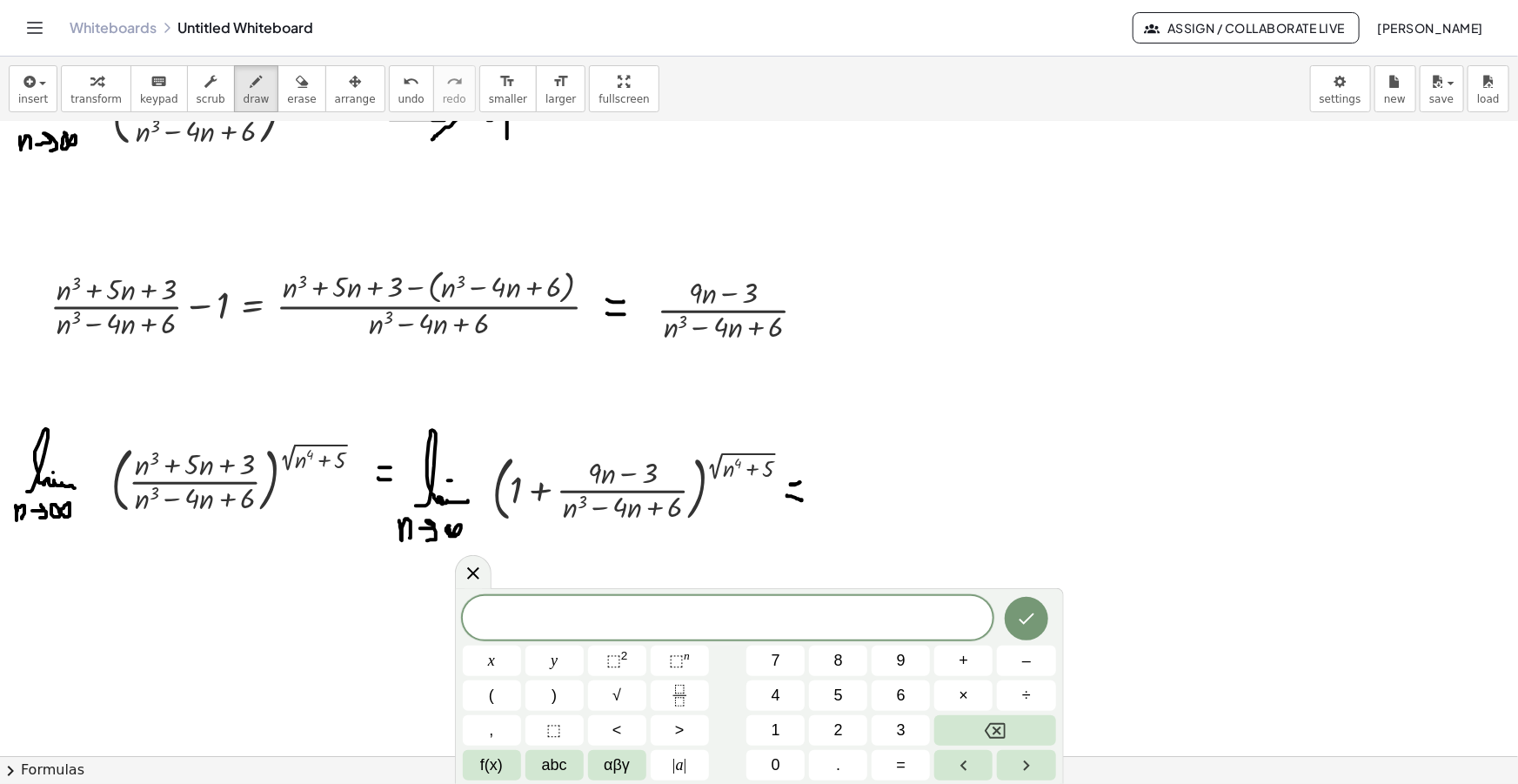
scroll to position [158, 0]
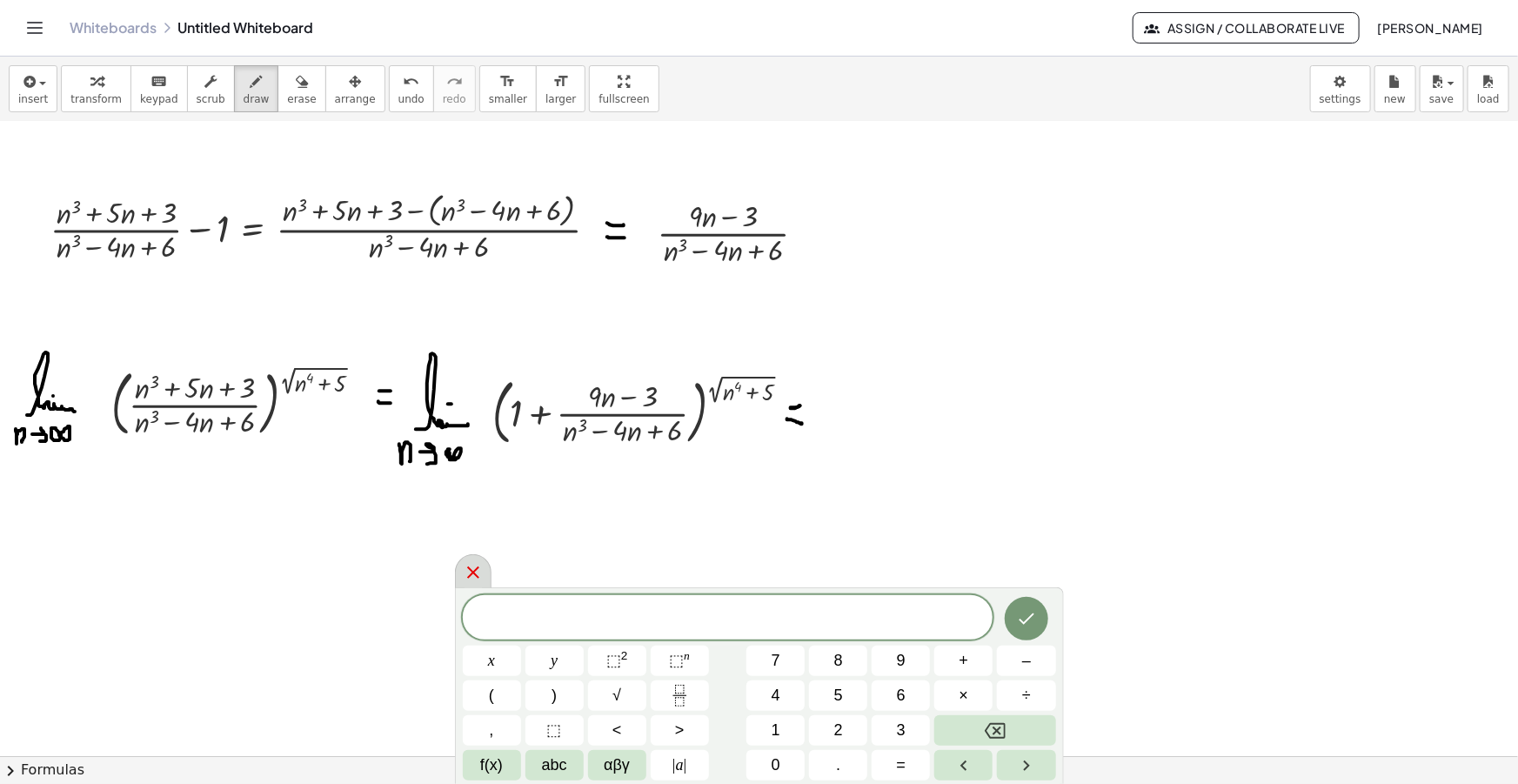
click at [471, 568] on icon at bounding box center [473, 572] width 20 height 20
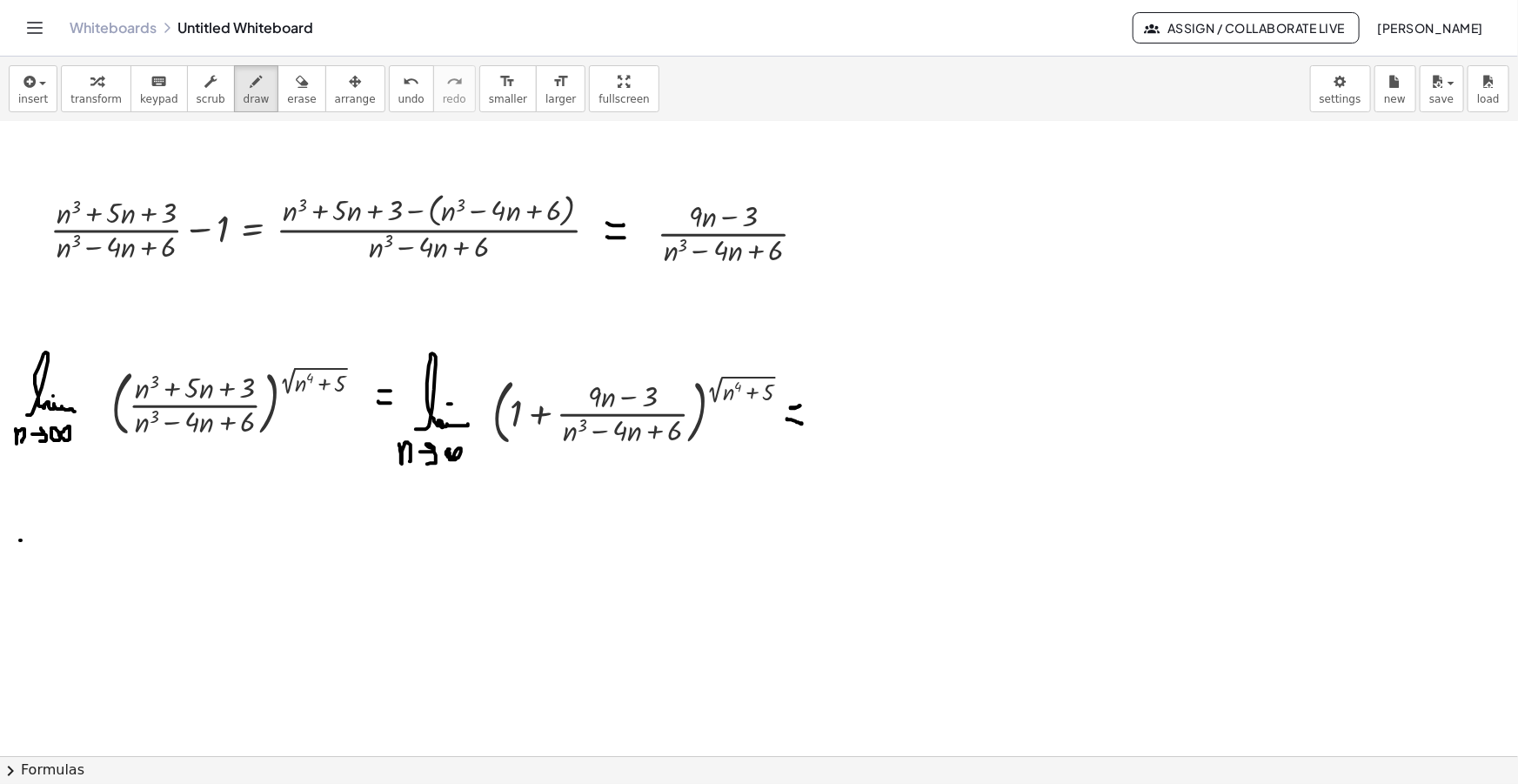
drag, startPoint x: 20, startPoint y: 540, endPoint x: 32, endPoint y: 540, distance: 12.0
click at [32, 540] on div at bounding box center [759, 655] width 1518 height 1381
drag, startPoint x: 20, startPoint y: 552, endPoint x: 34, endPoint y: 552, distance: 14.0
click at [34, 552] on div at bounding box center [759, 655] width 1518 height 1381
drag, startPoint x: 52, startPoint y: 555, endPoint x: 93, endPoint y: 548, distance: 41.6
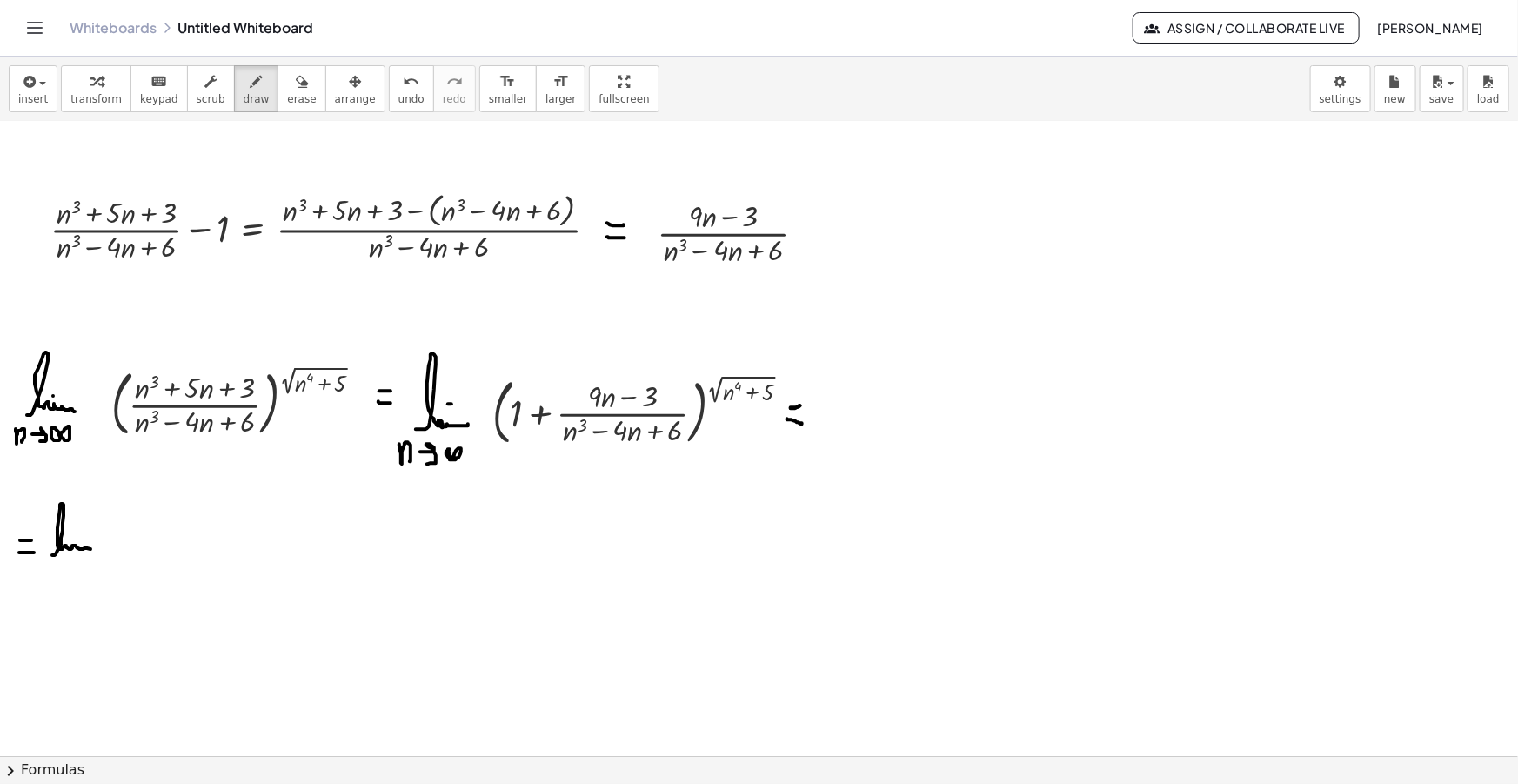
click at [93, 548] on div at bounding box center [759, 655] width 1518 height 1381
click at [70, 528] on div at bounding box center [759, 655] width 1518 height 1381
drag, startPoint x: 41, startPoint y: 566, endPoint x: 52, endPoint y: 574, distance: 13.6
click at [52, 574] on div at bounding box center [759, 655] width 1518 height 1381
click at [62, 573] on div at bounding box center [759, 655] width 1518 height 1381
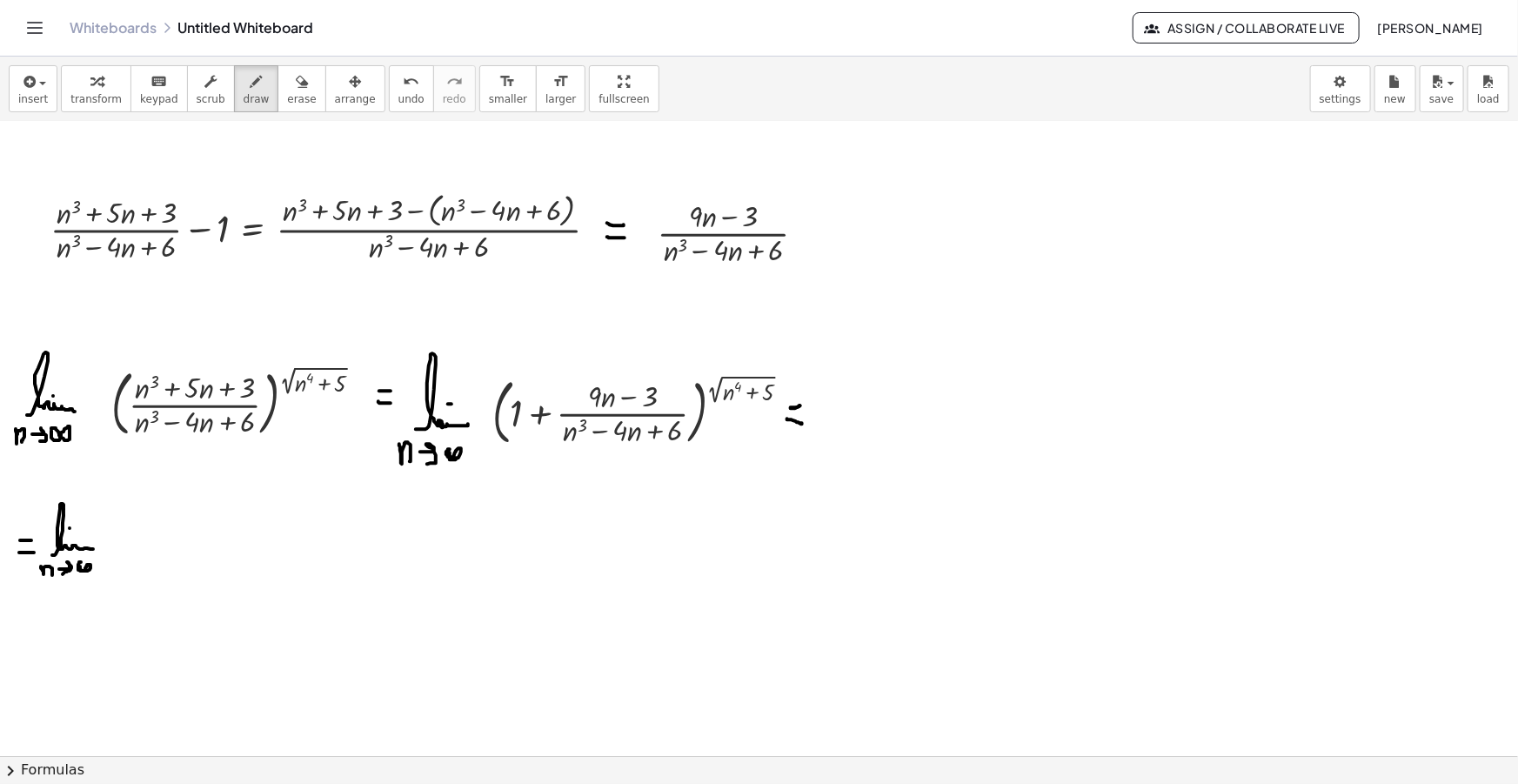
click at [78, 558] on div at bounding box center [759, 655] width 1518 height 1381
click at [20, 94] on span "insert" at bounding box center [33, 98] width 30 height 12
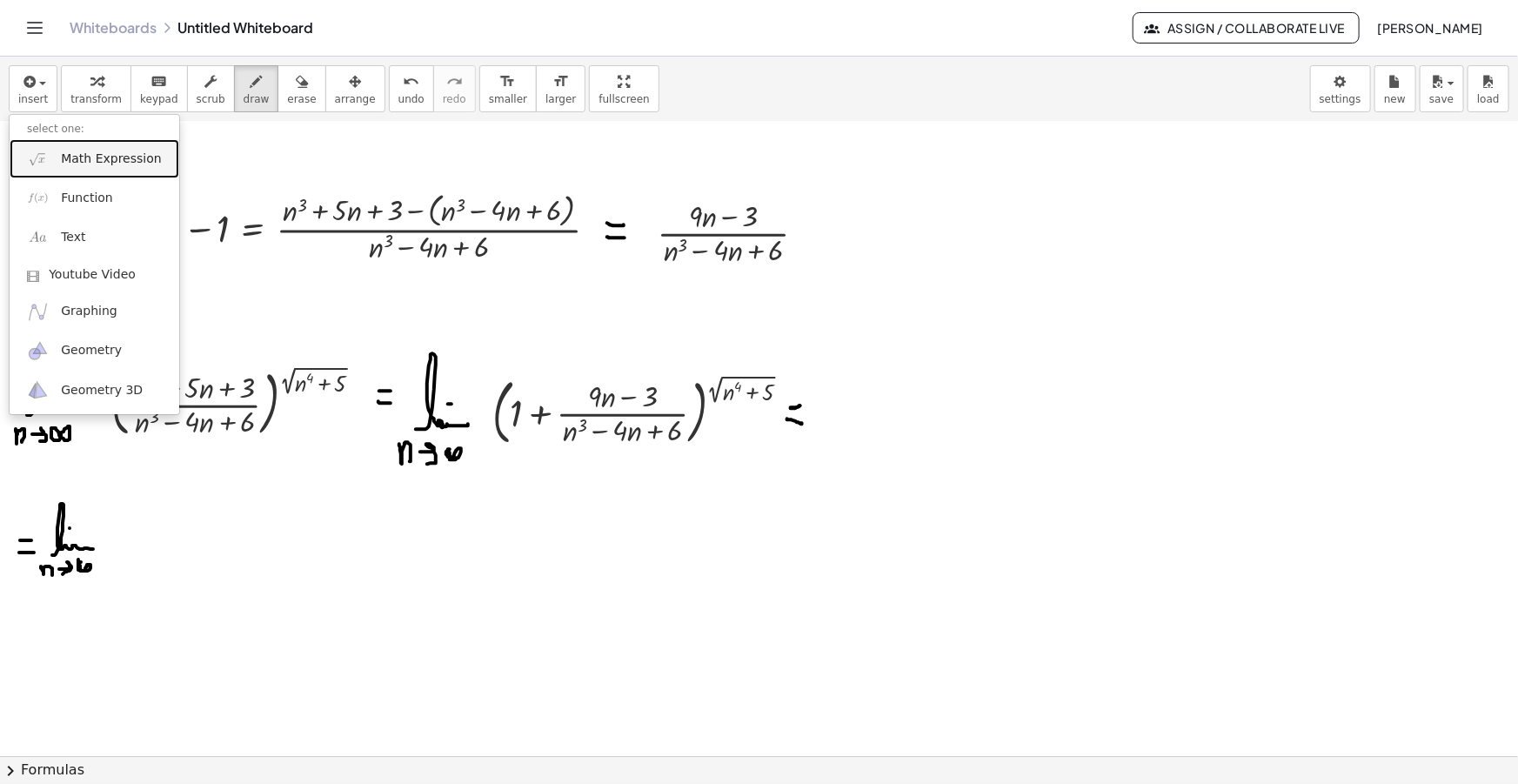
click at [67, 150] on span "Math Expression" at bounding box center [111, 159] width 100 height 18
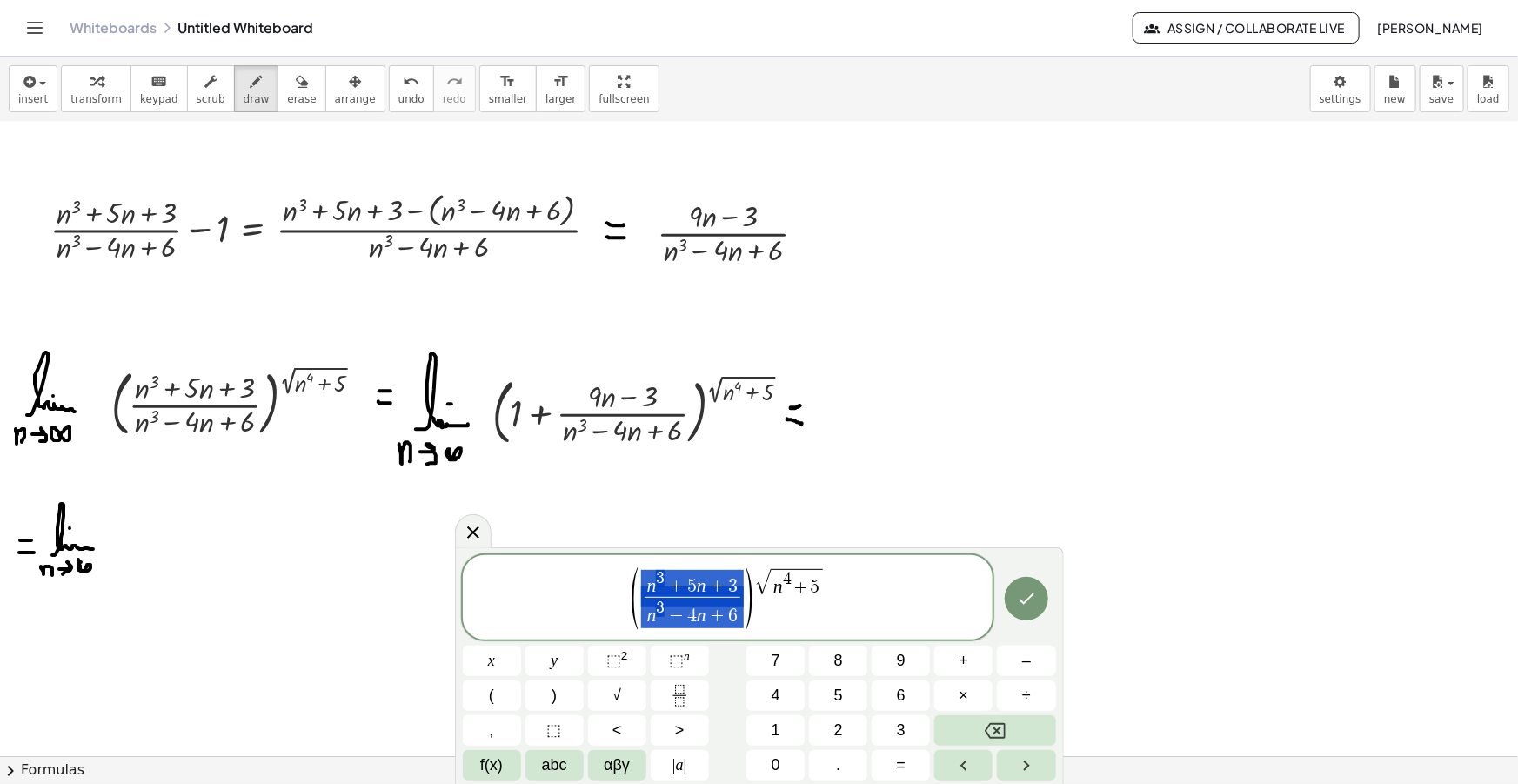
drag, startPoint x: 739, startPoint y: 595, endPoint x: 657, endPoint y: 599, distance: 82.1
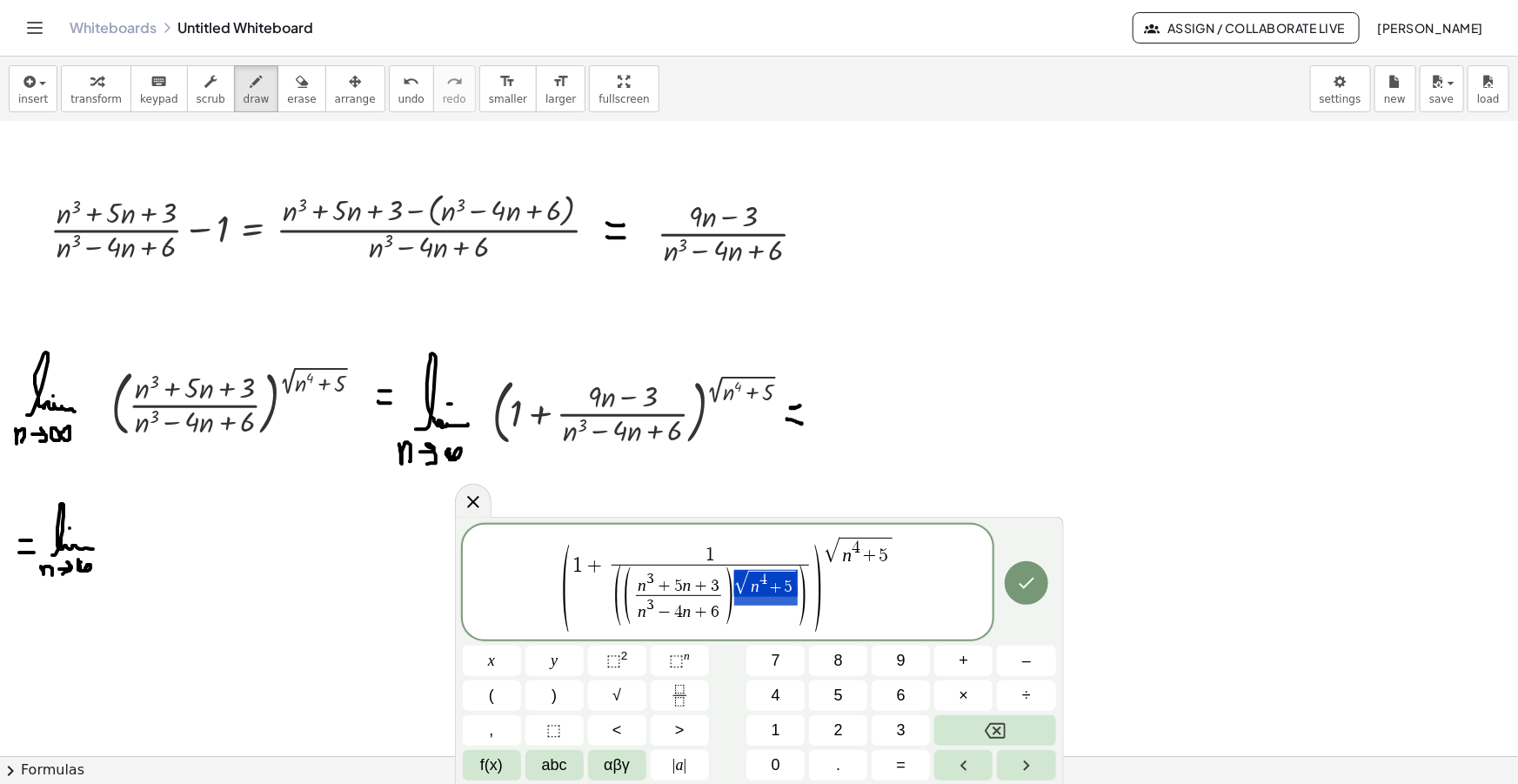
drag, startPoint x: 793, startPoint y: 589, endPoint x: 733, endPoint y: 585, distance: 60.1
drag, startPoint x: 750, startPoint y: 609, endPoint x: 669, endPoint y: 612, distance: 81.1
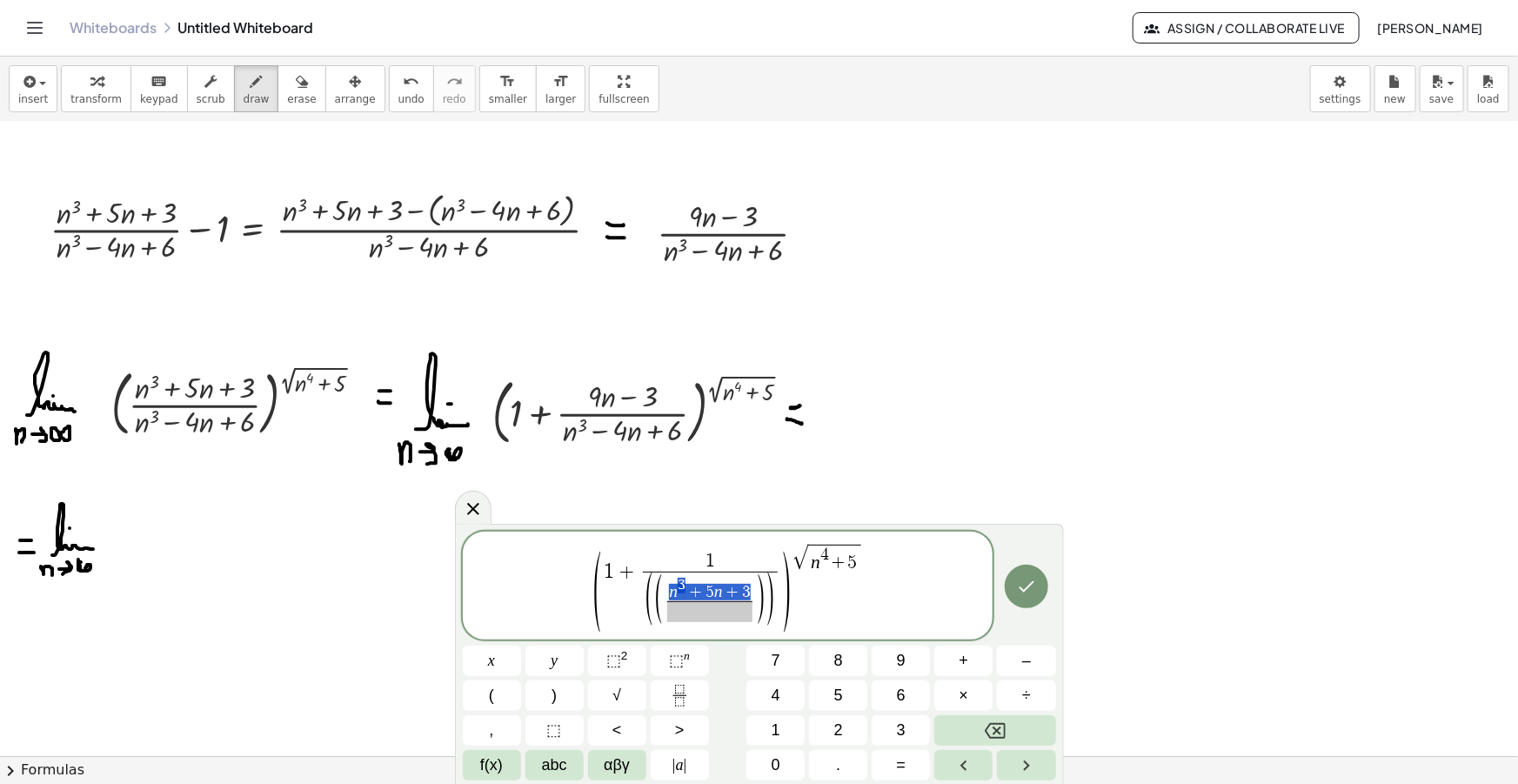
drag, startPoint x: 748, startPoint y: 590, endPoint x: 670, endPoint y: 589, distance: 78.0
click at [717, 613] on span "​" at bounding box center [710, 611] width 85 height 20
click at [794, 555] on span "√" at bounding box center [800, 557] width 16 height 25
drag, startPoint x: 752, startPoint y: 602, endPoint x: 666, endPoint y: 591, distance: 86.7
click at [792, 564] on span "​ √ n 4 + 5" at bounding box center [828, 558] width 71 height 30
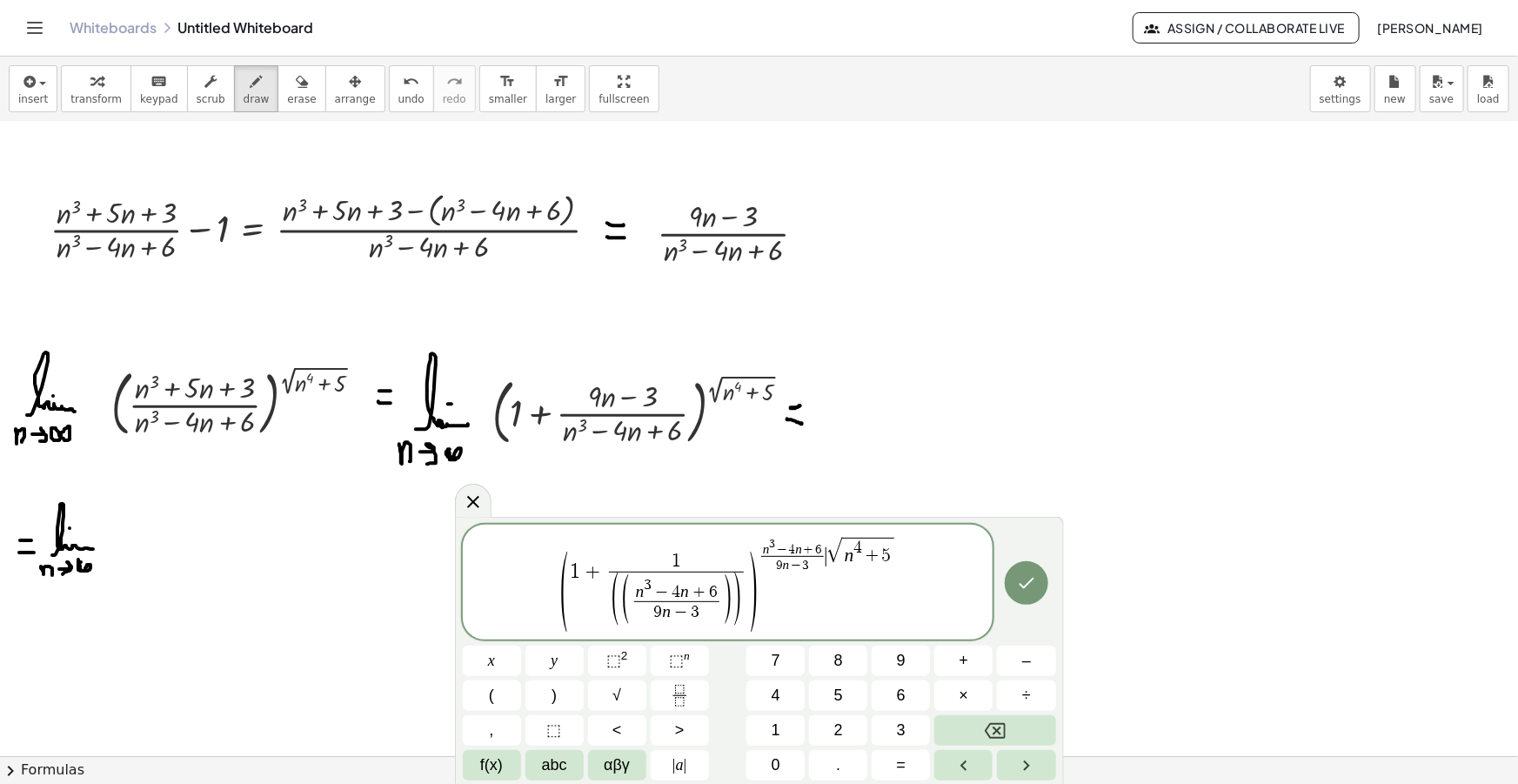
click at [902, 555] on span "( 1 + 1 ( ( n 3 − 4 n + 6 9 n − 3 ​ ) ) ​ ) n 3 − 4 n + 6 9 n − 3 ​ ​ √ n 4 + 5" at bounding box center [727, 583] width 530 height 97
click at [896, 542] on span "√ n 4 + 5" at bounding box center [862, 552] width 71 height 30
drag, startPoint x: 926, startPoint y: 545, endPoint x: 870, endPoint y: 546, distance: 56.0
click at [870, 546] on span "n 3 − 4 n + 6 9 n − 3 ​" at bounding box center [896, 555] width 67 height 34
drag, startPoint x: 913, startPoint y: 565, endPoint x: 878, endPoint y: 565, distance: 35.0
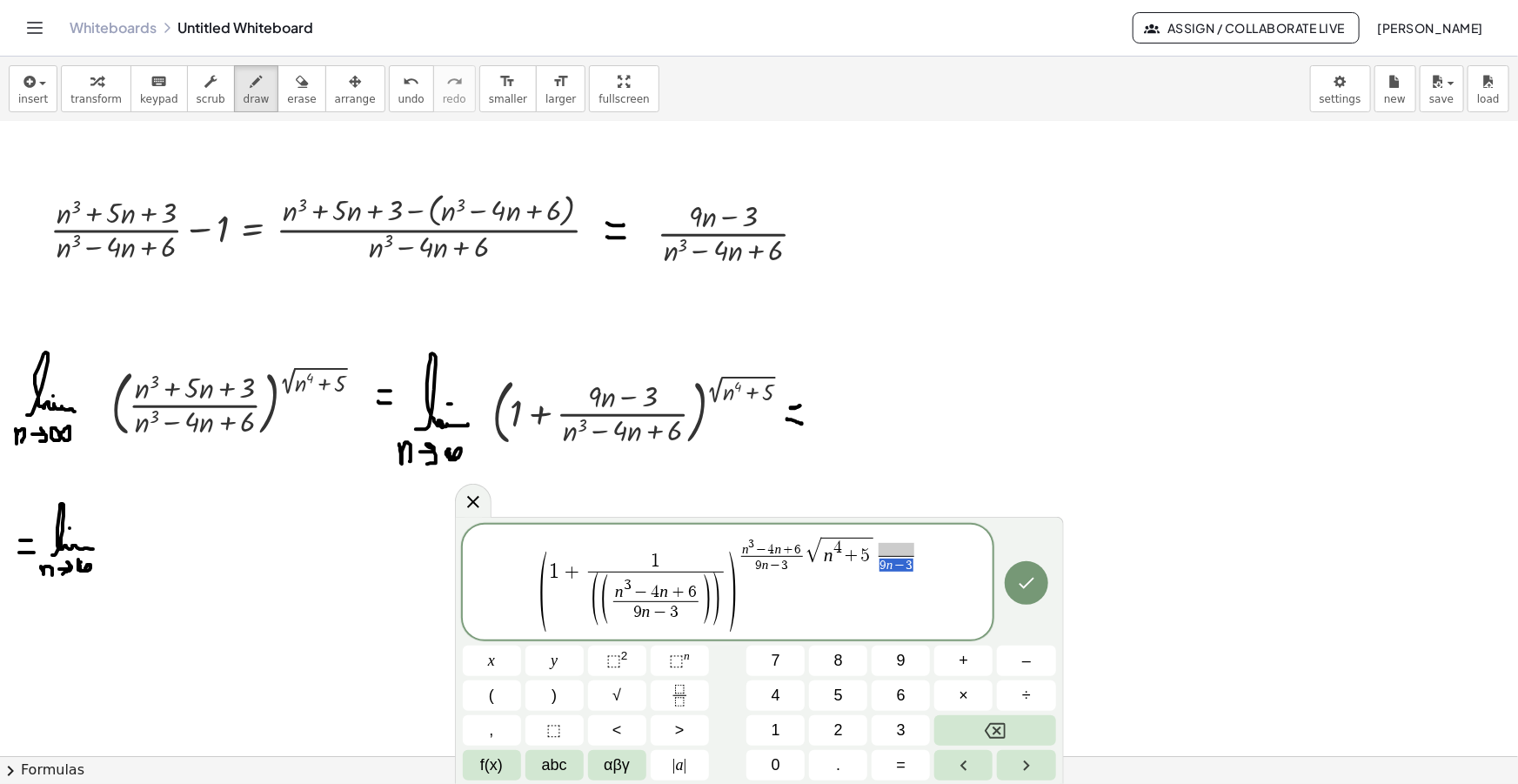
click at [879, 565] on span "9 n − 3" at bounding box center [896, 564] width 36 height 17
drag, startPoint x: 897, startPoint y: 540, endPoint x: 911, endPoint y: 582, distance: 44.3
click at [897, 540] on span at bounding box center [896, 545] width 61 height 13
click at [517, 590] on span "( 1 + 1 ( ( n 3 − 4 n + 6 9 n − 3 ​ ) ) ​ ) n 3 − 4 n + 6 9 n − 3 ​ √ n 4 + 5 9…" at bounding box center [727, 581] width 530 height 101
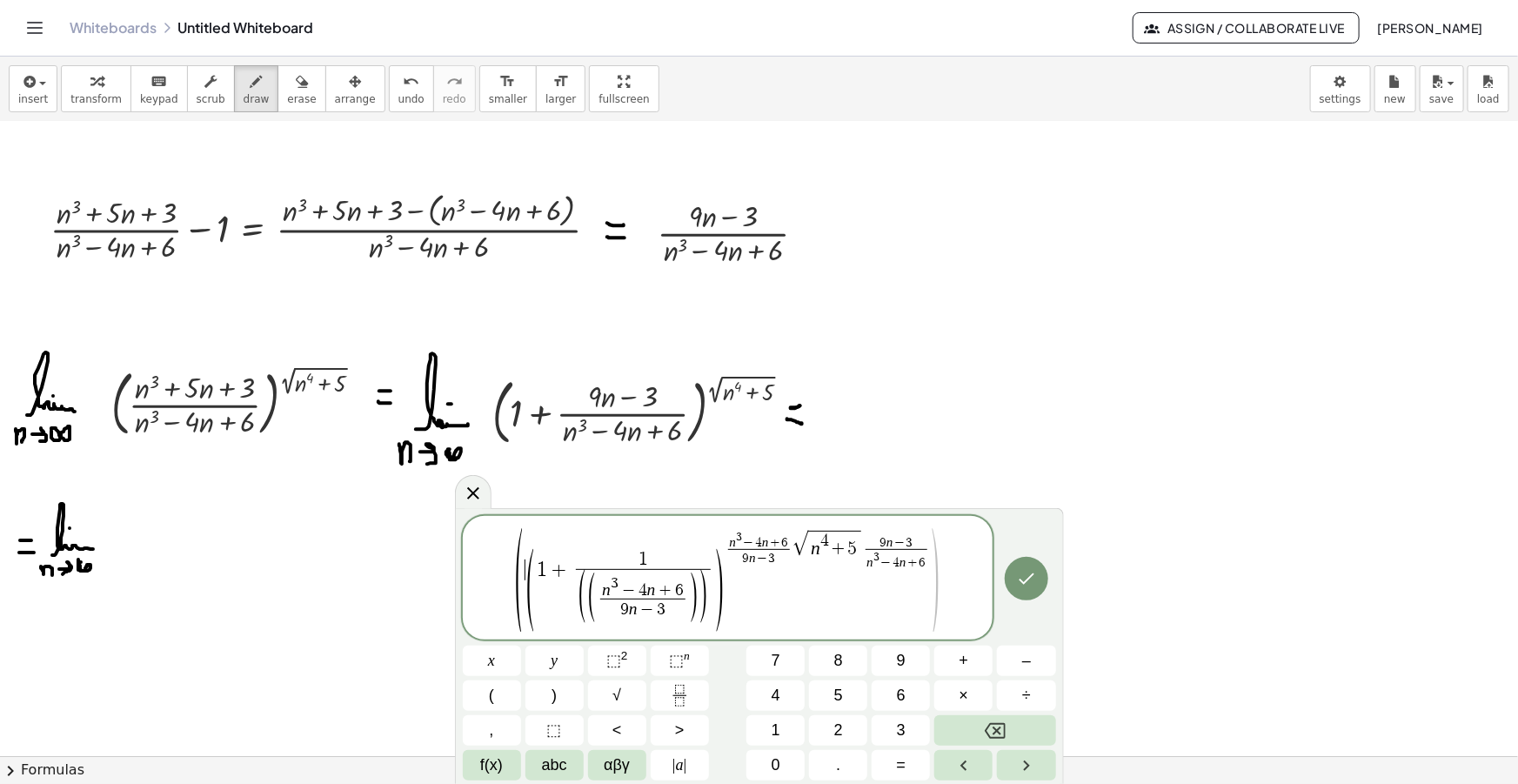
click at [791, 561] on span "n 3 − 4 n + 6 9 n − 3 ​" at bounding box center [759, 548] width 67 height 34
click at [525, 583] on span "(" at bounding box center [531, 588] width 13 height 90
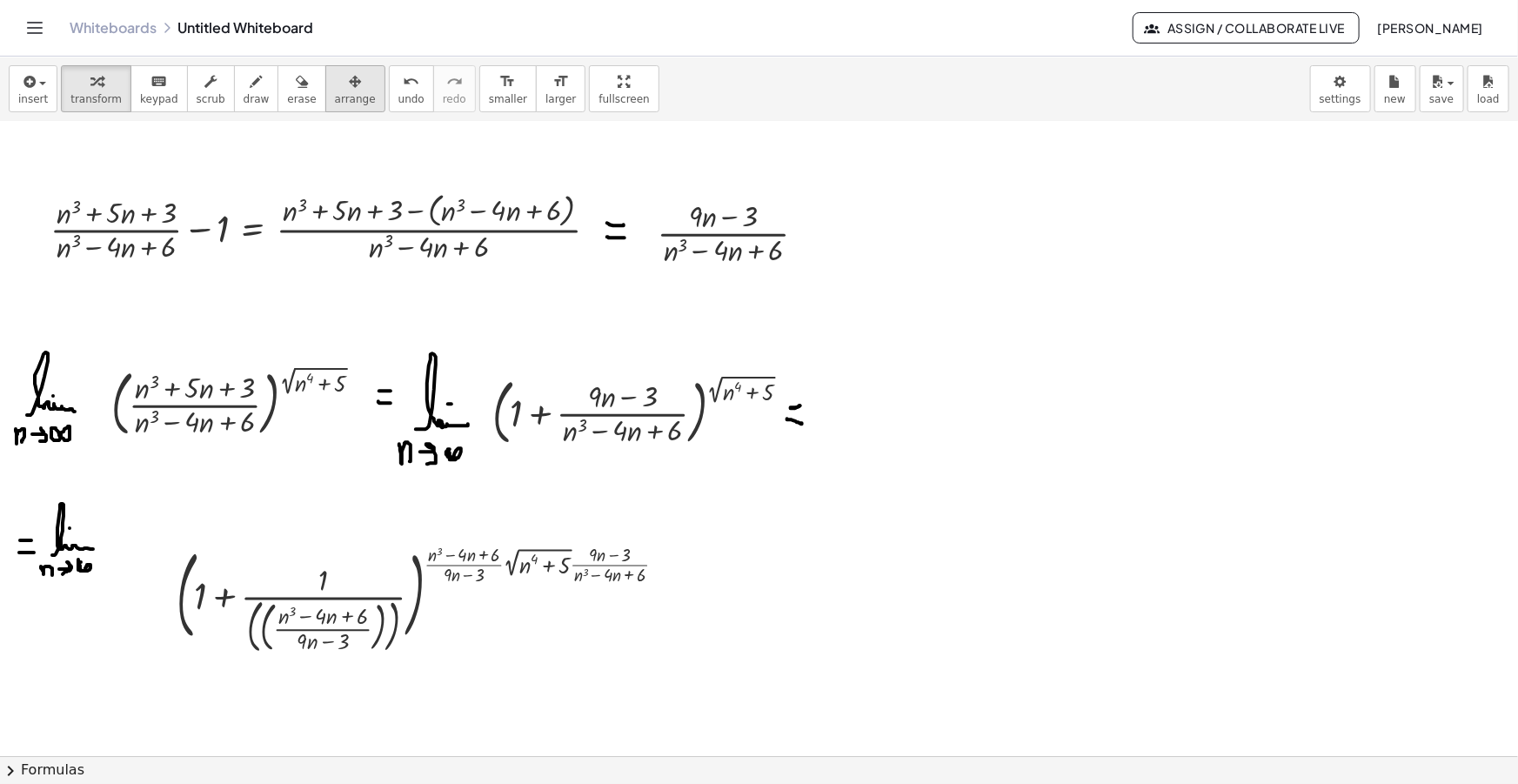
click at [335, 83] on div "button" at bounding box center [356, 81] width 41 height 20
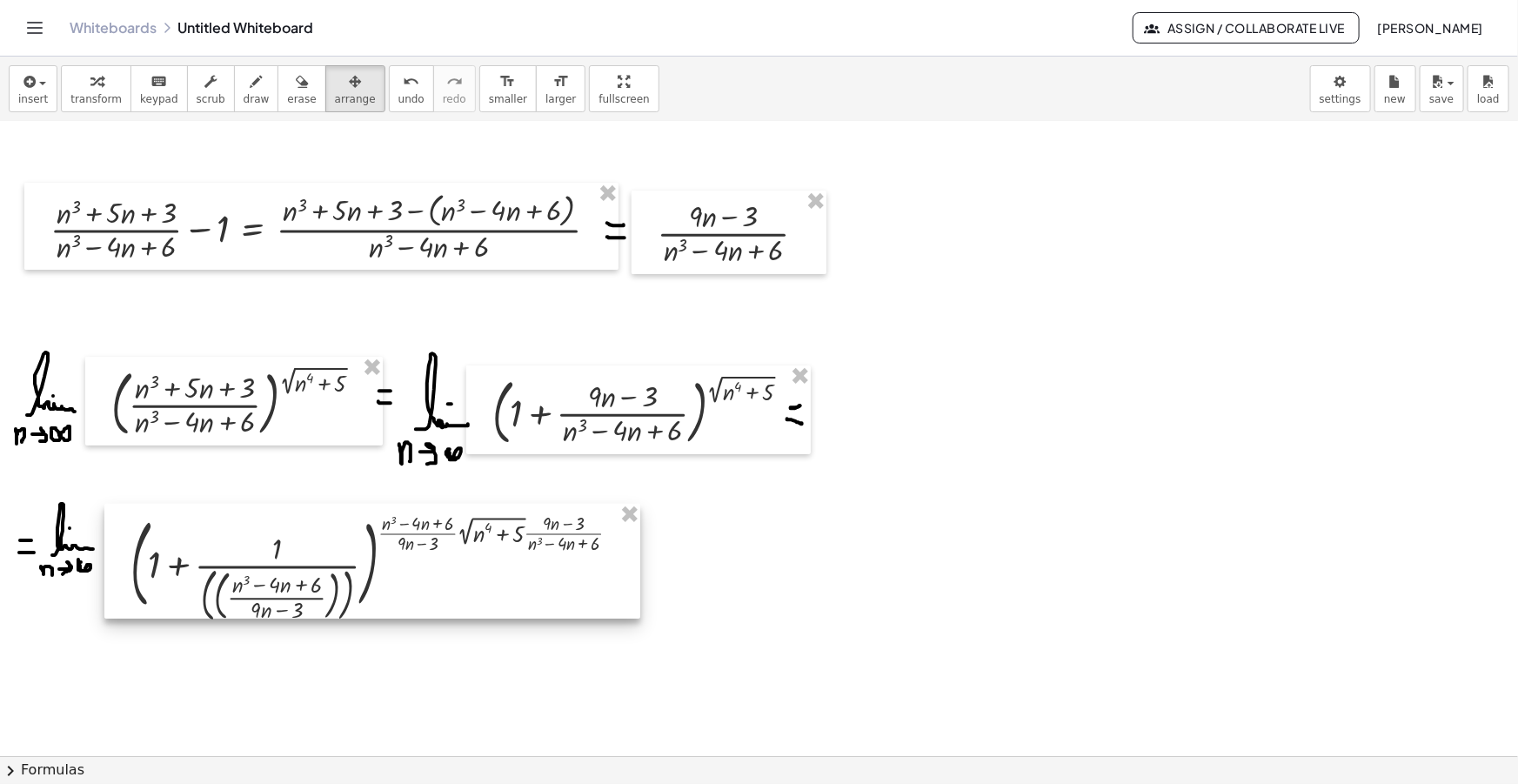
drag, startPoint x: 313, startPoint y: 568, endPoint x: 274, endPoint y: 539, distance: 48.6
click at [274, 539] on div at bounding box center [372, 561] width 536 height 115
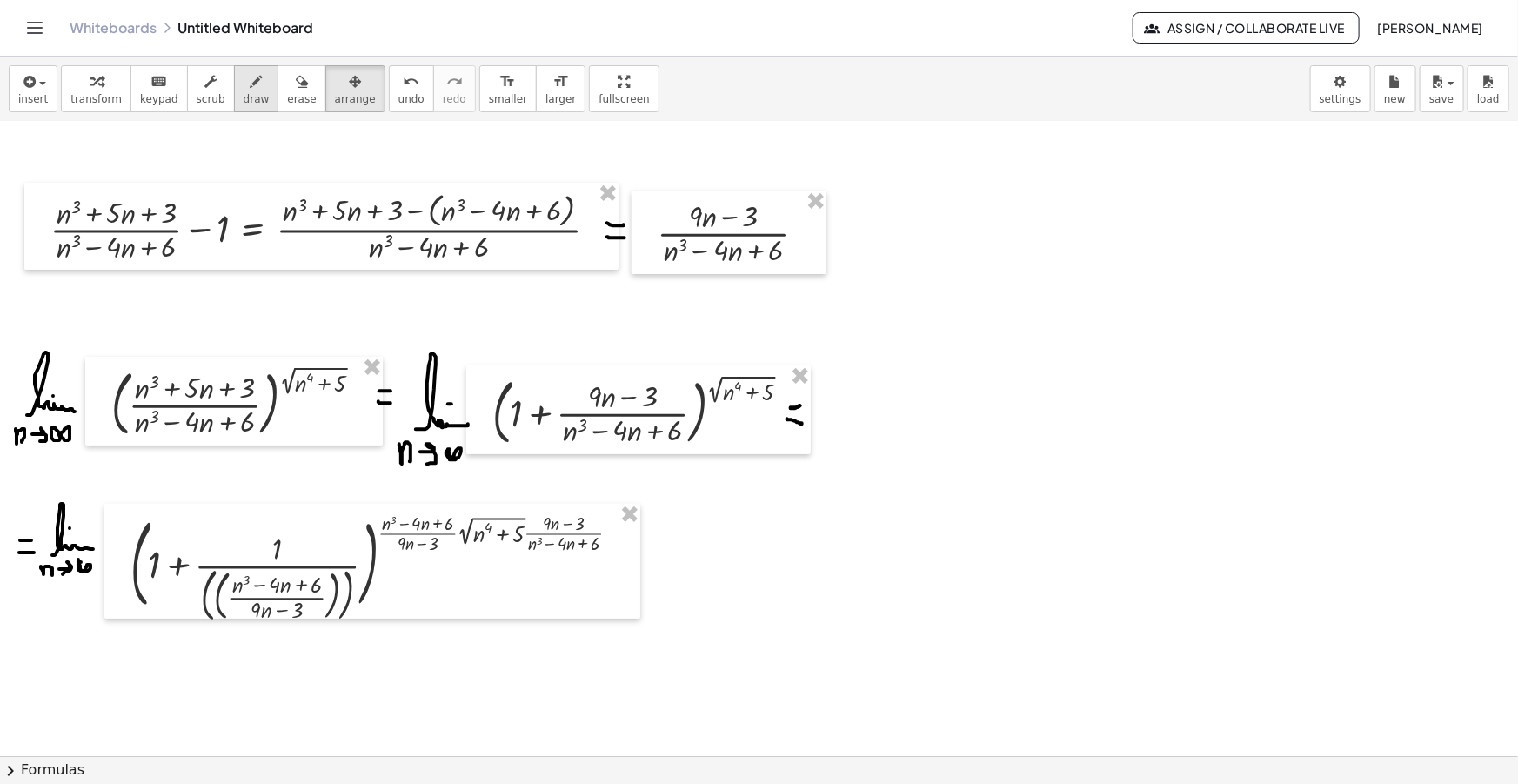
click at [251, 82] on icon "button" at bounding box center [256, 82] width 12 height 20
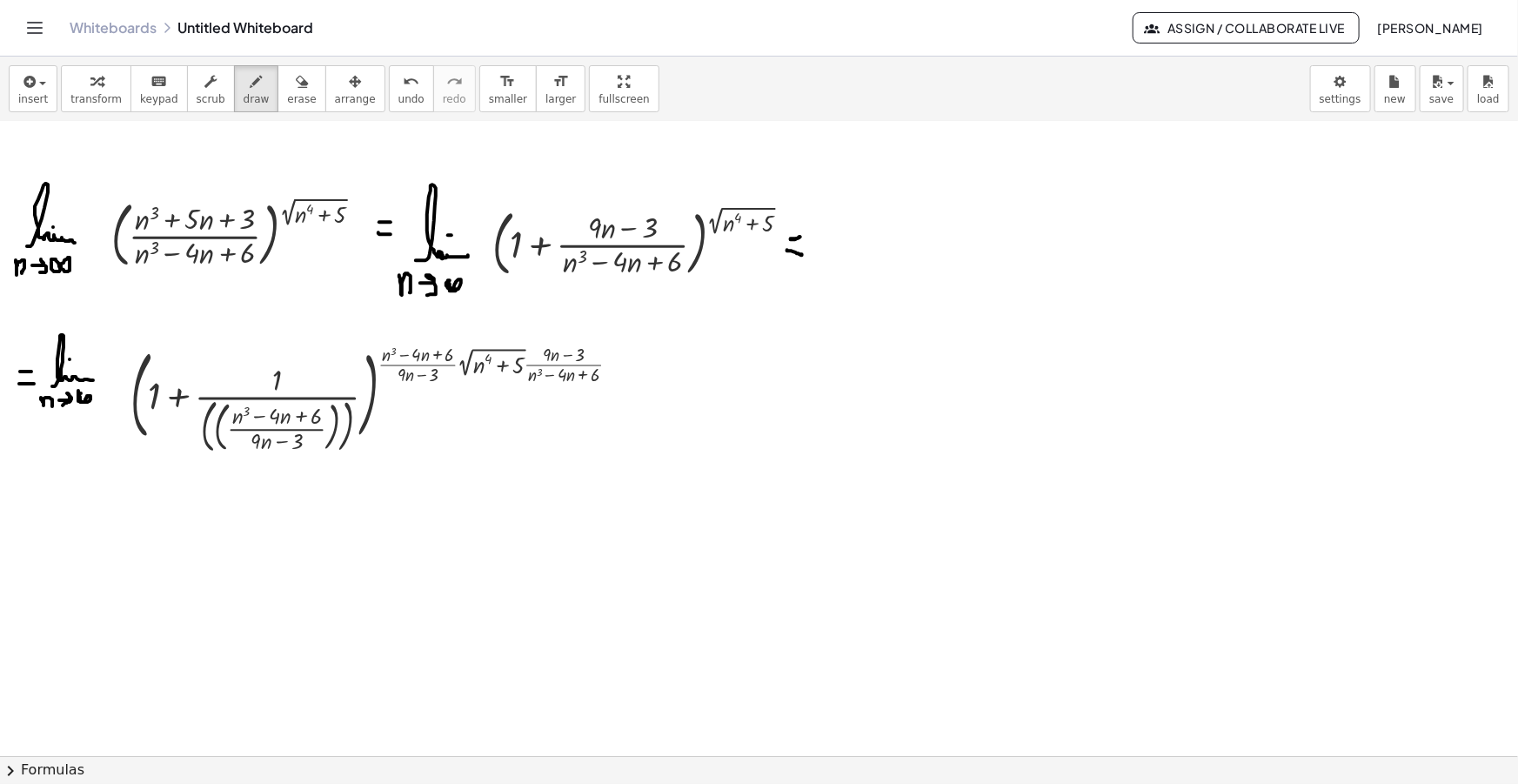
scroll to position [237, 0]
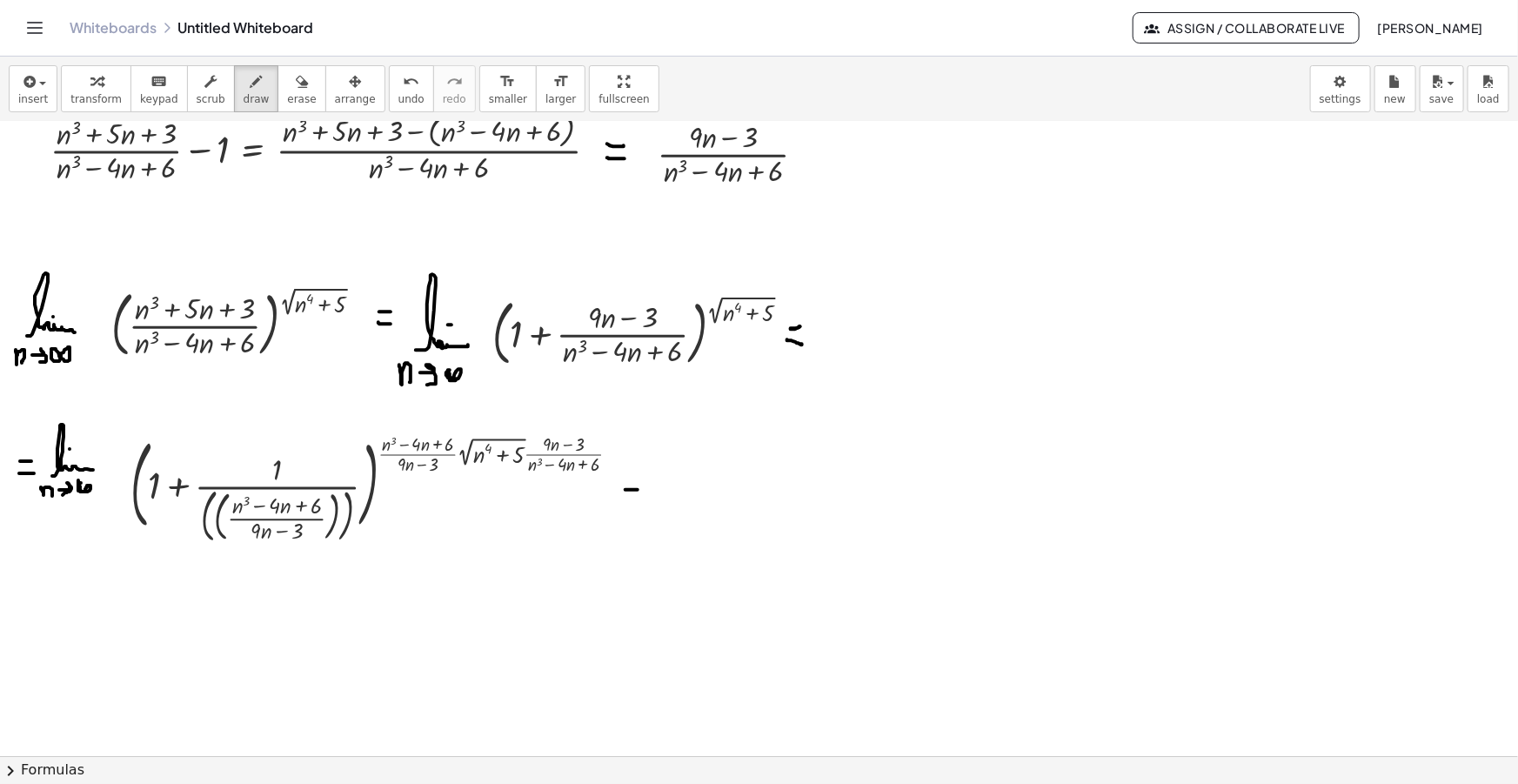
drag, startPoint x: 628, startPoint y: 489, endPoint x: 639, endPoint y: 489, distance: 11.0
click at [639, 489] on div at bounding box center [759, 575] width 1518 height 1381
drag, startPoint x: 621, startPoint y: 504, endPoint x: 643, endPoint y: 504, distance: 22.0
click at [643, 504] on div at bounding box center [759, 575] width 1518 height 1381
drag, startPoint x: 114, startPoint y: 514, endPoint x: 452, endPoint y: 472, distance: 340.6
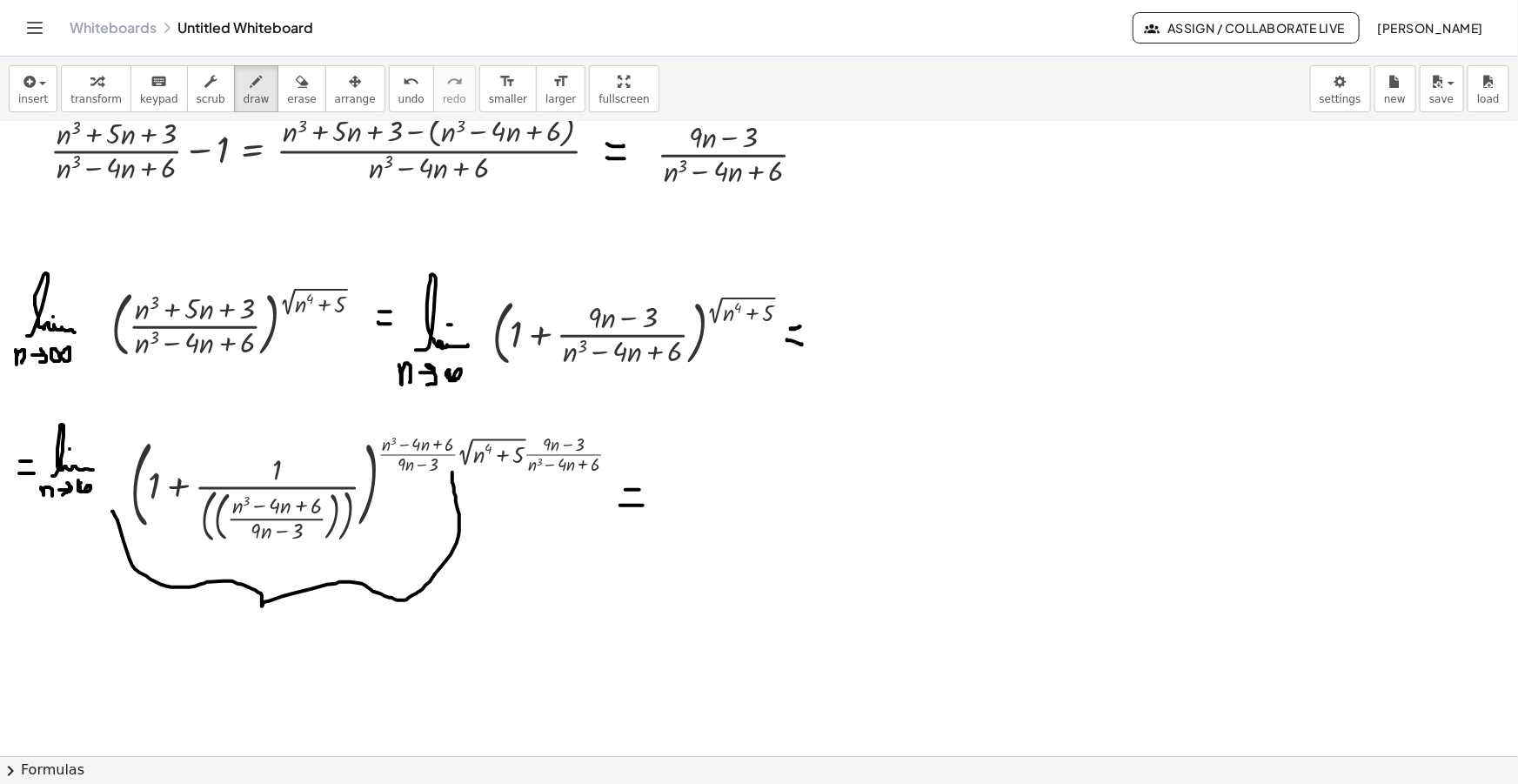
click at [452, 472] on div at bounding box center [759, 575] width 1518 height 1381
drag, startPoint x: 252, startPoint y: 630, endPoint x: 261, endPoint y: 638, distance: 12.0
click at [261, 638] on div at bounding box center [759, 575] width 1518 height 1381
drag, startPoint x: 290, startPoint y: 627, endPoint x: 301, endPoint y: 632, distance: 12.1
click at [301, 631] on div at bounding box center [759, 575] width 1518 height 1381
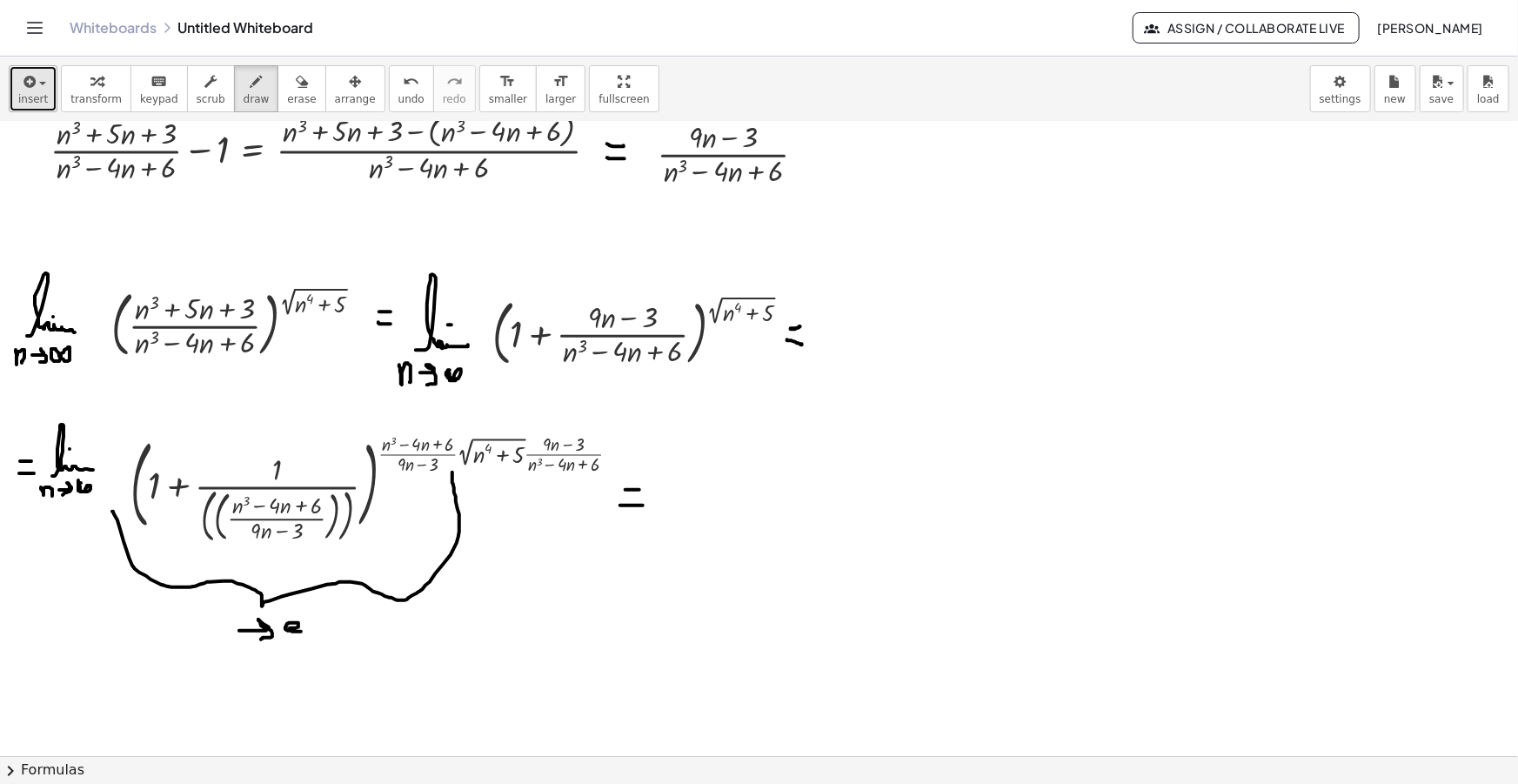
click at [33, 88] on icon "button" at bounding box center [28, 82] width 16 height 20
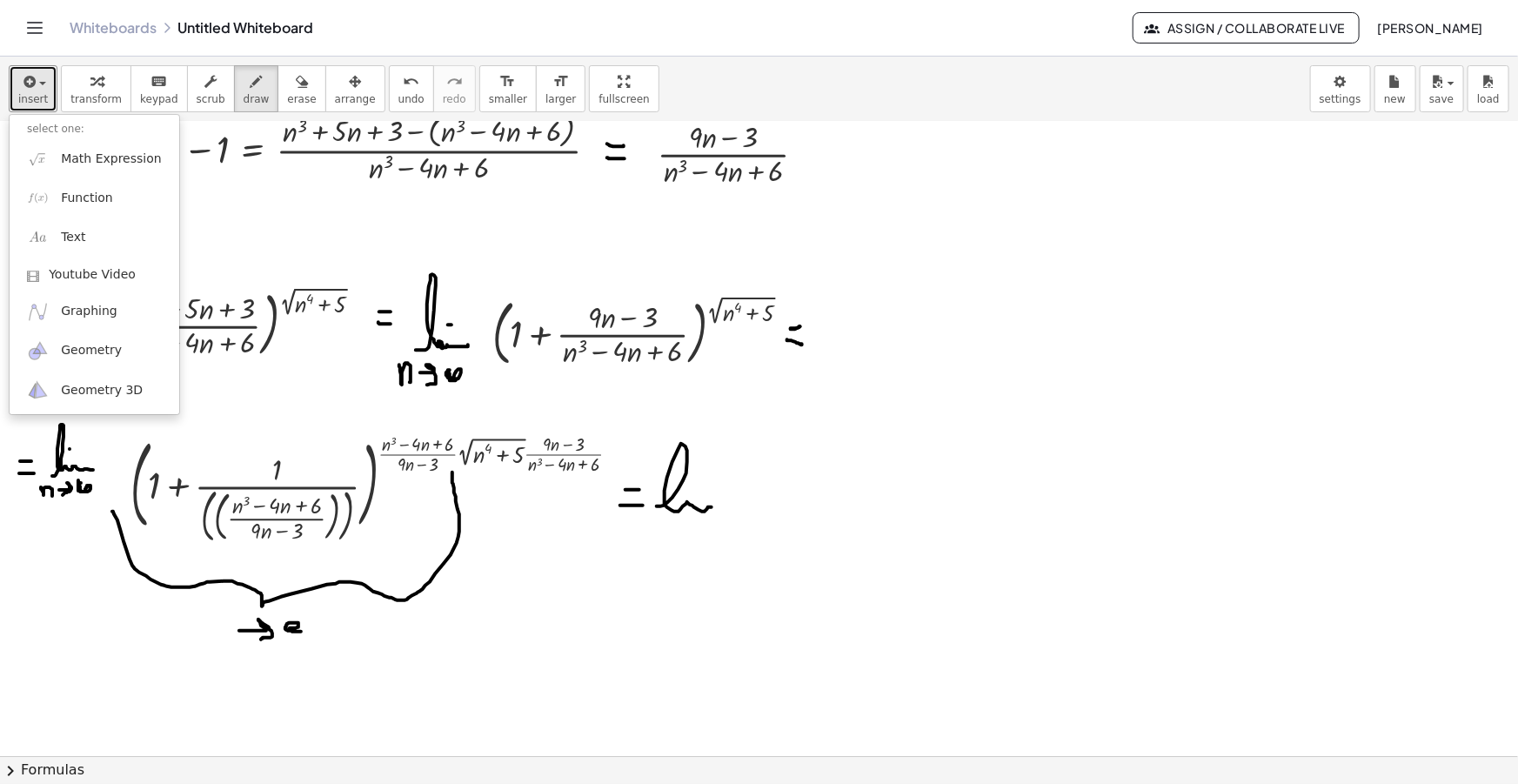
drag, startPoint x: 657, startPoint y: 505, endPoint x: 722, endPoint y: 511, distance: 65.3
click at [722, 511] on div at bounding box center [759, 575] width 1518 height 1381
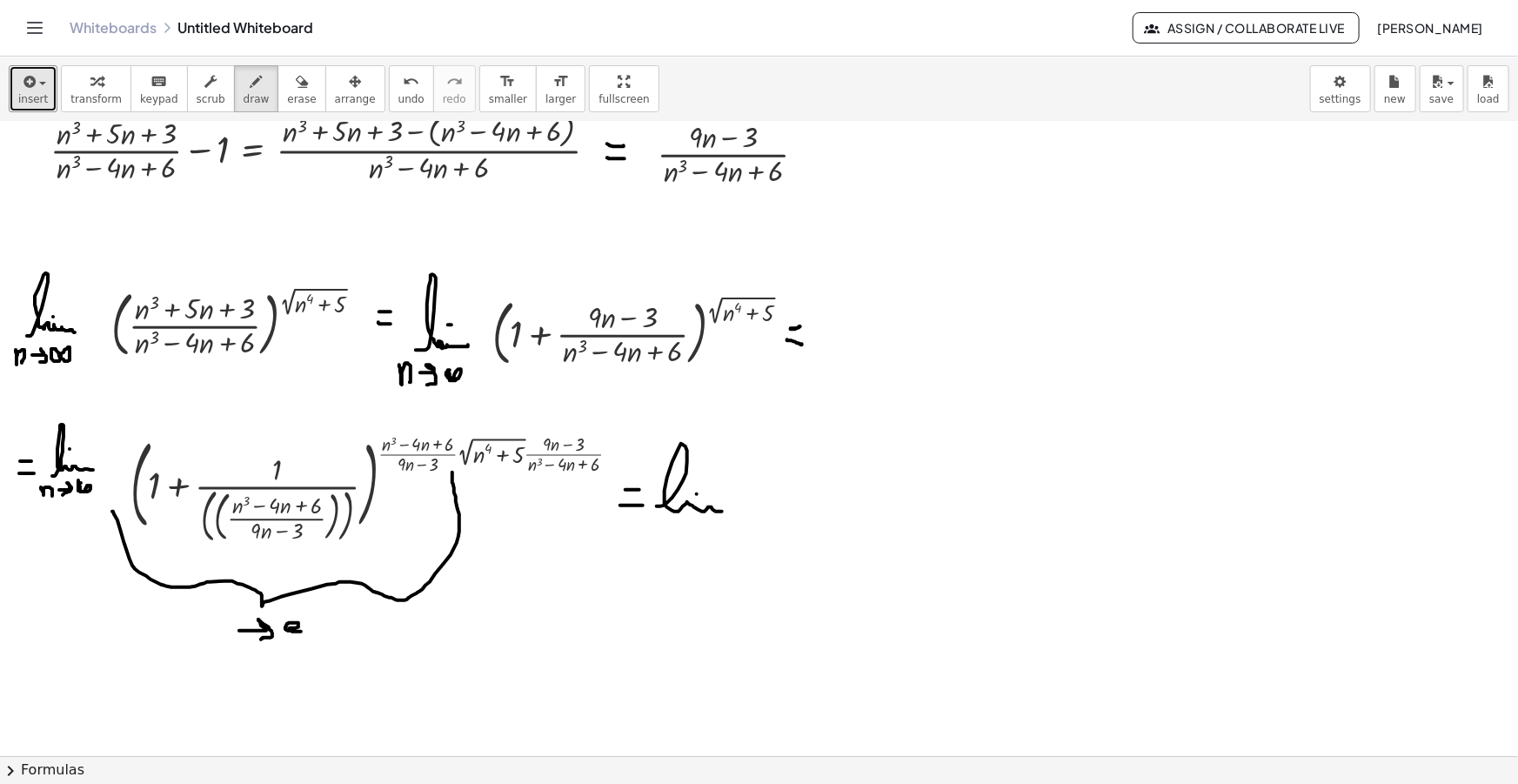
click at [697, 493] on div at bounding box center [759, 575] width 1518 height 1381
drag, startPoint x: 640, startPoint y: 525, endPoint x: 650, endPoint y: 544, distance: 21.5
click at [650, 545] on div at bounding box center [759, 575] width 1518 height 1381
drag, startPoint x: 667, startPoint y: 534, endPoint x: 674, endPoint y: 543, distance: 11.4
click at [674, 543] on div at bounding box center [759, 575] width 1518 height 1381
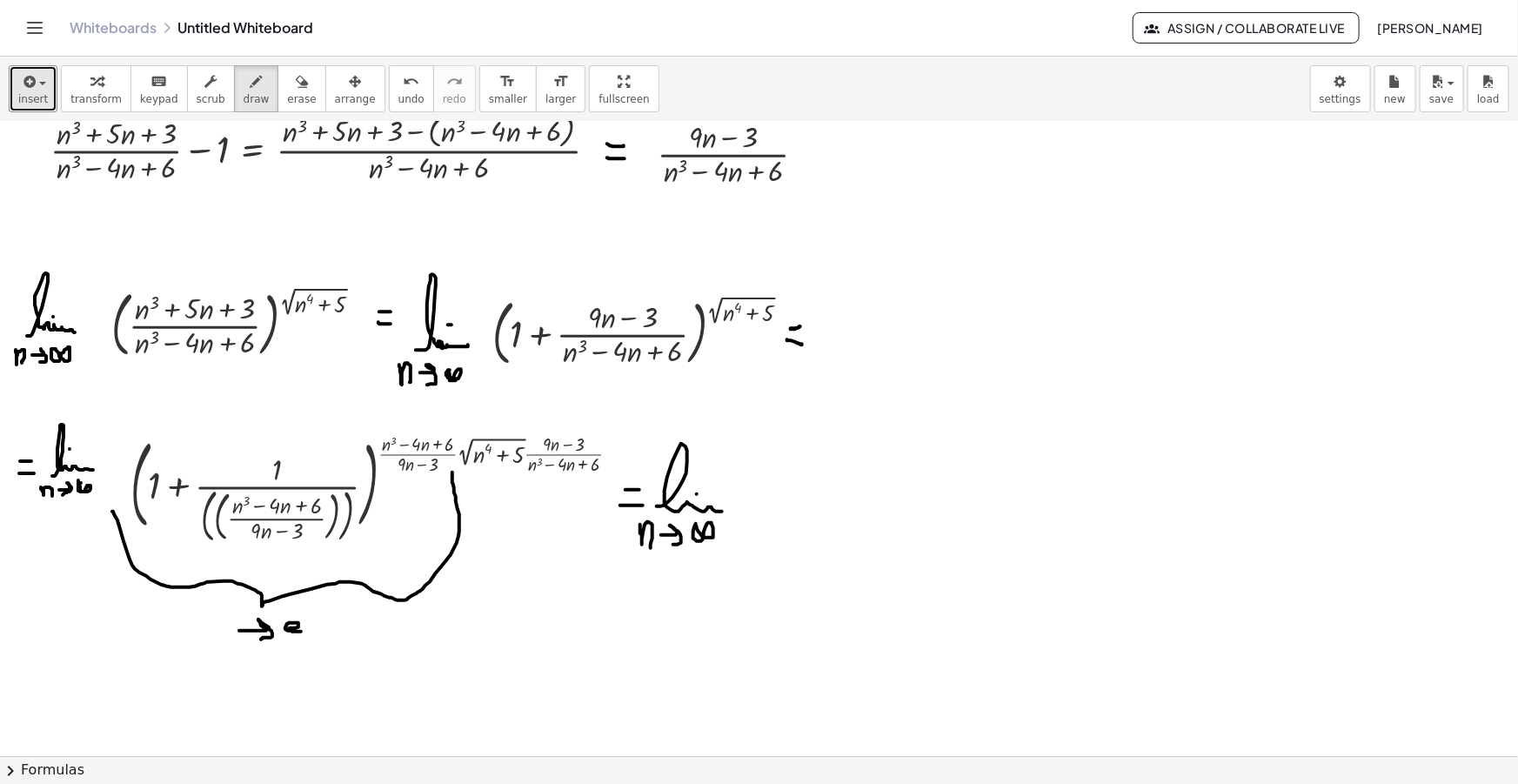
drag, startPoint x: 696, startPoint y: 523, endPoint x: 678, endPoint y: 518, distance: 18.7
click at [695, 522] on div at bounding box center [759, 575] width 1518 height 1381
drag, startPoint x: 33, startPoint y: 78, endPoint x: 44, endPoint y: 109, distance: 32.9
click at [33, 78] on icon "button" at bounding box center [28, 82] width 16 height 20
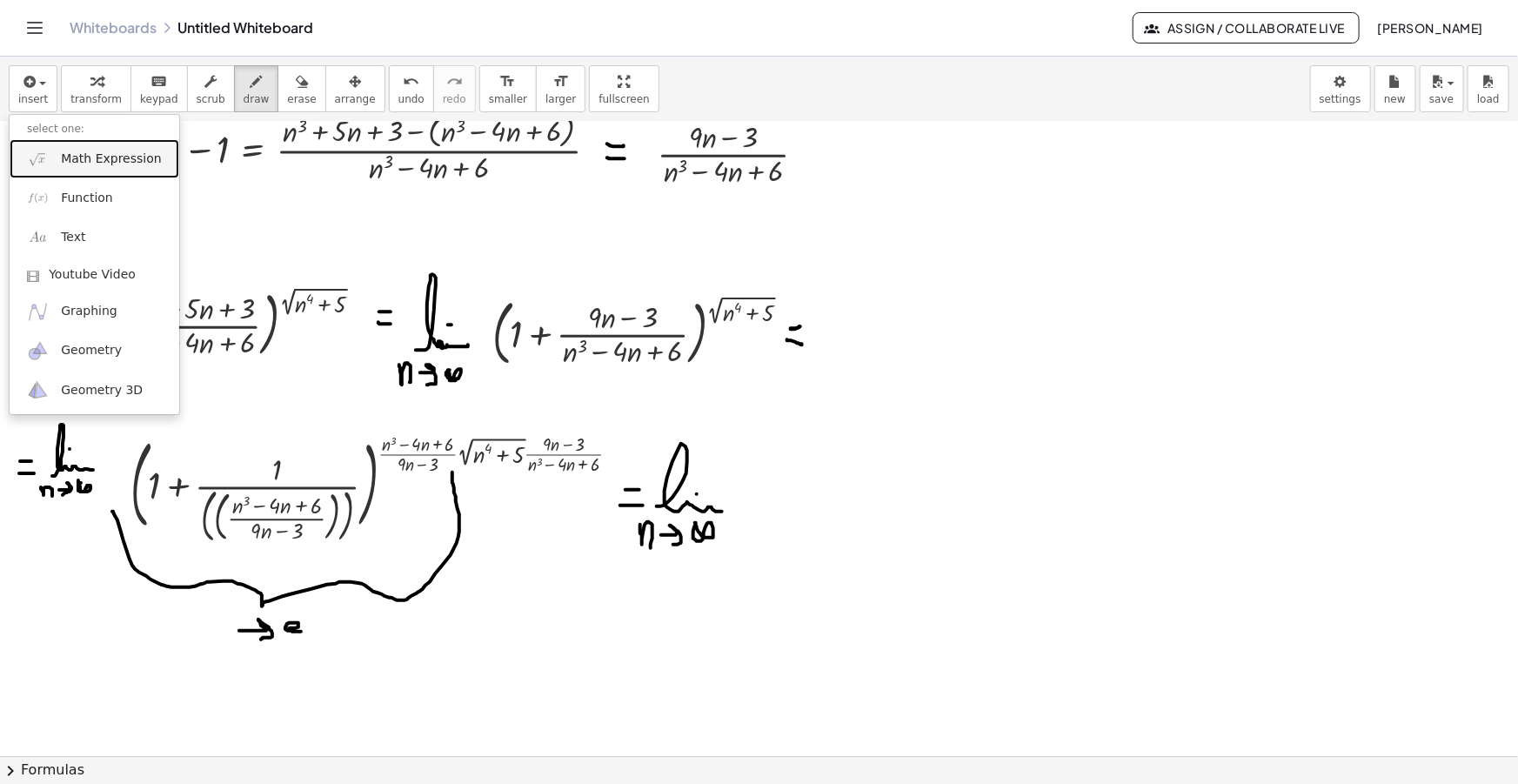
click at [91, 161] on span "Math Expression" at bounding box center [111, 159] width 100 height 18
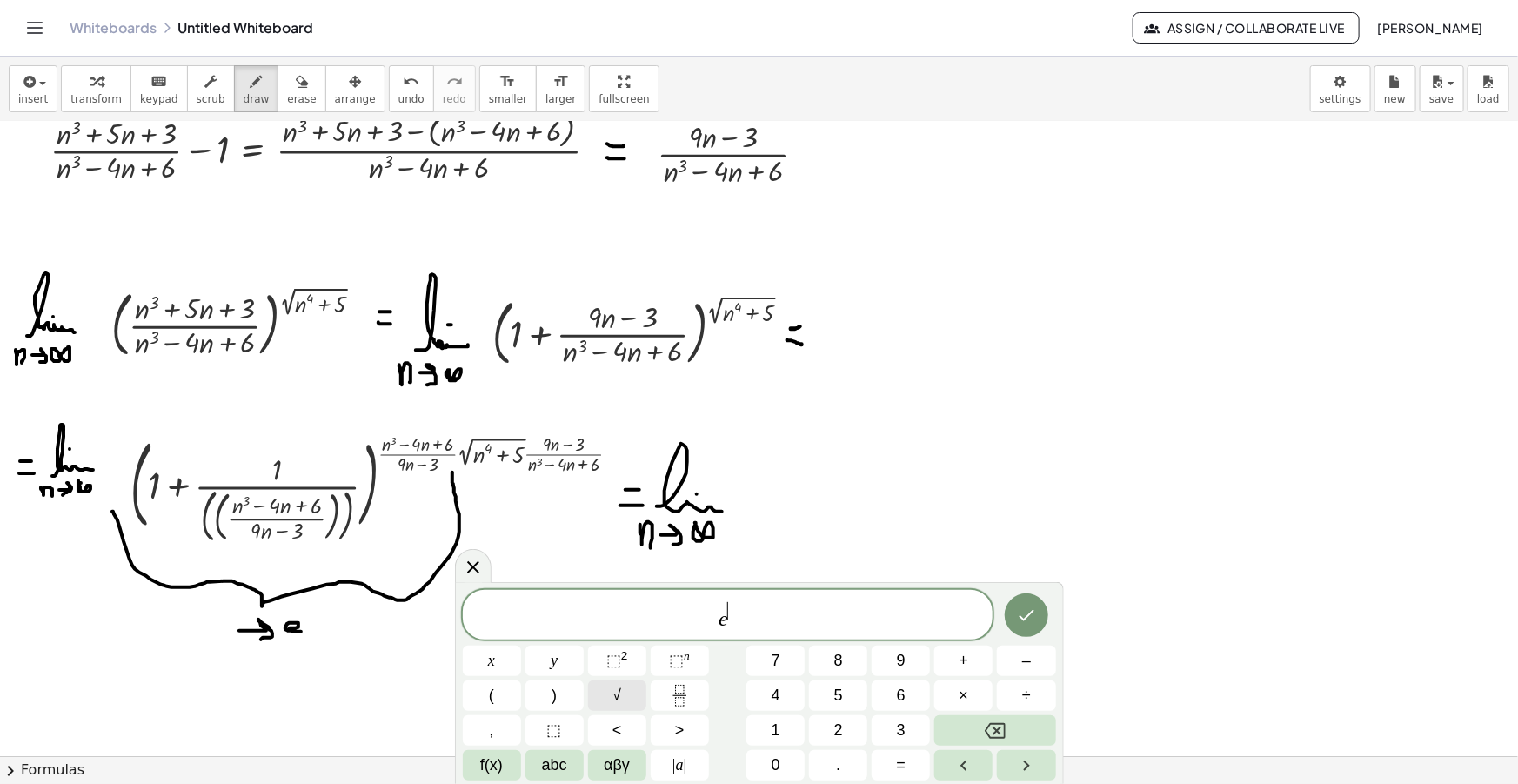
click at [609, 692] on button "√" at bounding box center [617, 695] width 59 height 31
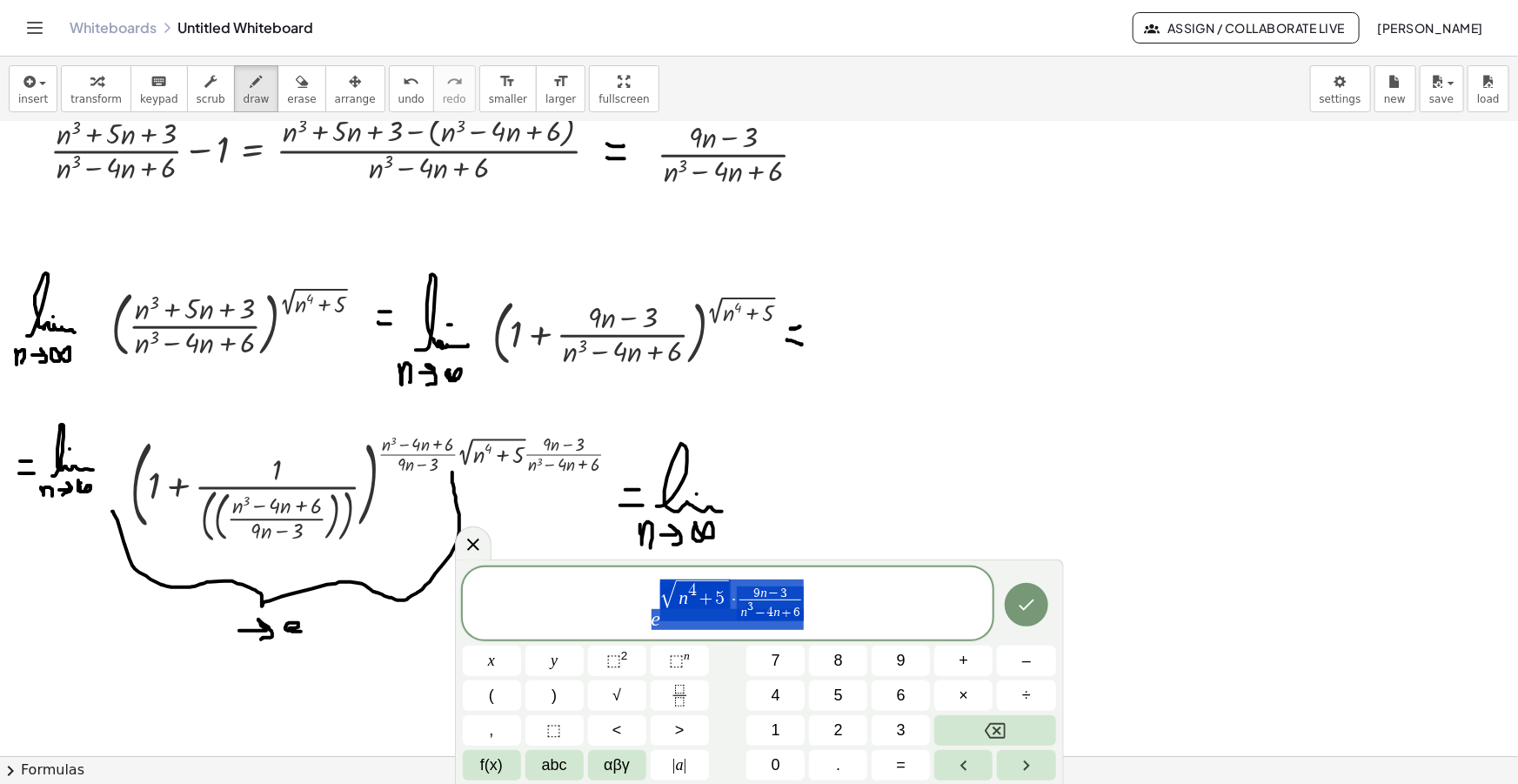
drag, startPoint x: 811, startPoint y: 616, endPoint x: 572, endPoint y: 605, distance: 239.3
click at [587, 604] on span "e √ n 4 + 5 · 9 n − 3 n 3 − 4 n + 6 ​" at bounding box center [727, 605] width 530 height 54
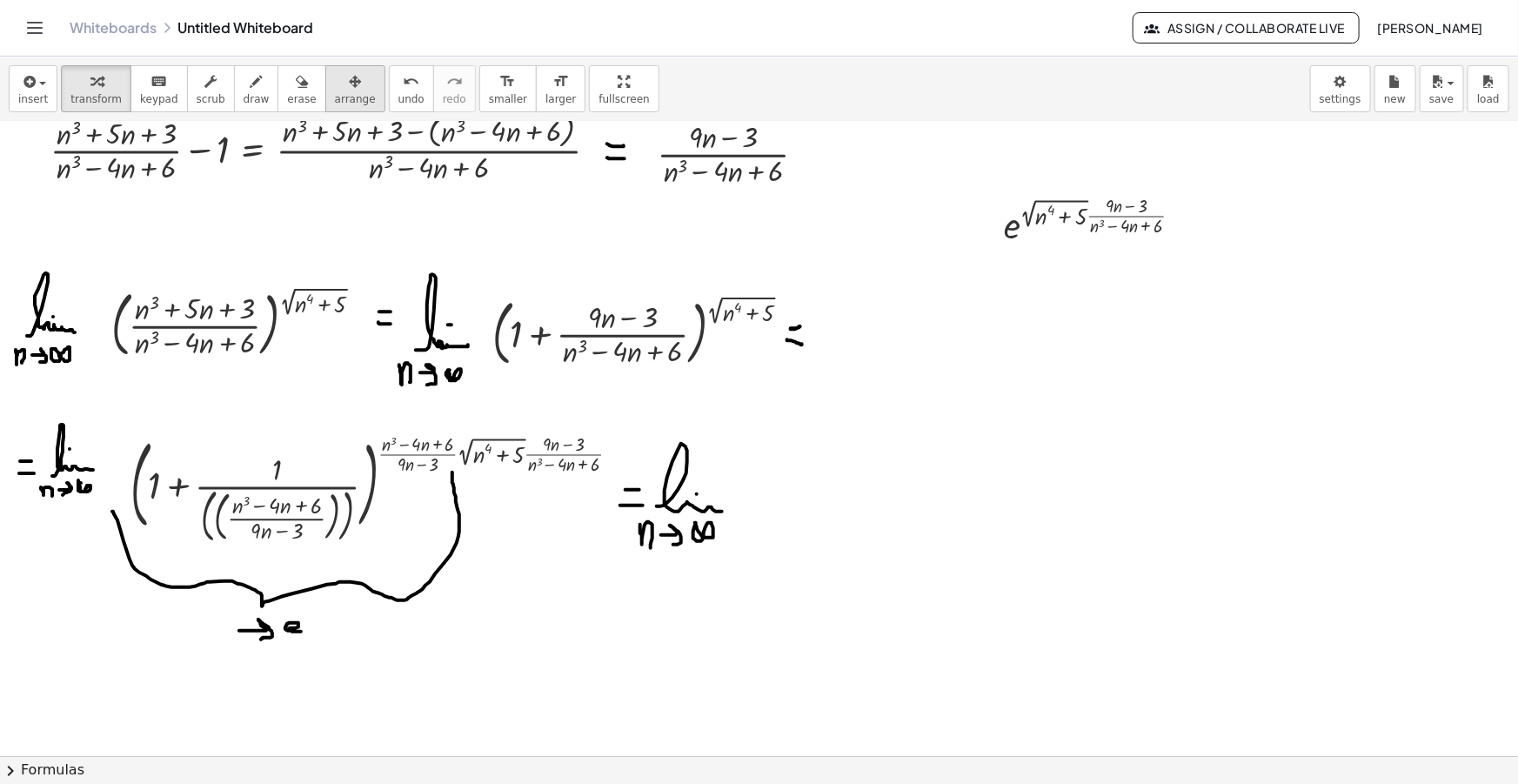
click at [325, 70] on button "arrange" at bounding box center [355, 88] width 60 height 47
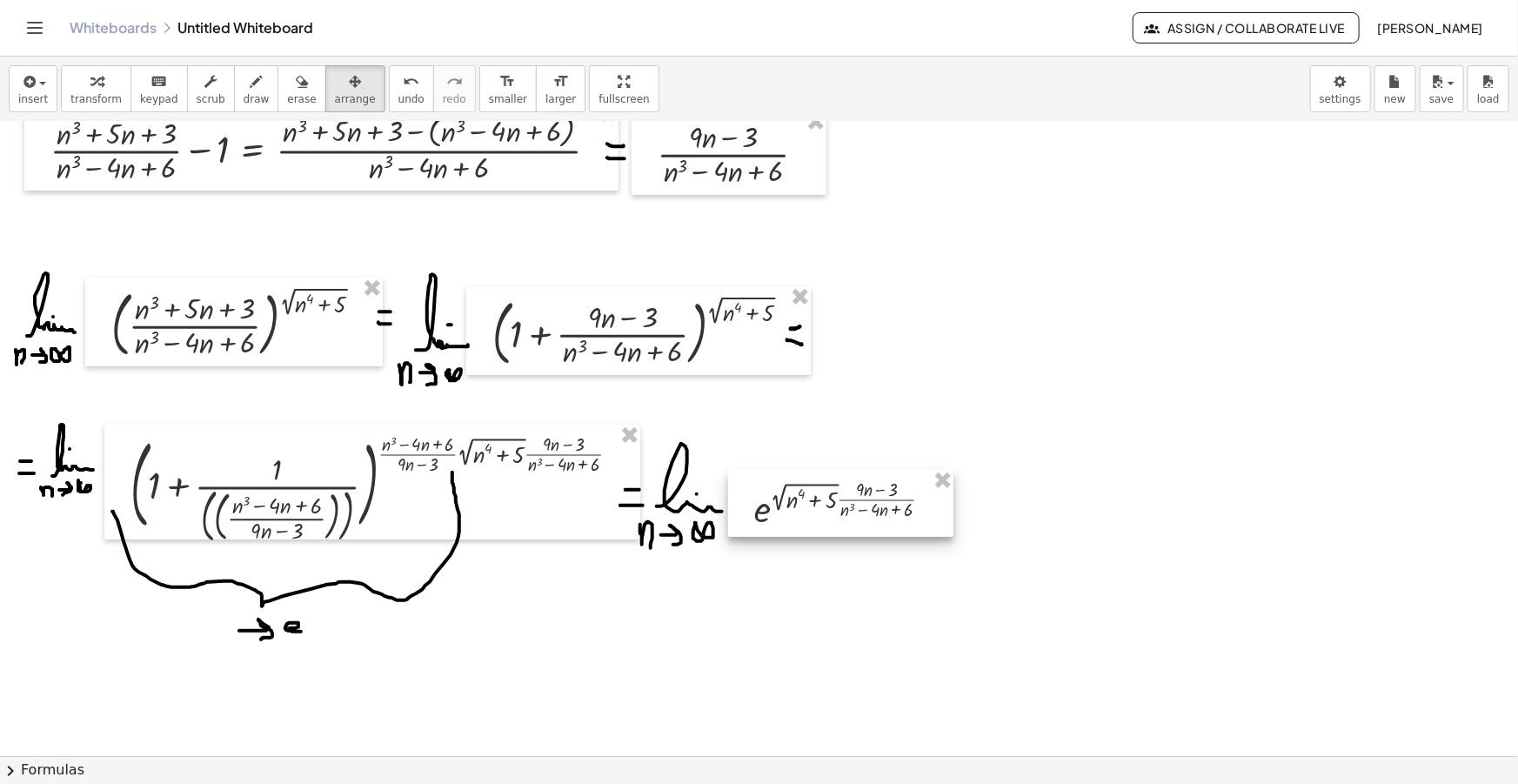
drag, startPoint x: 1129, startPoint y: 218, endPoint x: 881, endPoint y: 501, distance: 376.3
click at [881, 501] on div at bounding box center [841, 503] width 226 height 67
drag, startPoint x: 826, startPoint y: 522, endPoint x: 812, endPoint y: 514, distance: 16.1
click at [812, 514] on div at bounding box center [828, 495] width 226 height 67
click at [244, 93] on span "draw" at bounding box center [256, 98] width 26 height 12
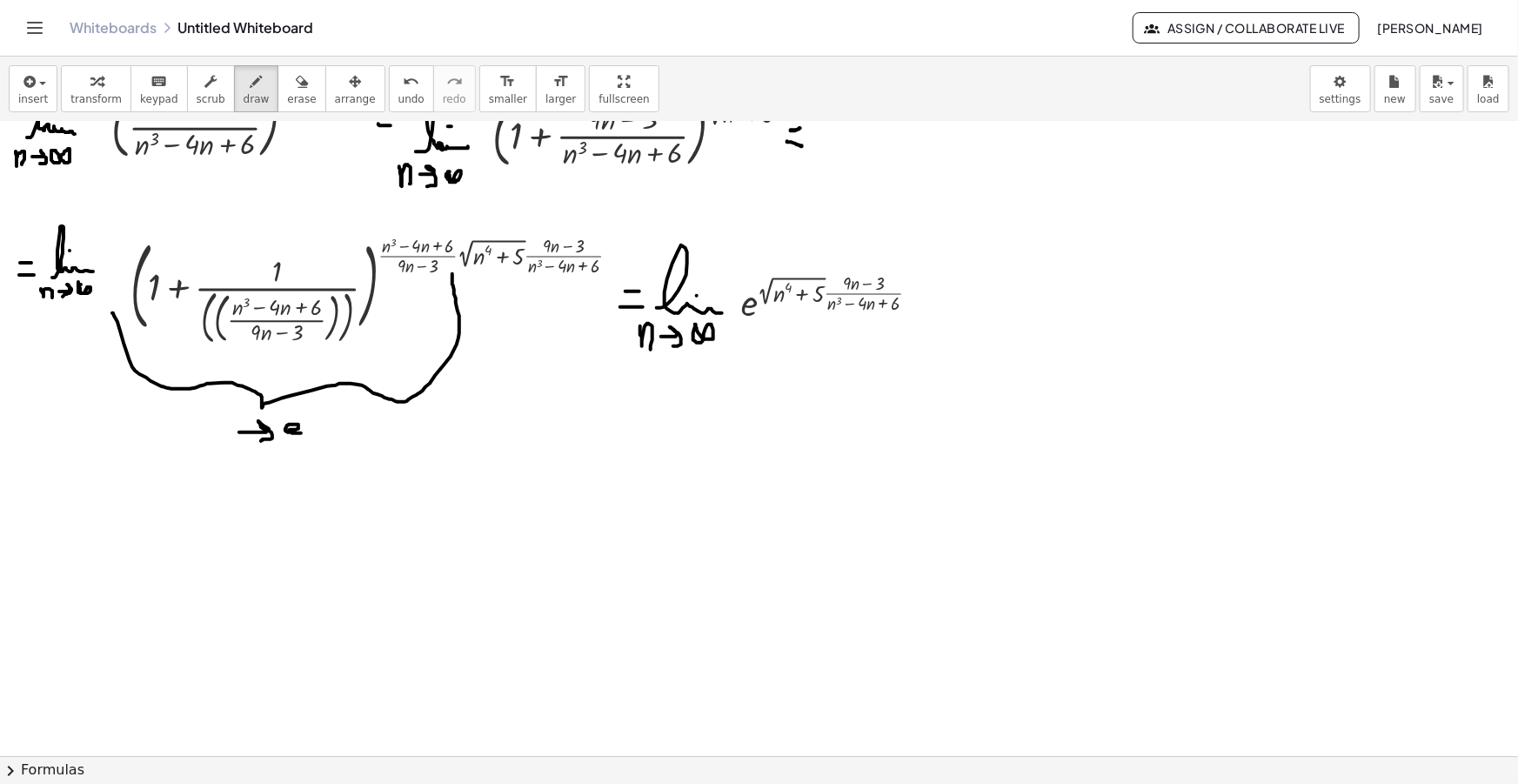
scroll to position [474, 0]
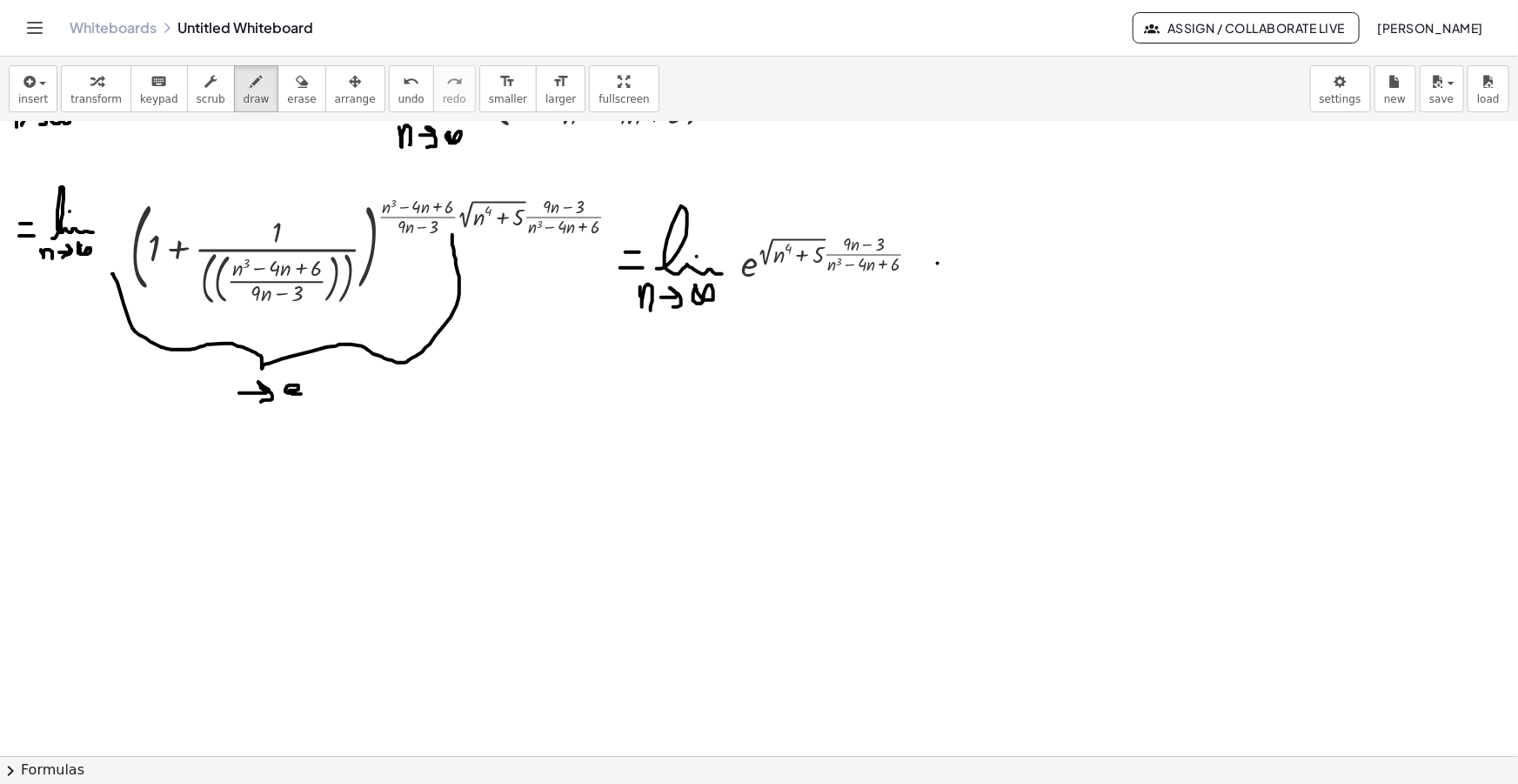
drag, startPoint x: 938, startPoint y: 263, endPoint x: 955, endPoint y: 263, distance: 17.0
click at [955, 263] on div at bounding box center [759, 338] width 1518 height 1381
drag, startPoint x: 933, startPoint y: 282, endPoint x: 966, endPoint y: 288, distance: 33.5
click at [966, 288] on div at bounding box center [759, 338] width 1518 height 1381
drag, startPoint x: 37, startPoint y: 506, endPoint x: 59, endPoint y: 510, distance: 22.4
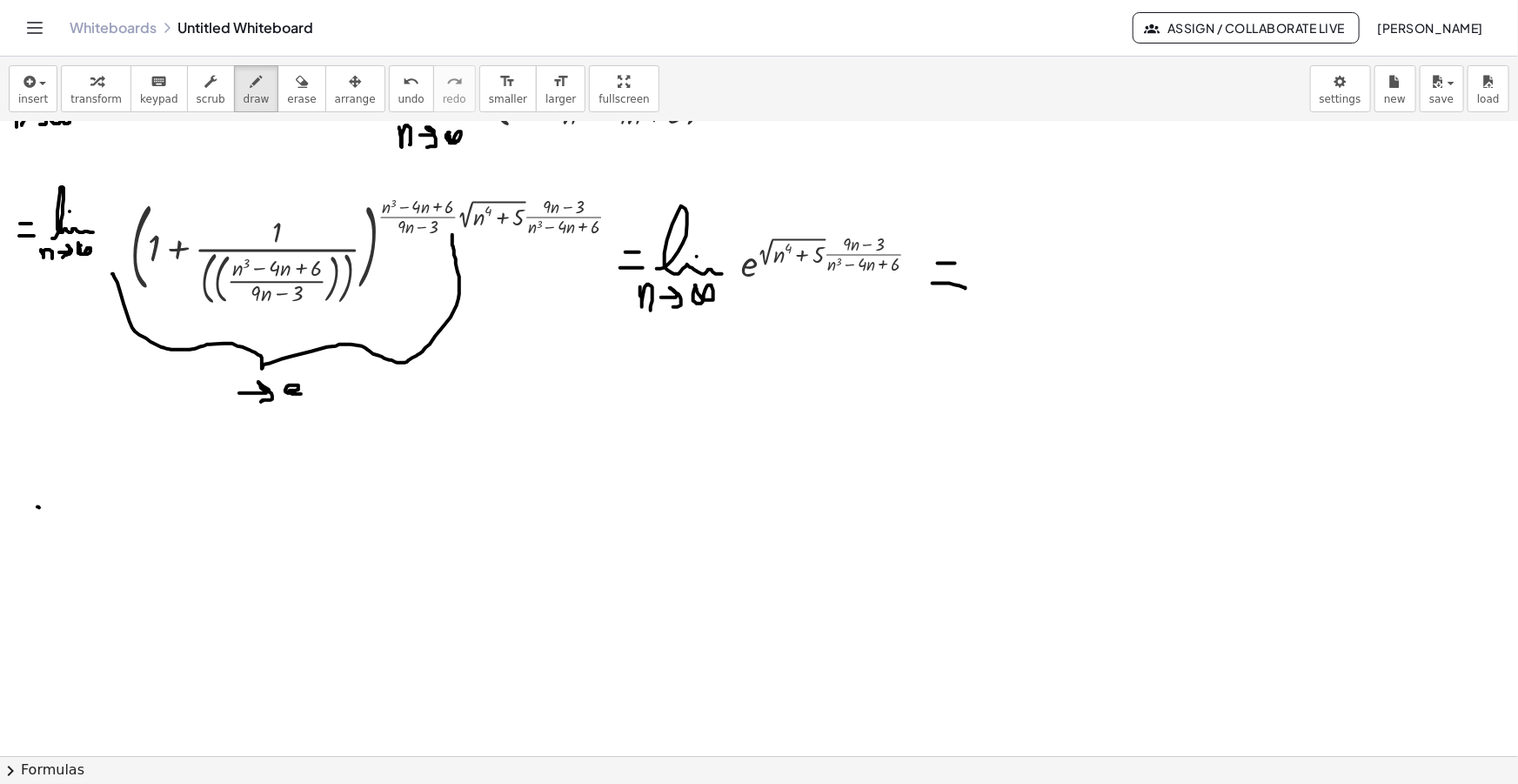
click at [59, 510] on div at bounding box center [759, 338] width 1518 height 1381
drag, startPoint x: 34, startPoint y: 530, endPoint x: 61, endPoint y: 535, distance: 27.5
click at [61, 535] on div at bounding box center [759, 338] width 1518 height 1381
drag, startPoint x: 955, startPoint y: 261, endPoint x: 966, endPoint y: 264, distance: 11.4
click at [966, 264] on div at bounding box center [759, 338] width 1518 height 1381
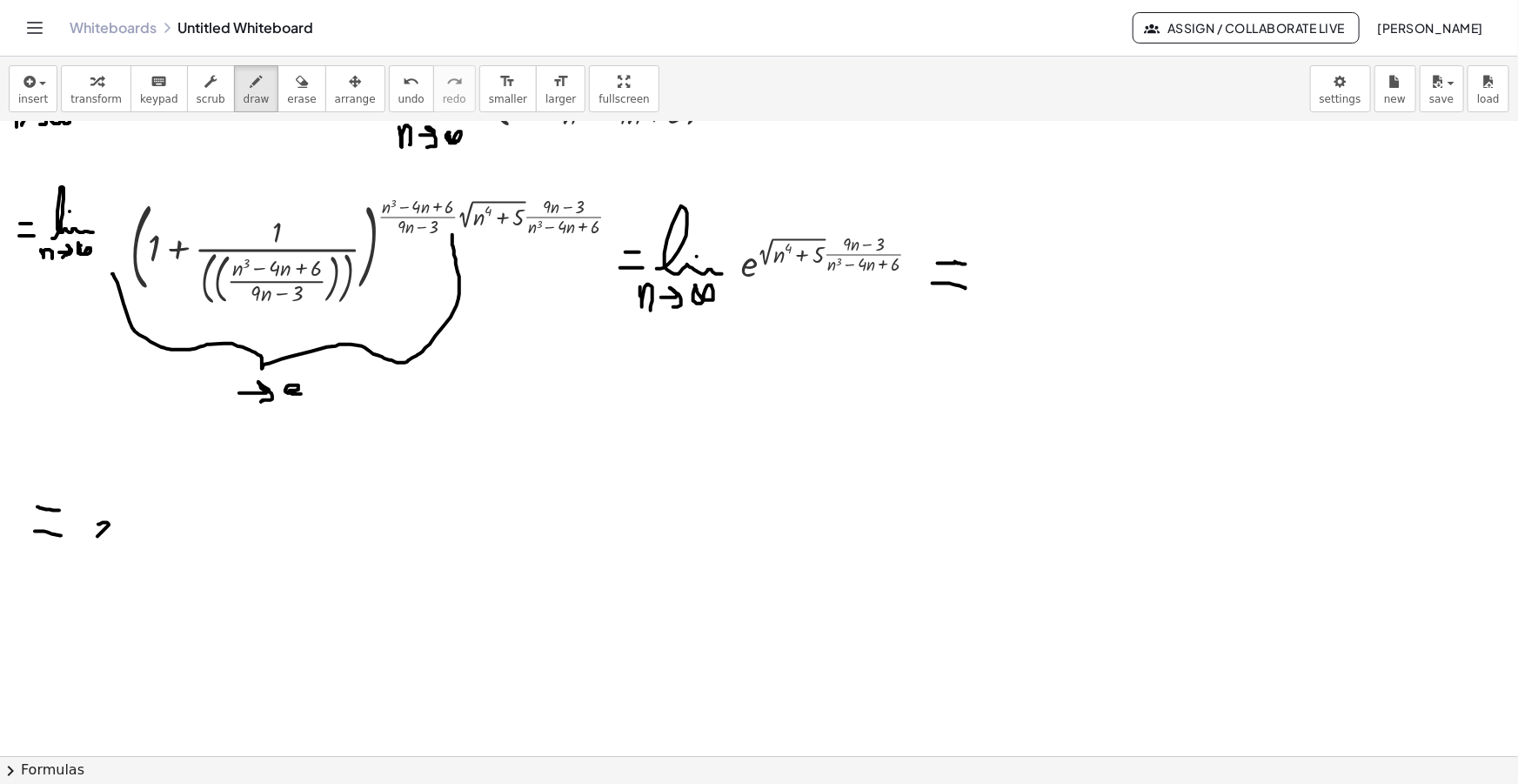
drag, startPoint x: 109, startPoint y: 525, endPoint x: 99, endPoint y: 525, distance: 10.0
click at [98, 525] on div at bounding box center [759, 338] width 1518 height 1381
drag, startPoint x: 96, startPoint y: 535, endPoint x: 109, endPoint y: 554, distance: 23.0
click at [109, 554] on div at bounding box center [759, 338] width 1518 height 1381
drag, startPoint x: 127, startPoint y: 506, endPoint x: 171, endPoint y: 495, distance: 45.4
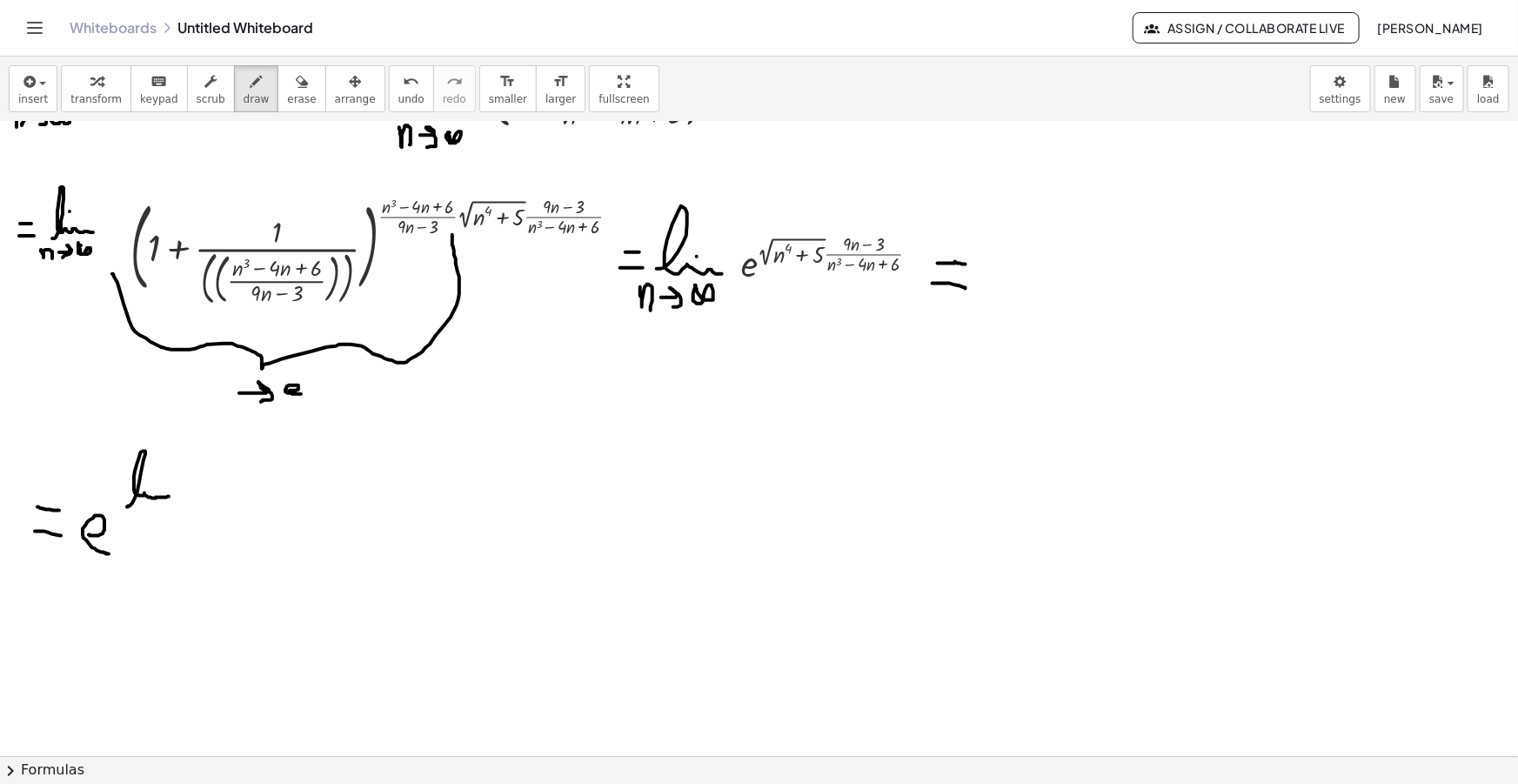
click at [171, 496] on div at bounding box center [759, 338] width 1518 height 1381
click at [158, 478] on div at bounding box center [759, 338] width 1518 height 1381
drag, startPoint x: 128, startPoint y: 514, endPoint x: 141, endPoint y: 517, distance: 13.3
click at [141, 517] on div at bounding box center [759, 338] width 1518 height 1381
click at [158, 520] on div at bounding box center [759, 338] width 1518 height 1381
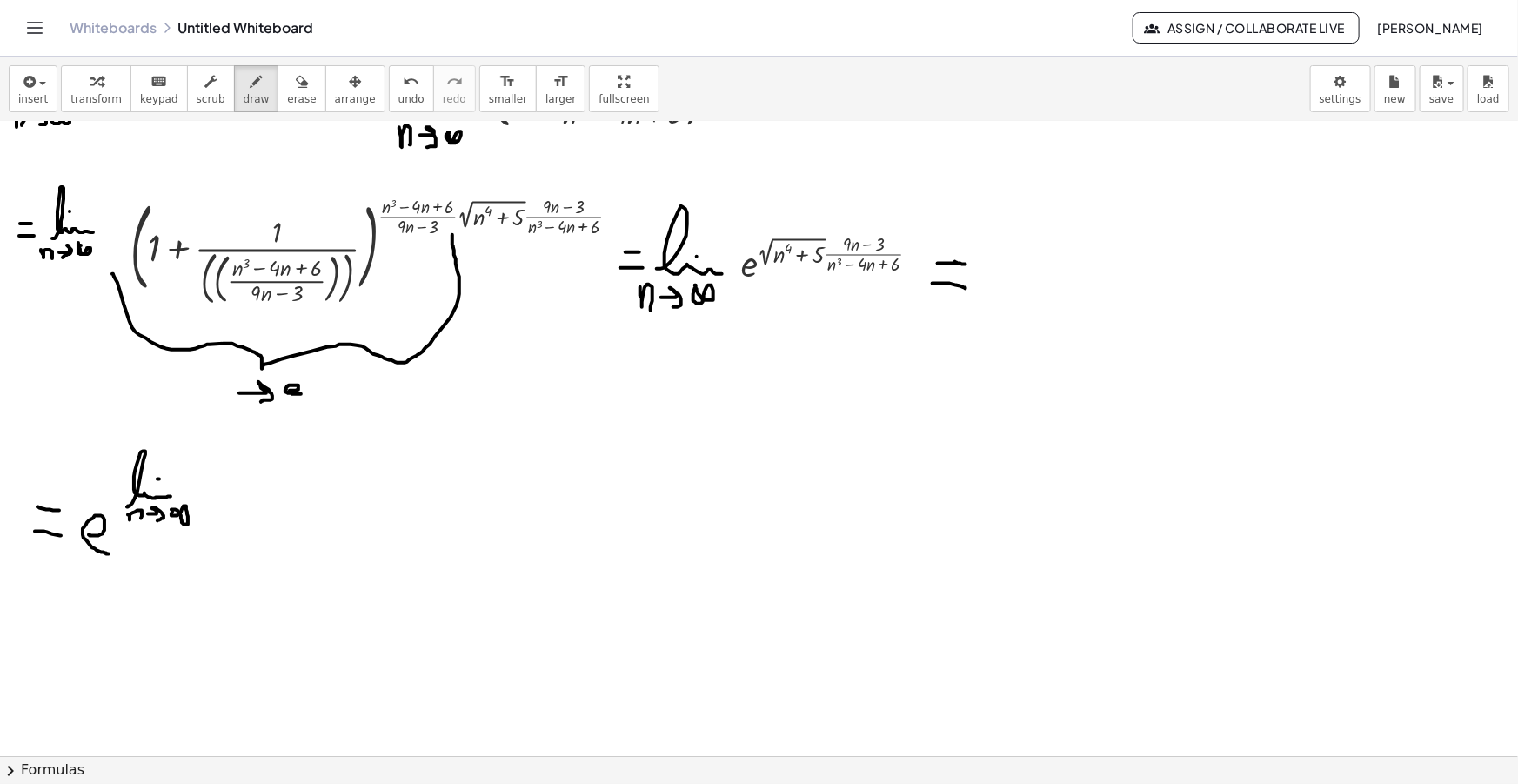
click at [171, 509] on div at bounding box center [759, 338] width 1518 height 1381
click at [41, 80] on div "button" at bounding box center [33, 81] width 30 height 20
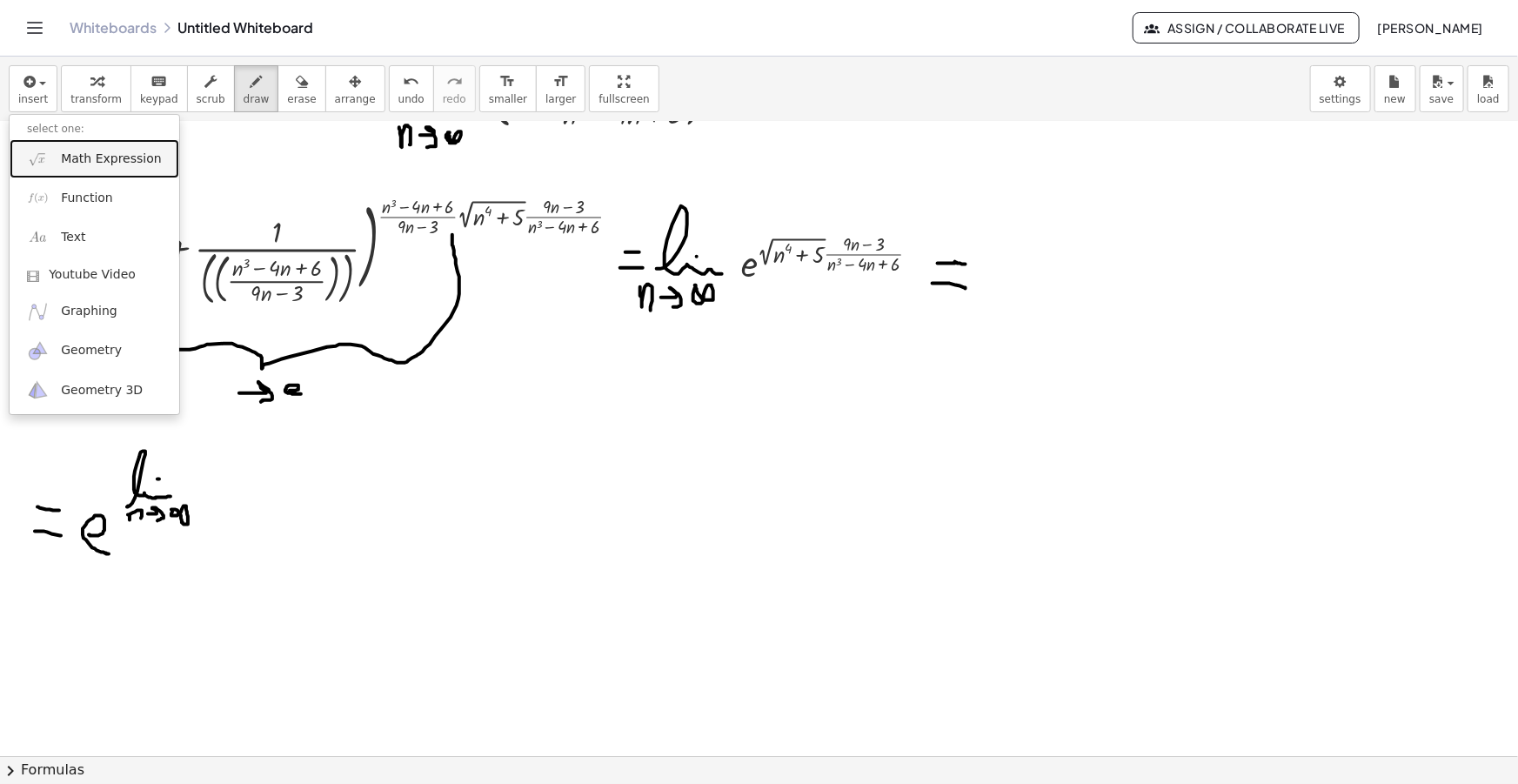
click at [70, 154] on span "Math Expression" at bounding box center [111, 159] width 100 height 18
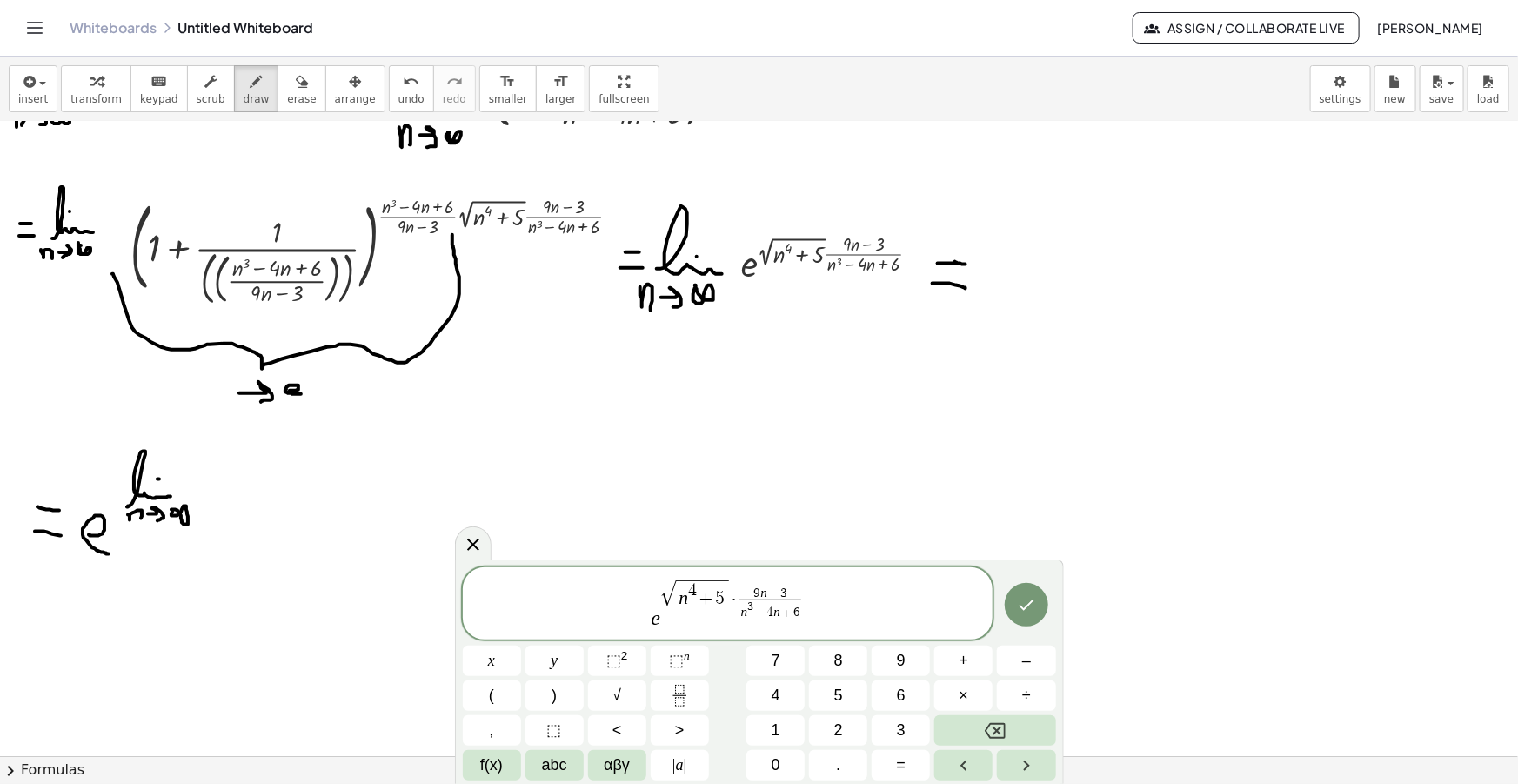
click at [661, 622] on span "e √ n 4 + 5 · 9 n − 3 n 3 − 4 n + 6 ​ ​" at bounding box center [727, 605] width 530 height 54
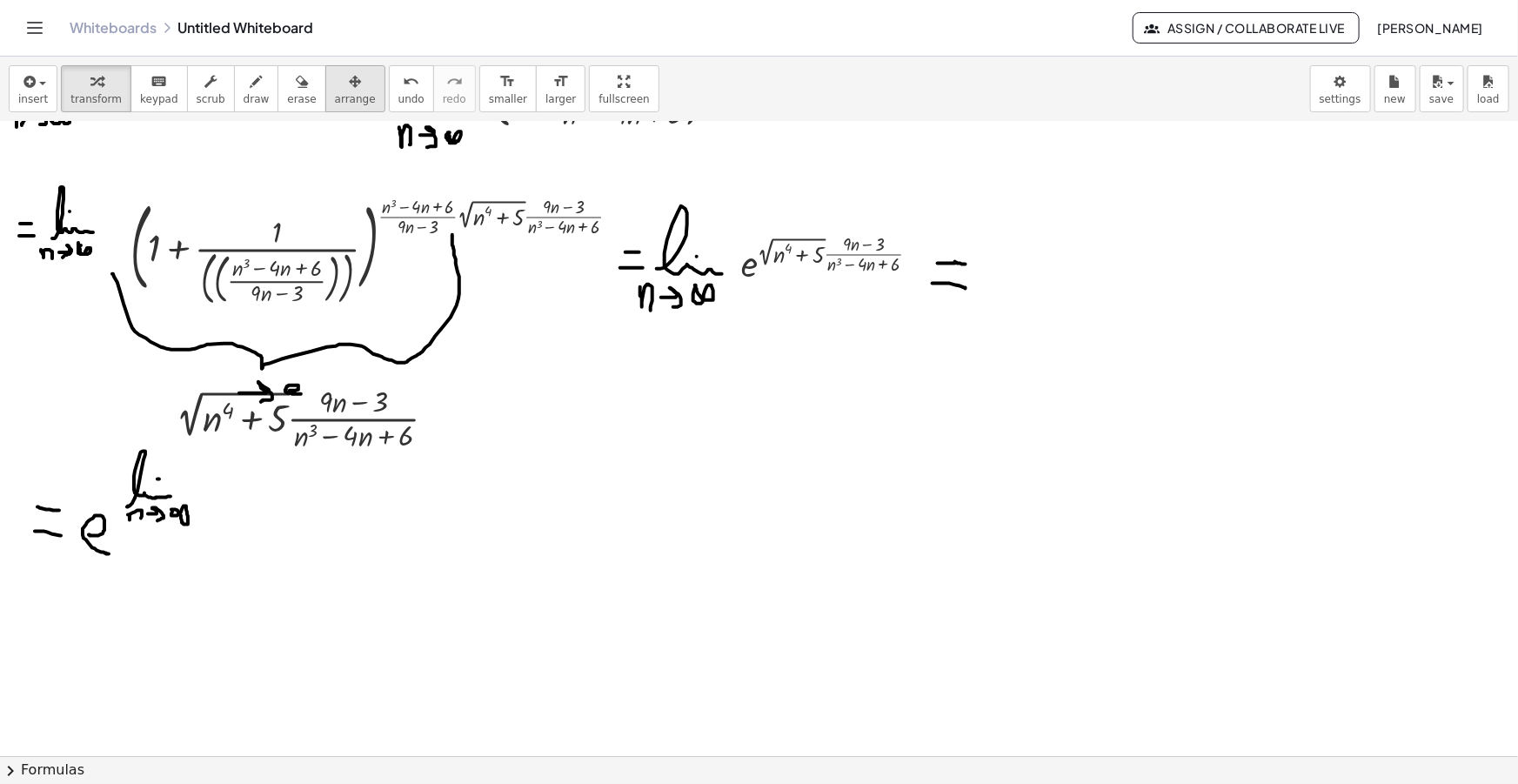
click at [349, 90] on icon "button" at bounding box center [355, 82] width 12 height 20
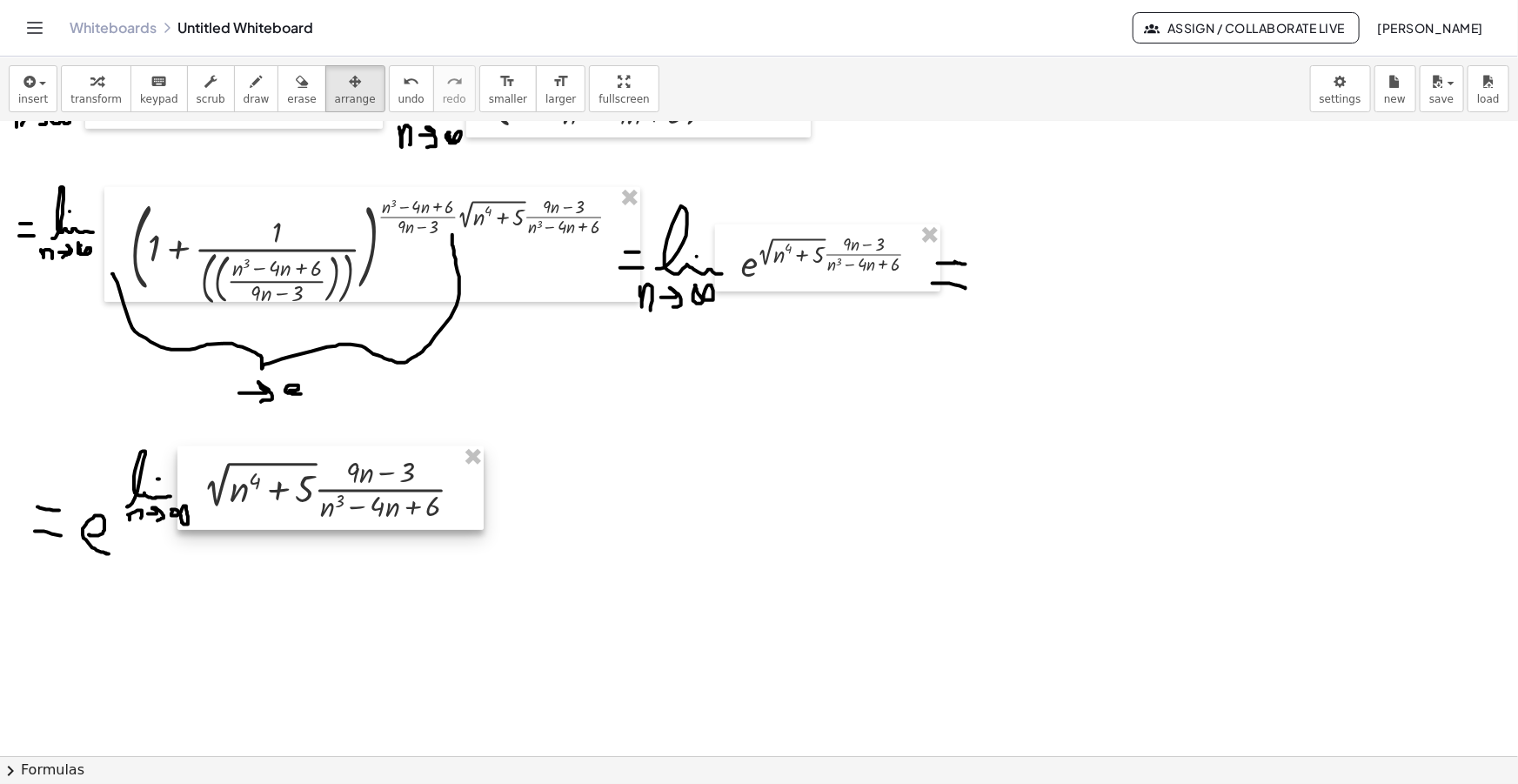
drag, startPoint x: 341, startPoint y: 426, endPoint x: 368, endPoint y: 496, distance: 75.0
click at [368, 496] on div at bounding box center [331, 488] width 307 height 84
click at [251, 91] on icon "button" at bounding box center [256, 82] width 12 height 20
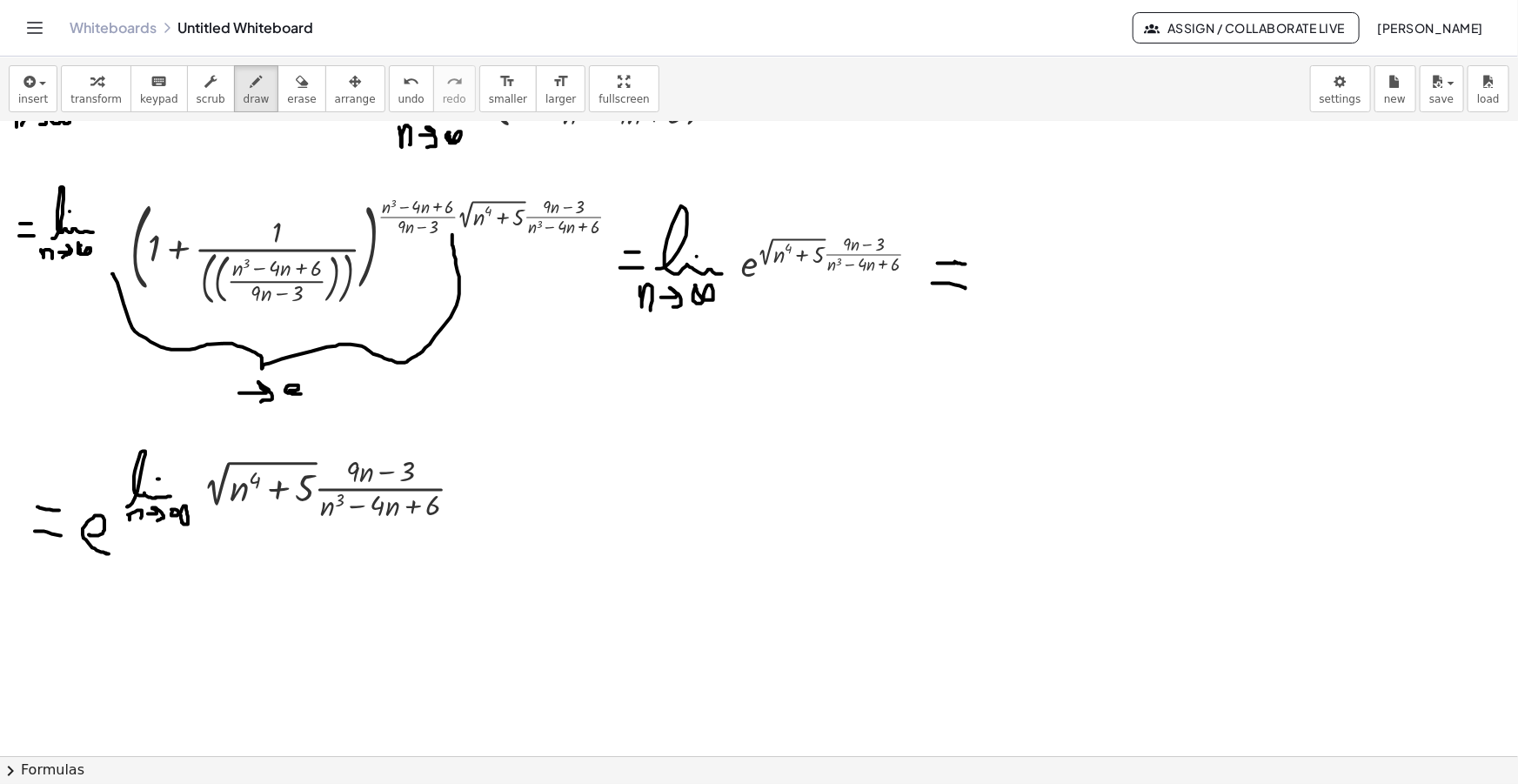
drag, startPoint x: 486, startPoint y: 512, endPoint x: 497, endPoint y: 512, distance: 11.0
click at [497, 512] on div at bounding box center [759, 338] width 1518 height 1381
click at [490, 531] on div at bounding box center [759, 338] width 1518 height 1381
